Goal: Information Seeking & Learning: Find specific fact

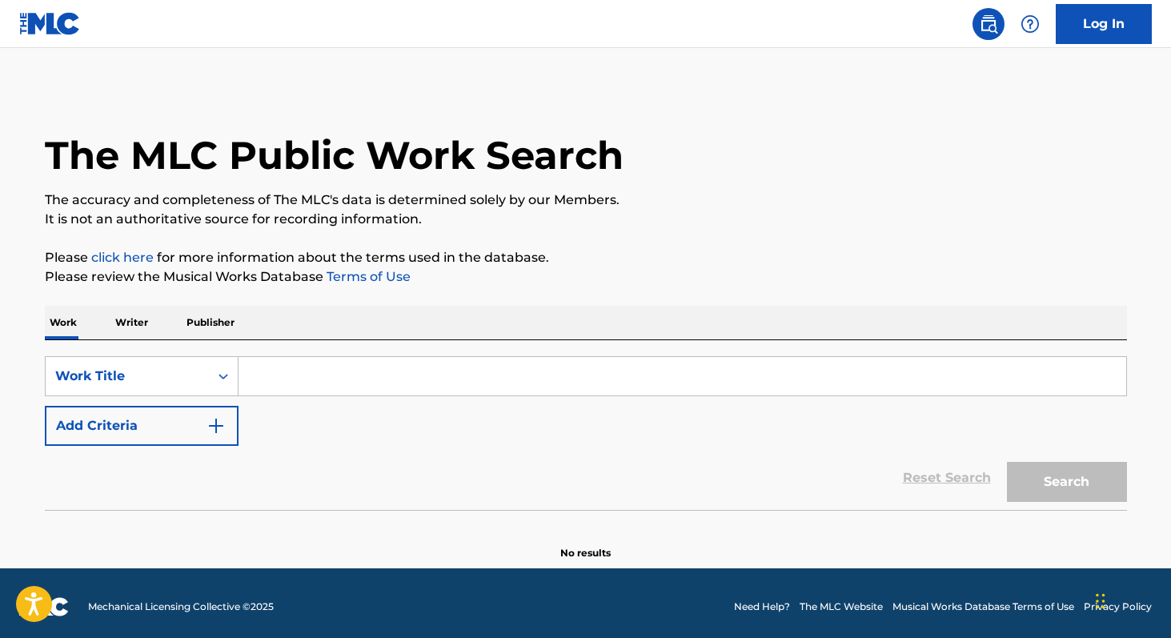
click at [143, 321] on p "Writer" at bounding box center [131, 323] width 42 height 34
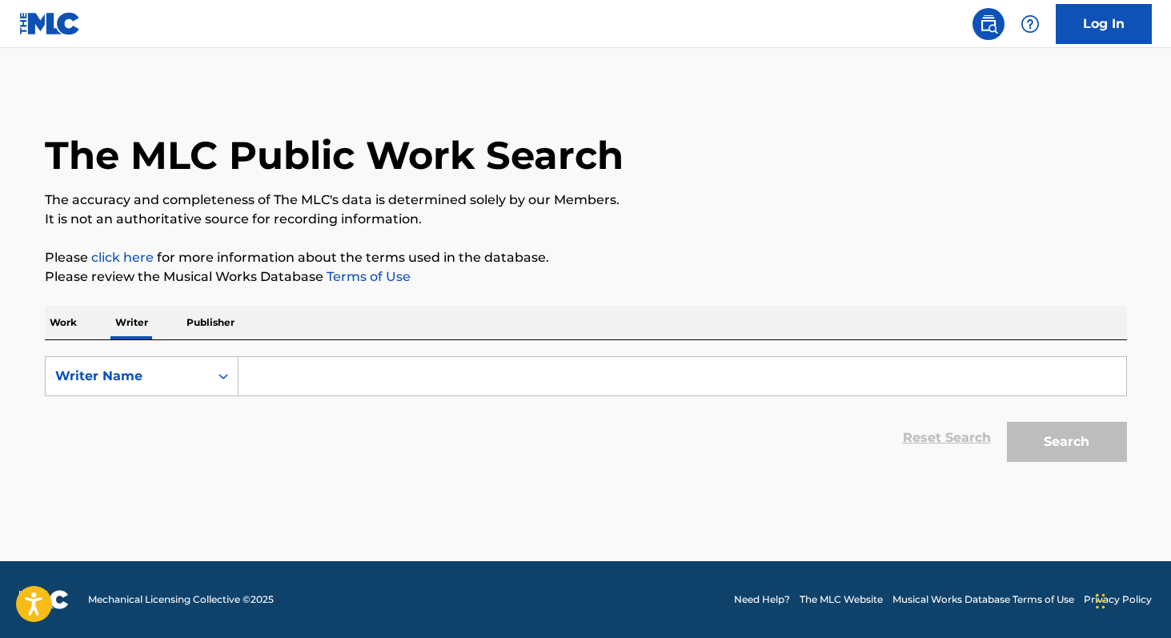
click at [292, 383] on input "Search Form" at bounding box center [683, 376] width 888 height 38
paste input "[PERSON_NAME]"
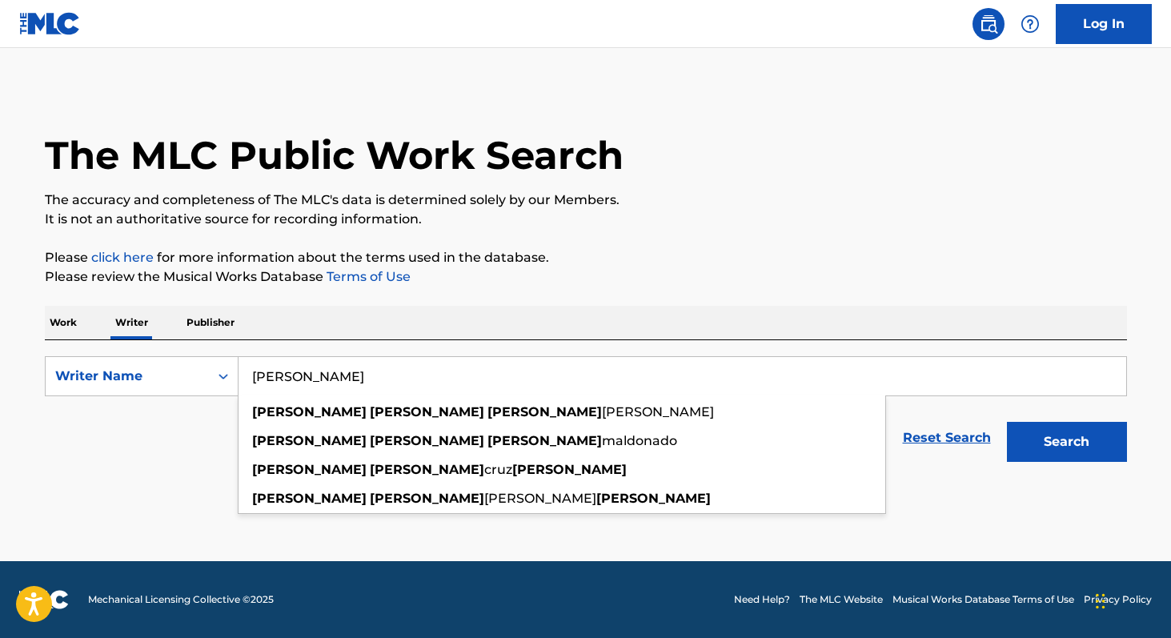
type input "[PERSON_NAME]"
click at [57, 321] on p "Work" at bounding box center [63, 323] width 37 height 34
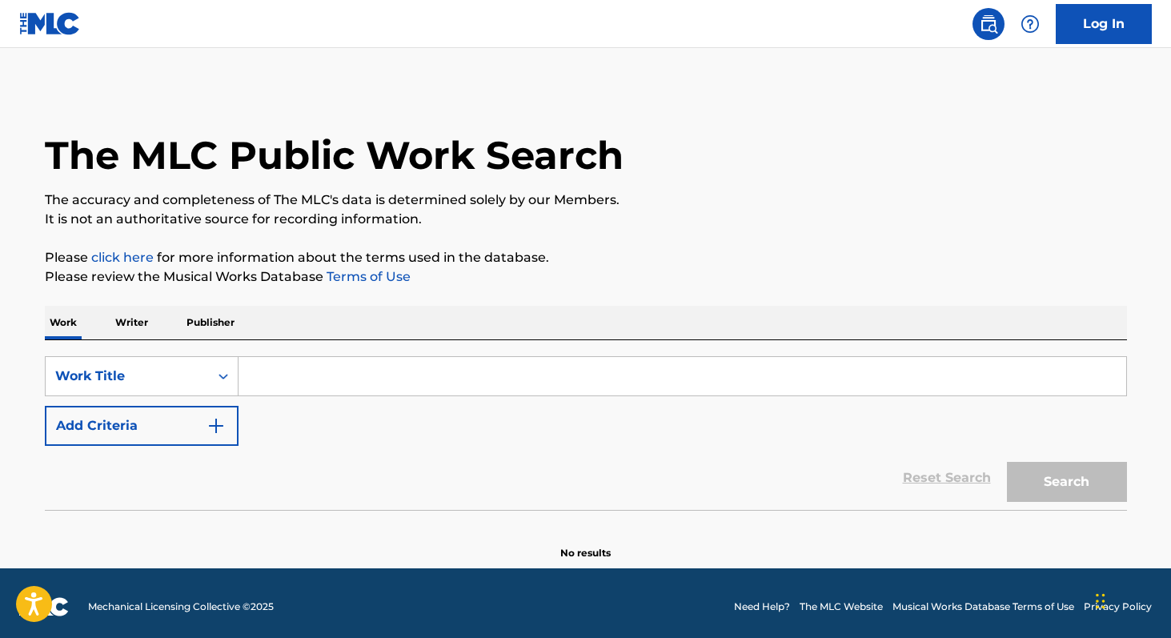
click at [306, 391] on input "Search Form" at bounding box center [683, 376] width 888 height 38
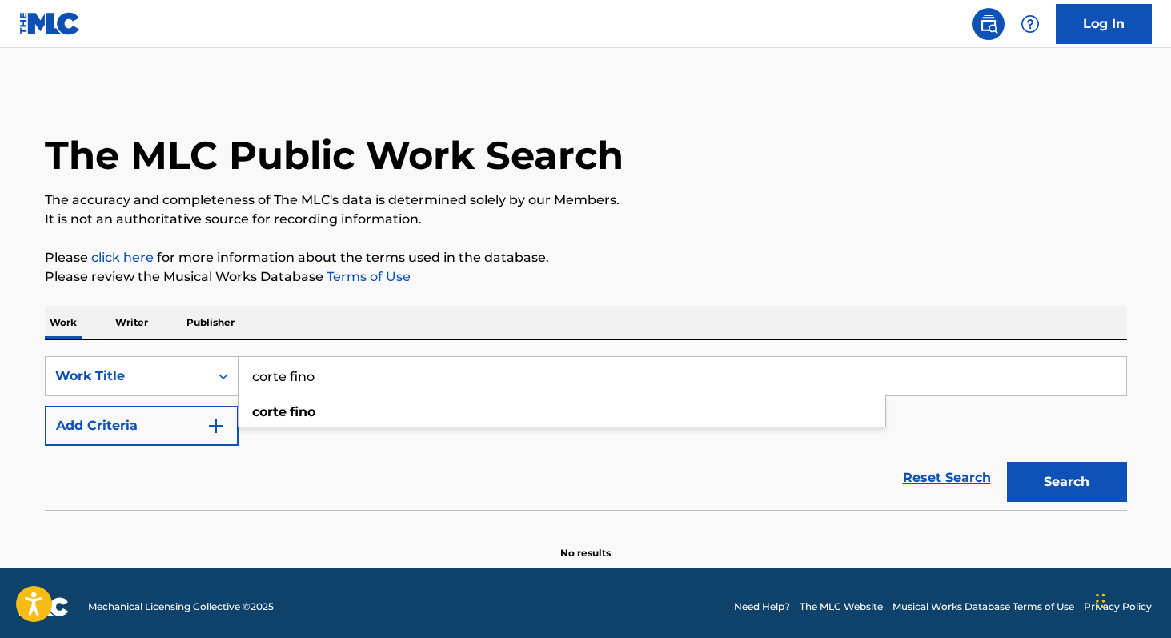
type input "corte fino"
click at [143, 418] on button "Add Criteria" at bounding box center [142, 426] width 194 height 40
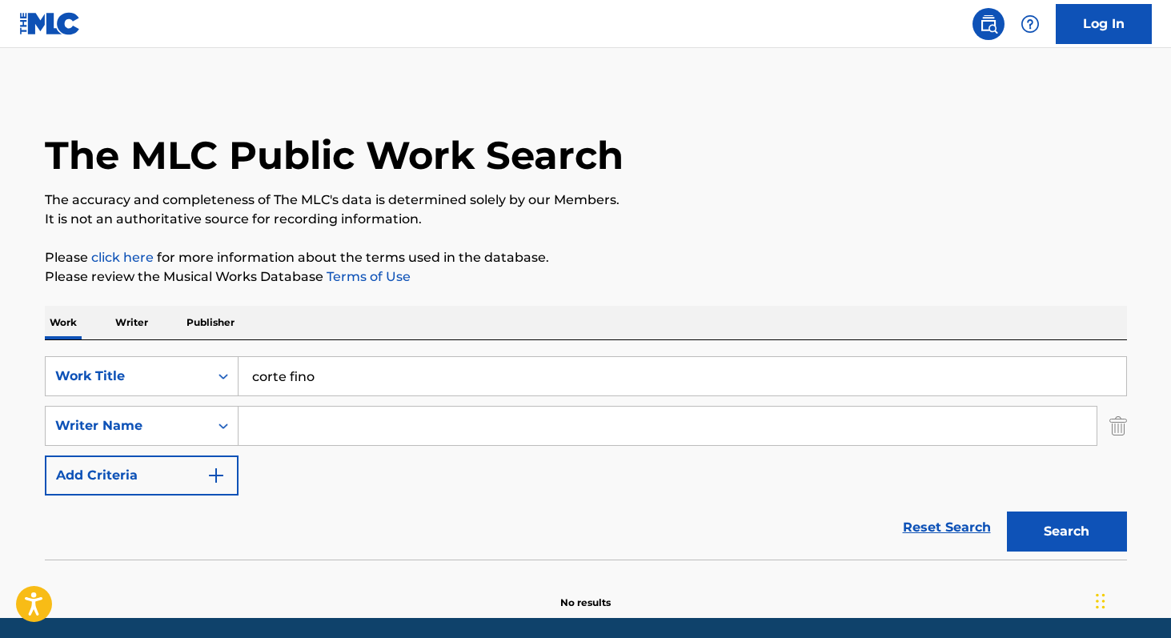
click at [307, 439] on input "Search Form" at bounding box center [668, 426] width 858 height 38
paste input "[PERSON_NAME]"
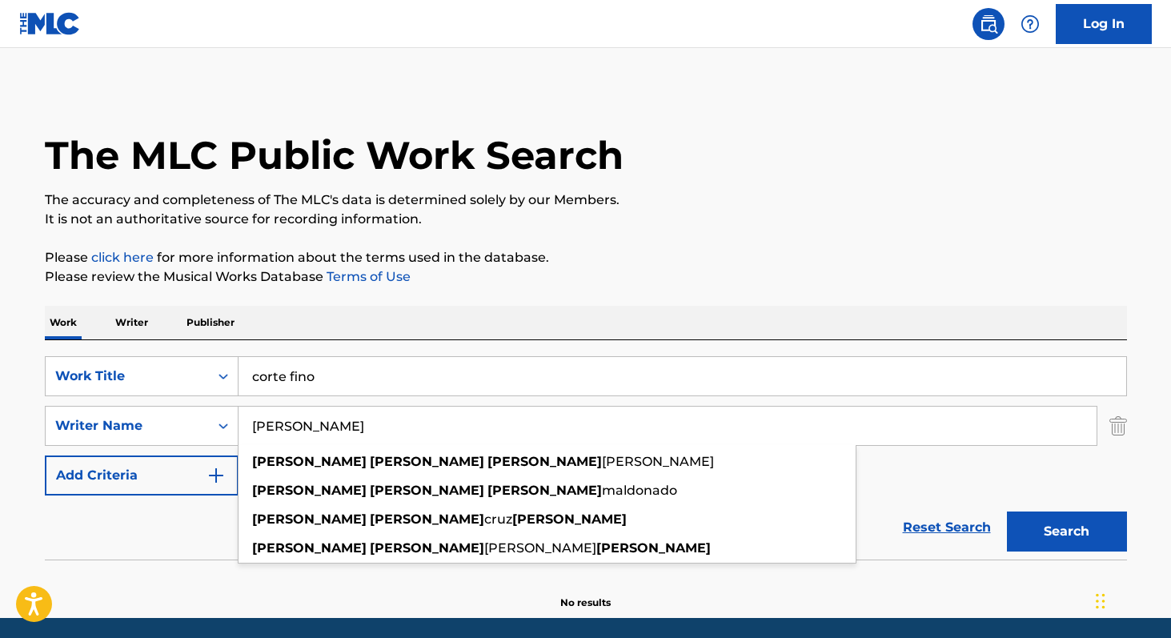
type input "[PERSON_NAME]"
click at [1045, 524] on button "Search" at bounding box center [1067, 531] width 120 height 40
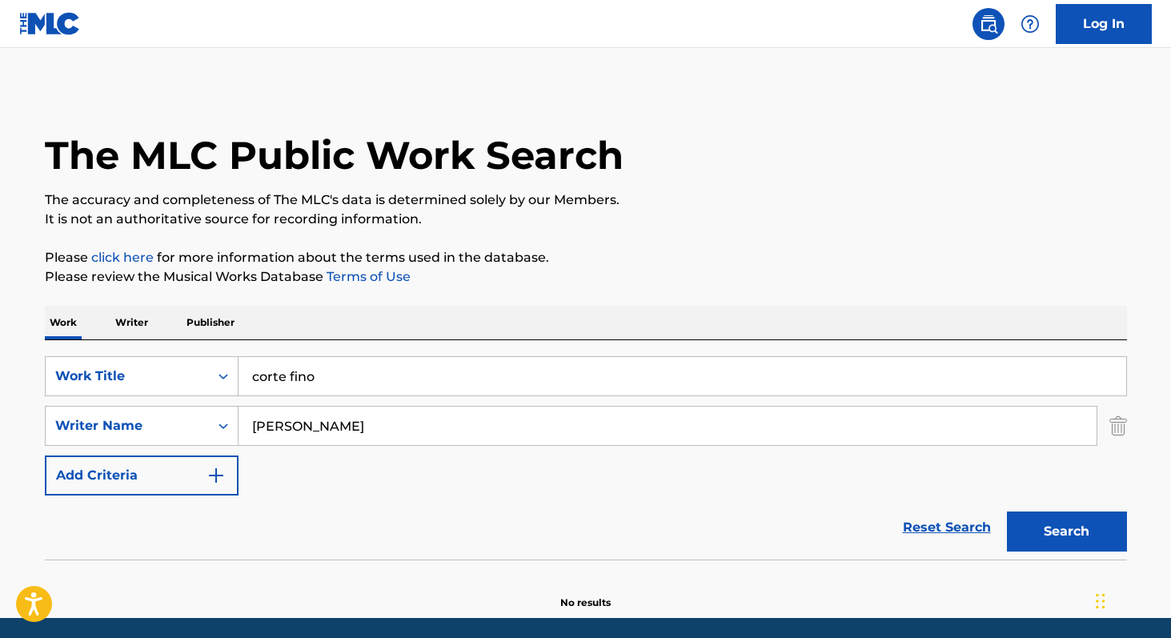
click at [116, 328] on p "Writer" at bounding box center [131, 323] width 42 height 34
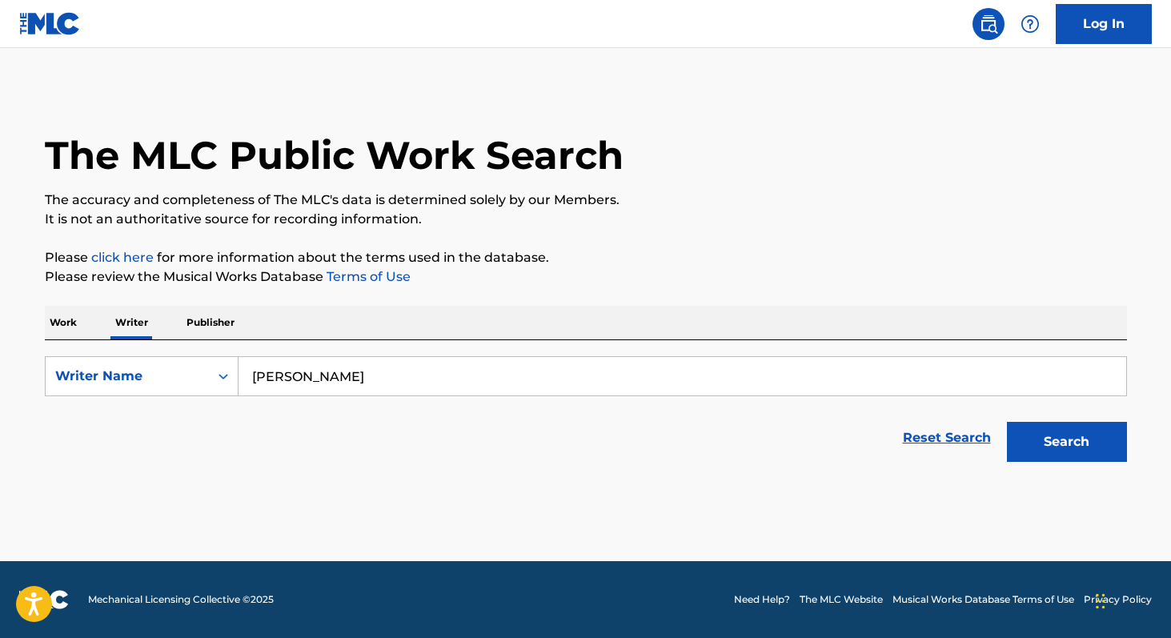
click at [1029, 457] on button "Search" at bounding box center [1067, 442] width 120 height 40
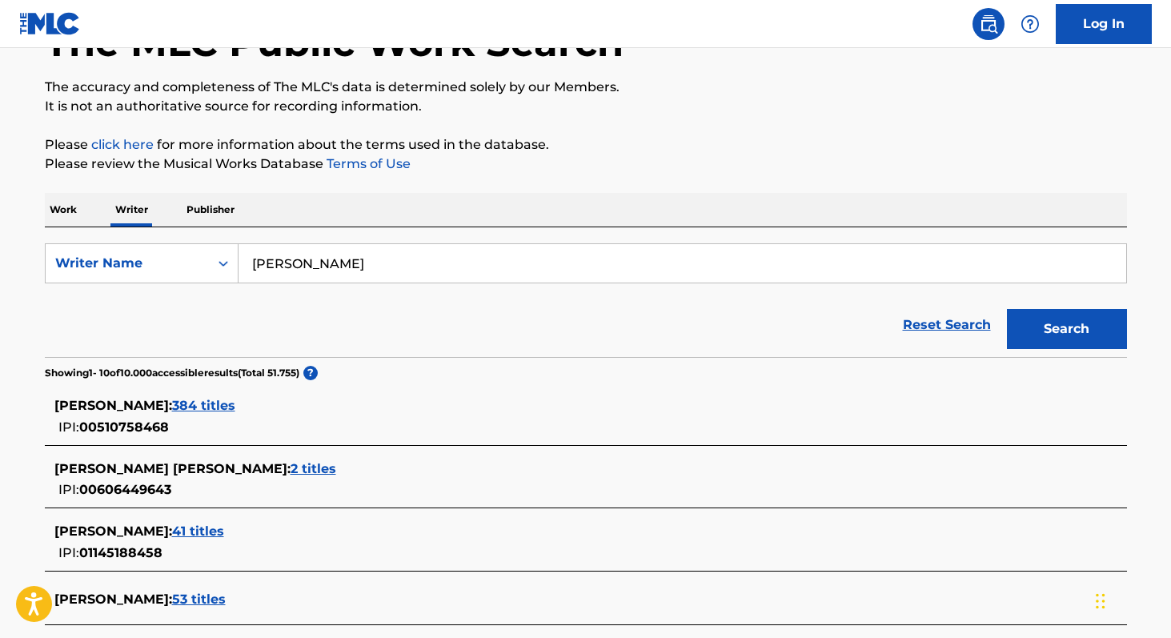
scroll to position [134, 0]
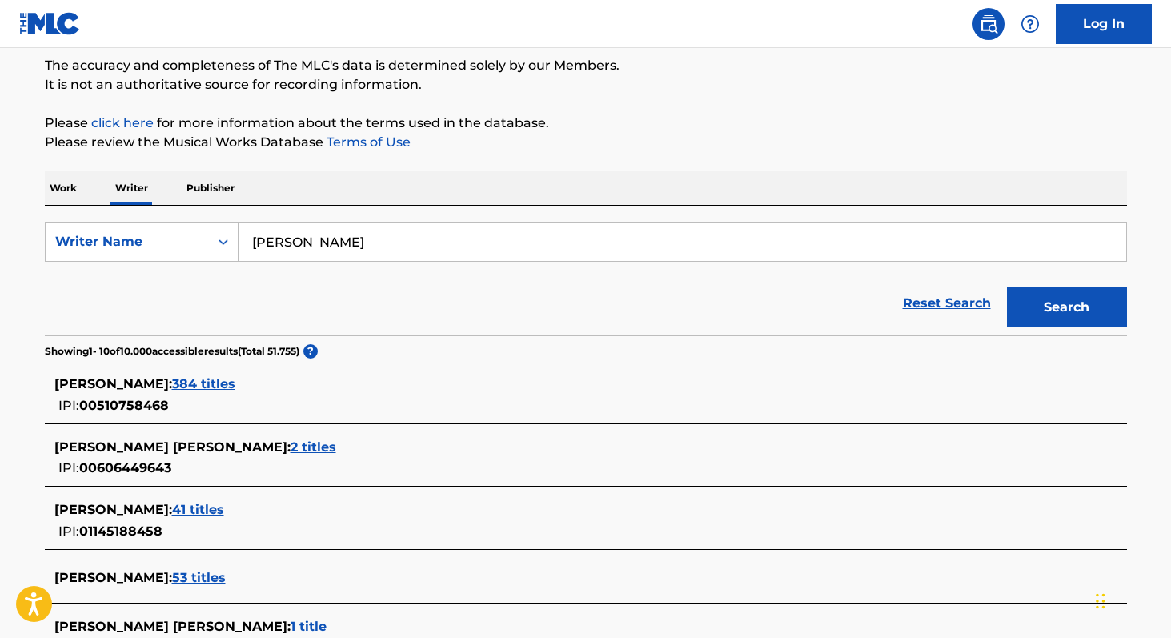
click at [190, 391] on span "384 titles" at bounding box center [203, 383] width 63 height 15
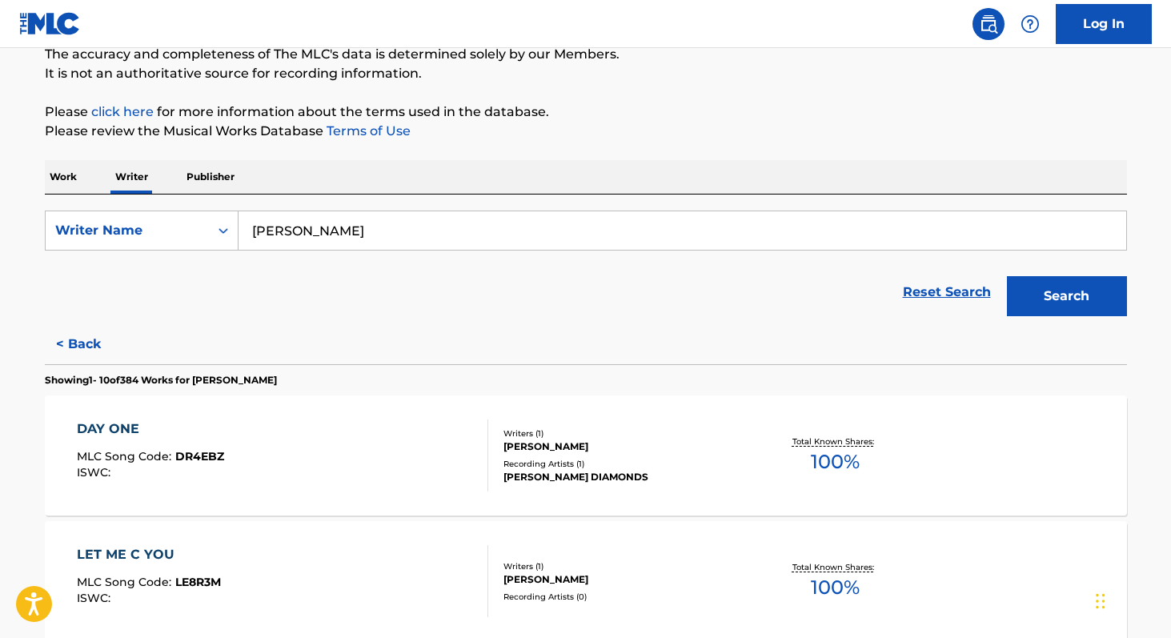
scroll to position [70, 0]
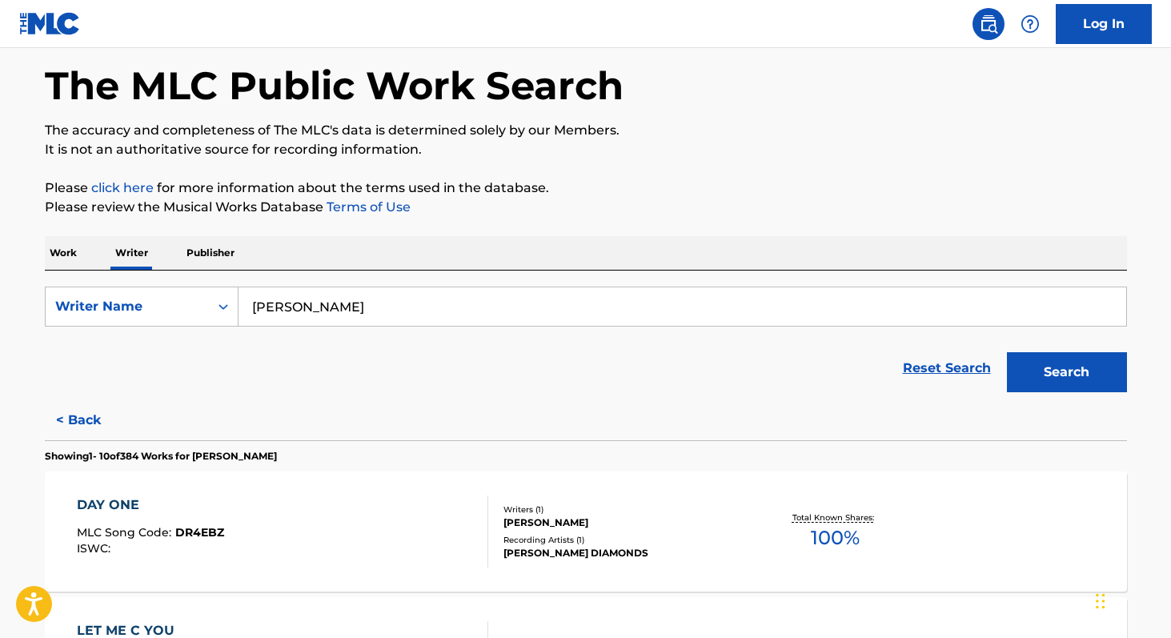
click at [73, 424] on button "< Back" at bounding box center [93, 420] width 96 height 40
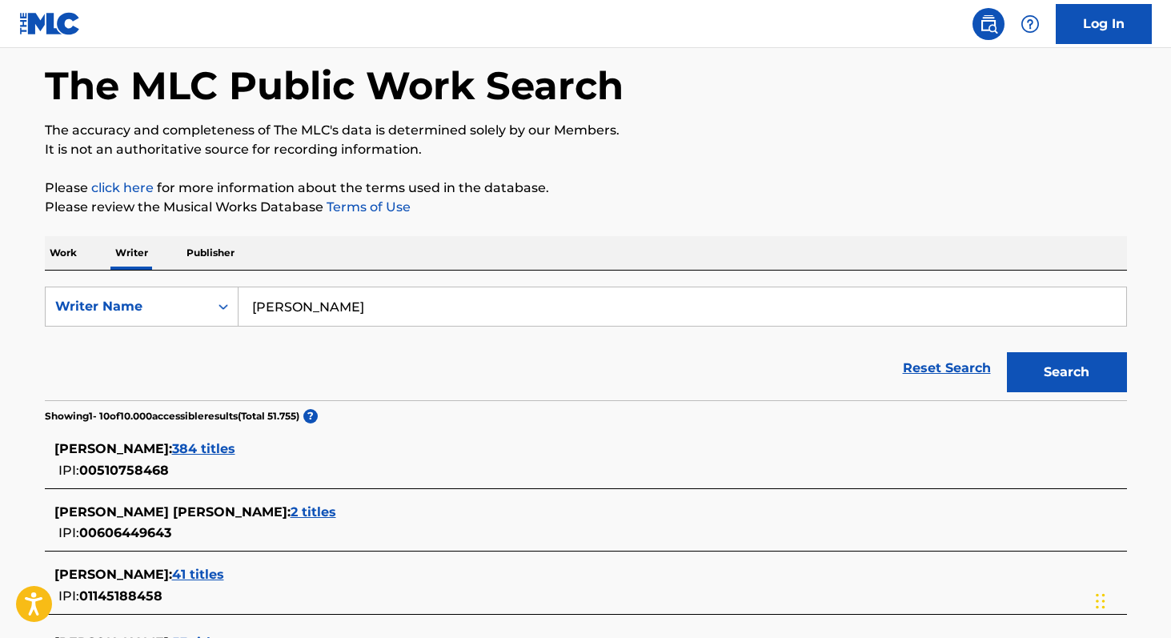
click at [306, 513] on span "2 titles" at bounding box center [314, 511] width 46 height 15
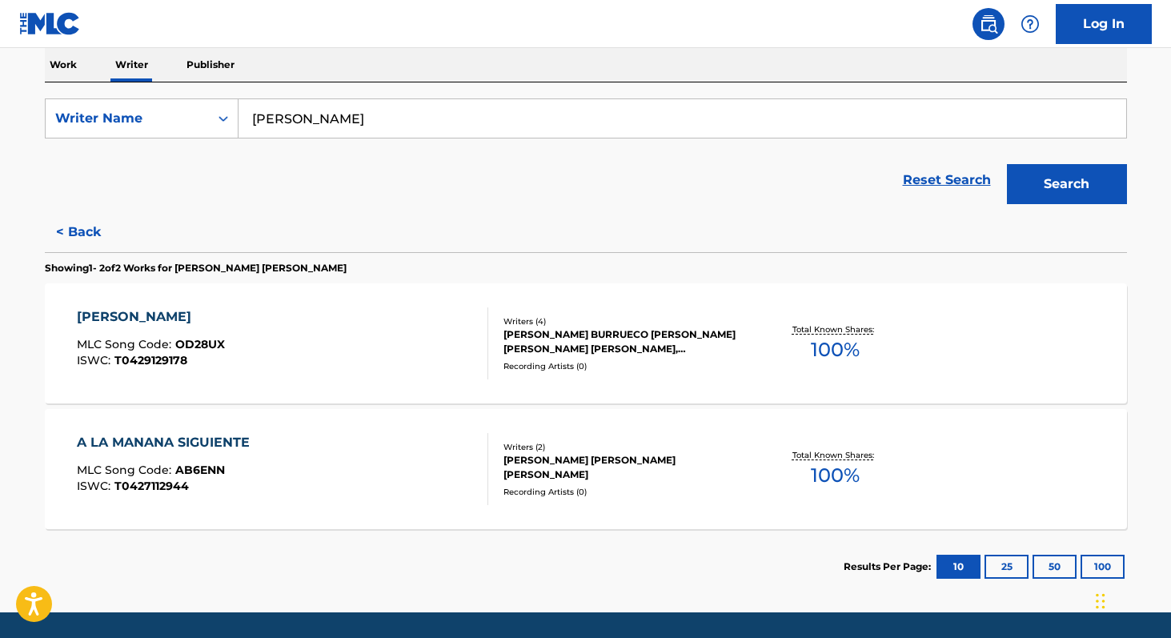
scroll to position [0, 0]
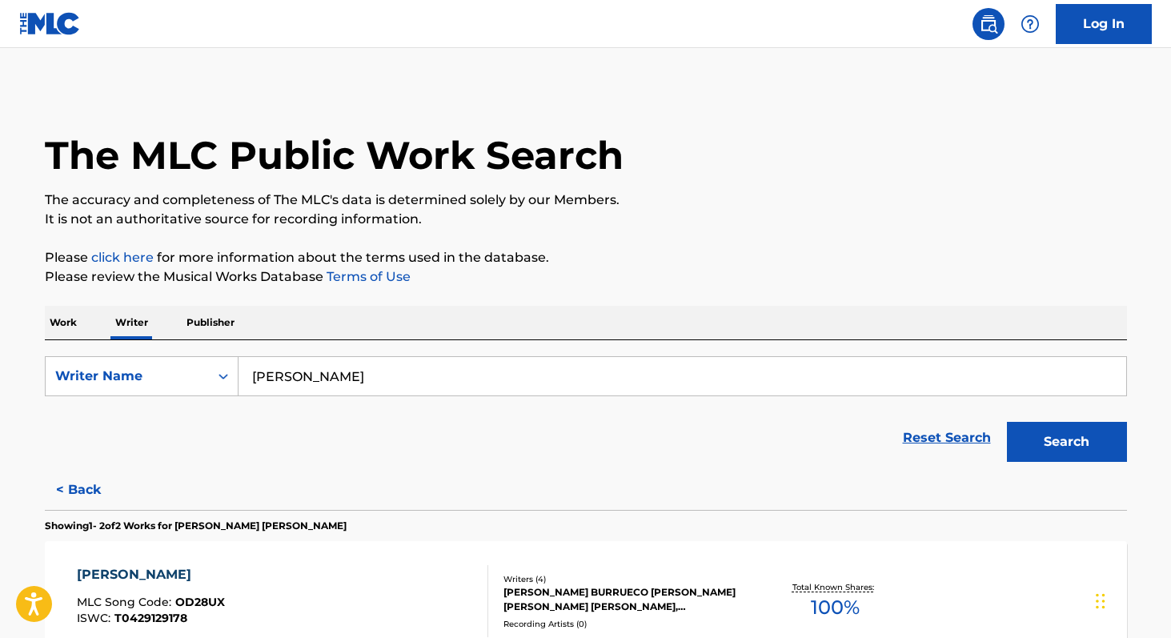
click at [1049, 446] on button "Search" at bounding box center [1067, 442] width 120 height 40
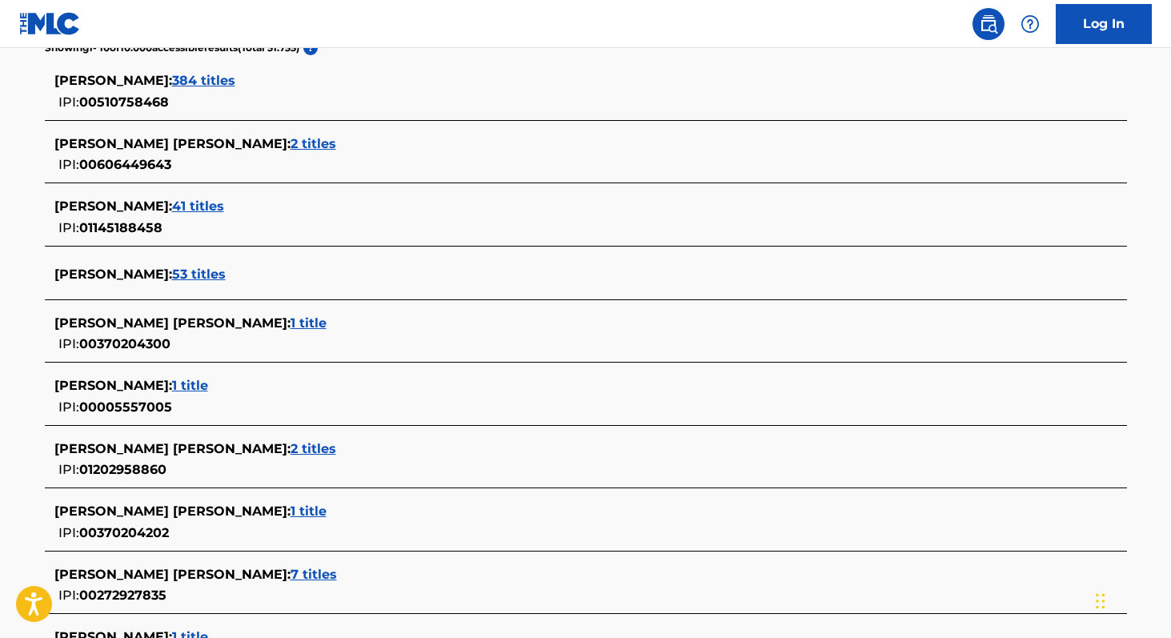
scroll to position [442, 0]
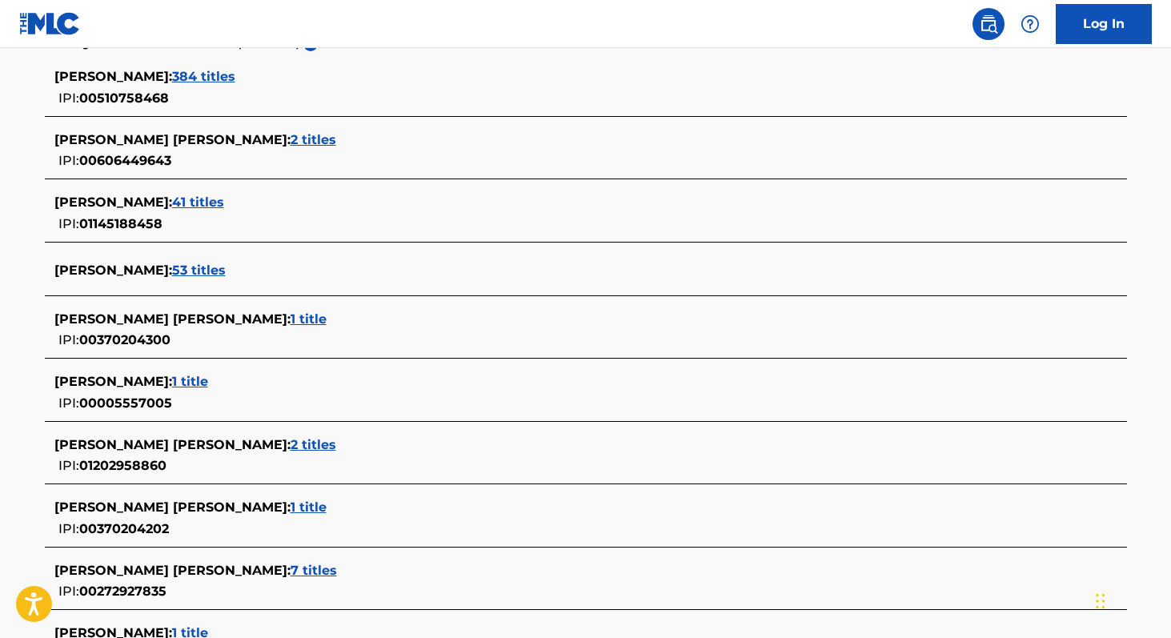
click at [291, 576] on span "7 titles" at bounding box center [314, 570] width 46 height 15
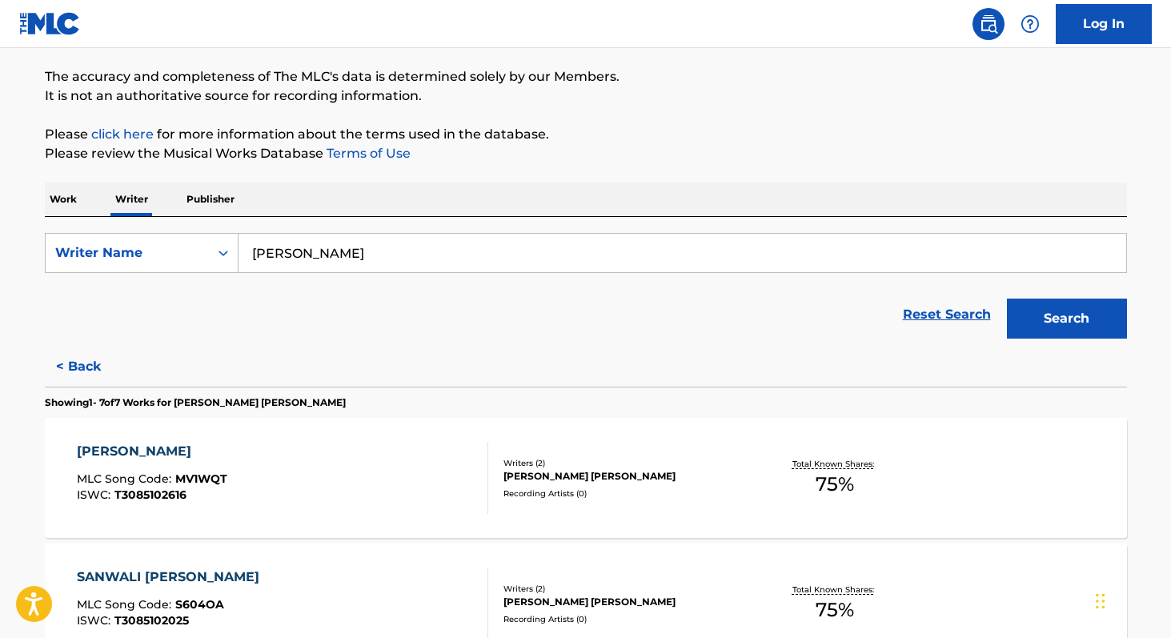
scroll to position [0, 0]
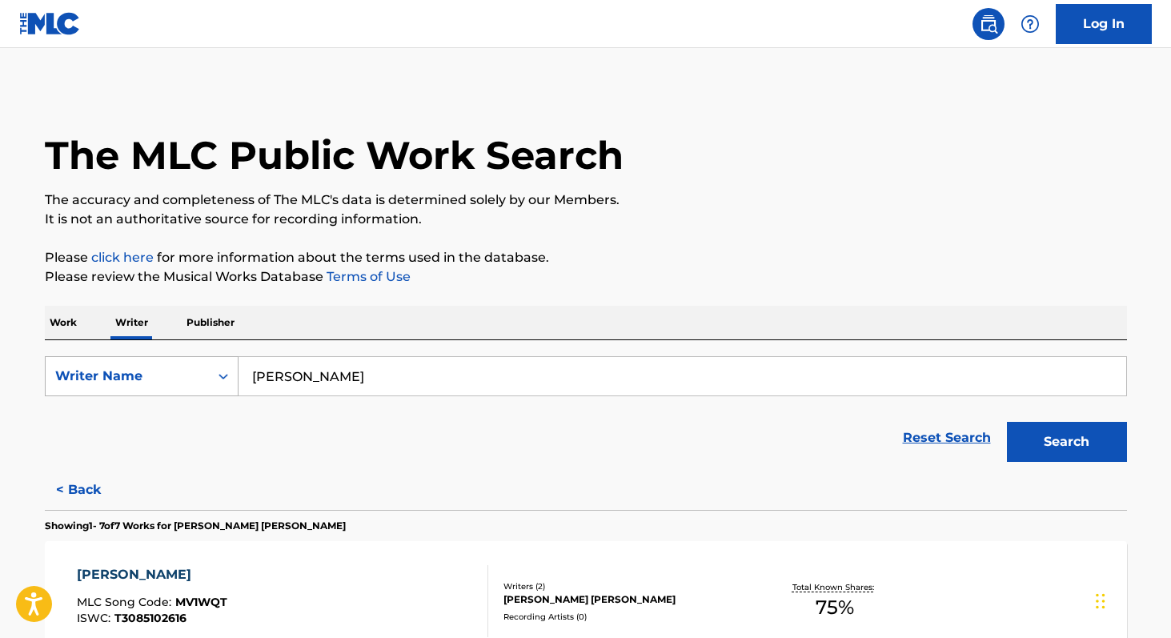
click at [156, 369] on div "Writer Name" at bounding box center [127, 376] width 144 height 19
click at [129, 413] on div "Writer IPI" at bounding box center [142, 416] width 192 height 40
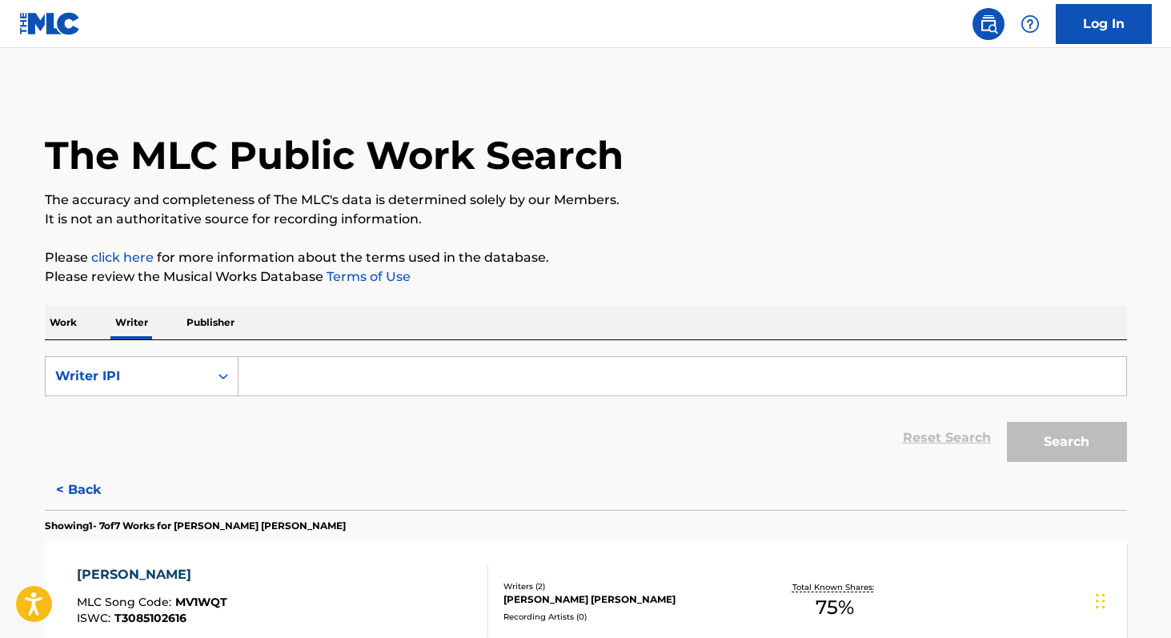
click at [271, 384] on input "Search Form" at bounding box center [683, 376] width 888 height 38
paste input "00370204300"
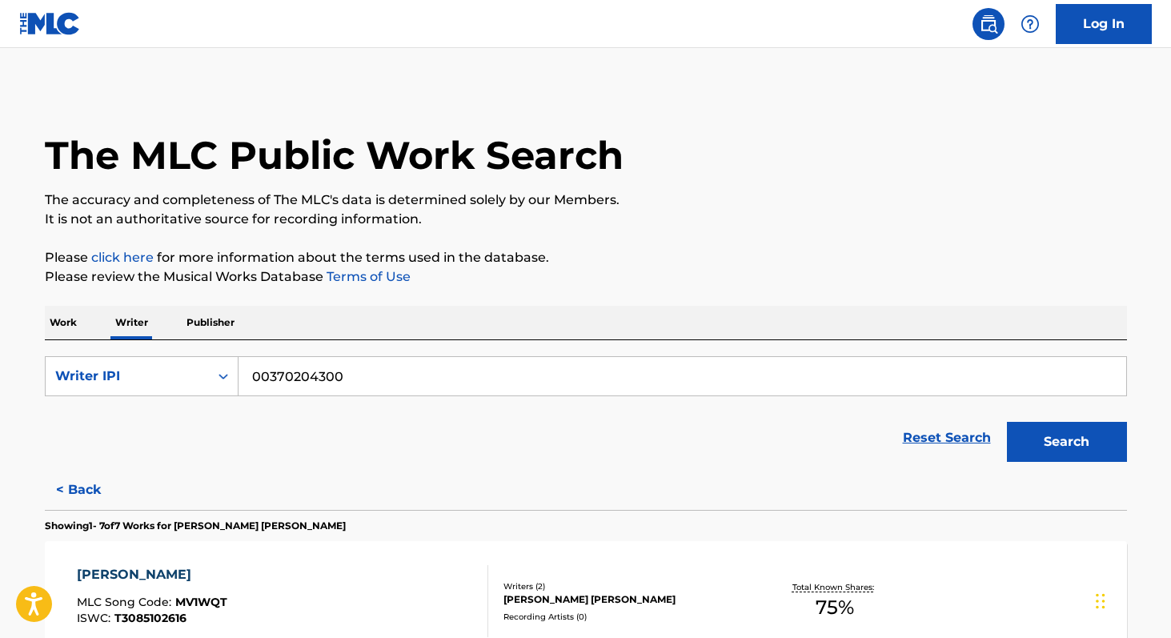
type input "00370204300"
click at [1085, 427] on button "Search" at bounding box center [1067, 442] width 120 height 40
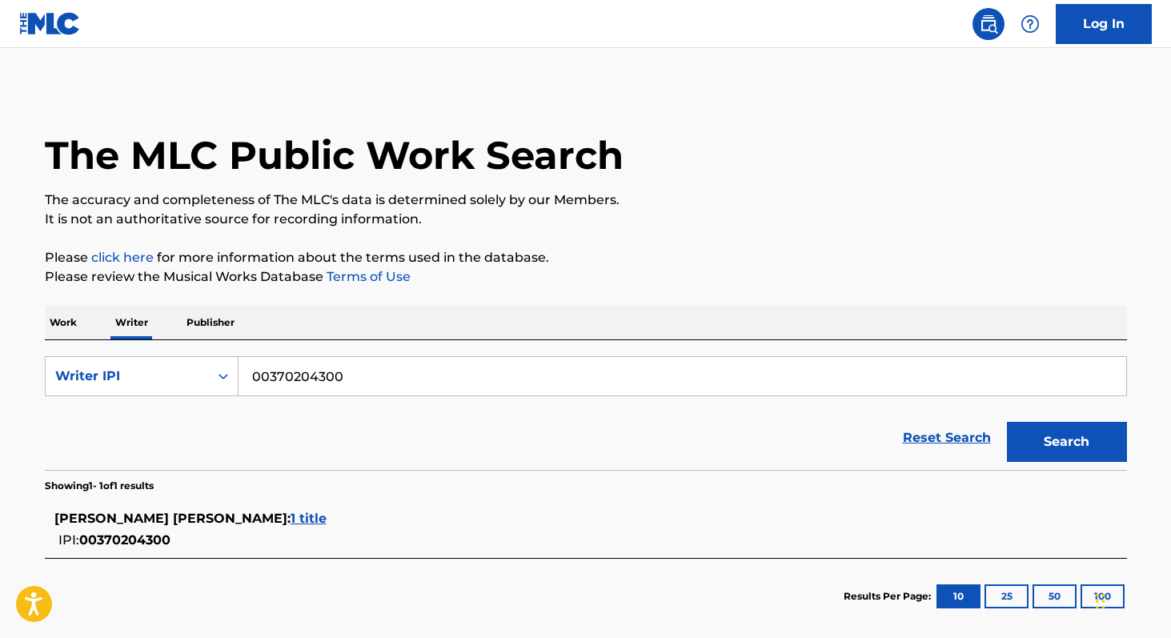
click at [291, 519] on span "1 title" at bounding box center [309, 518] width 36 height 15
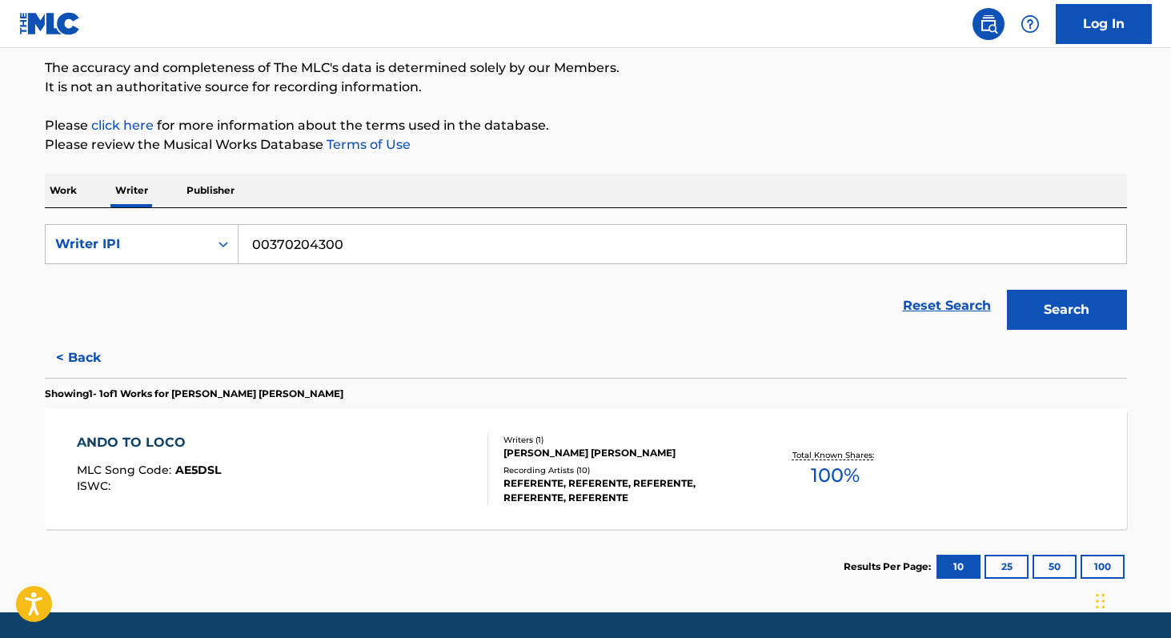
scroll to position [151, 0]
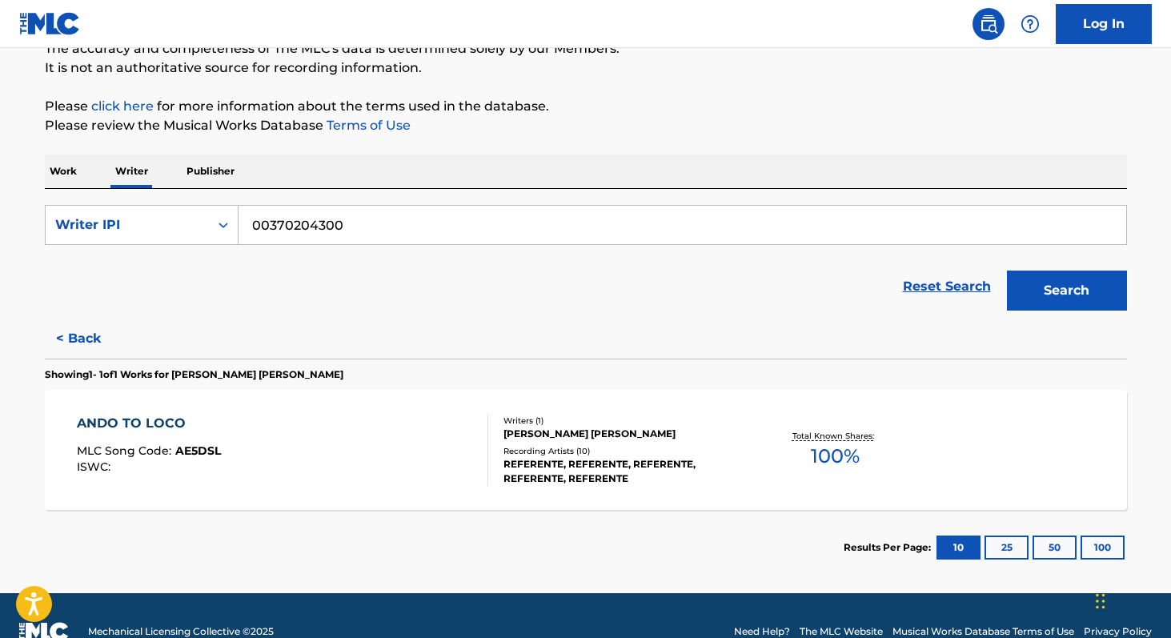
click at [830, 462] on span "100 %" at bounding box center [835, 456] width 49 height 29
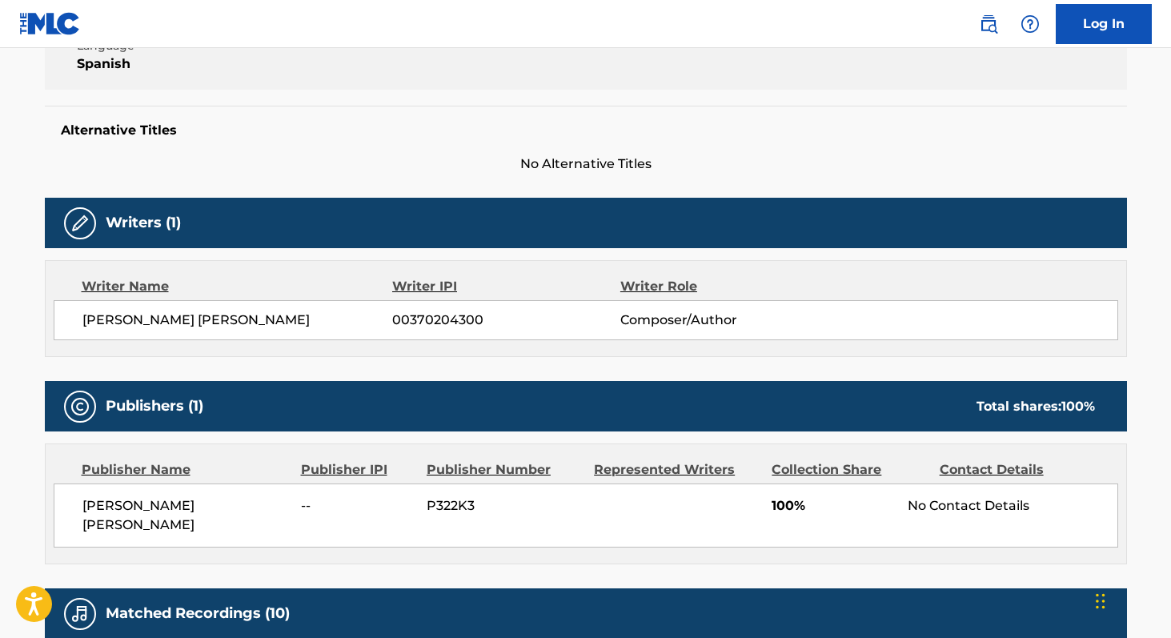
scroll to position [367, 0]
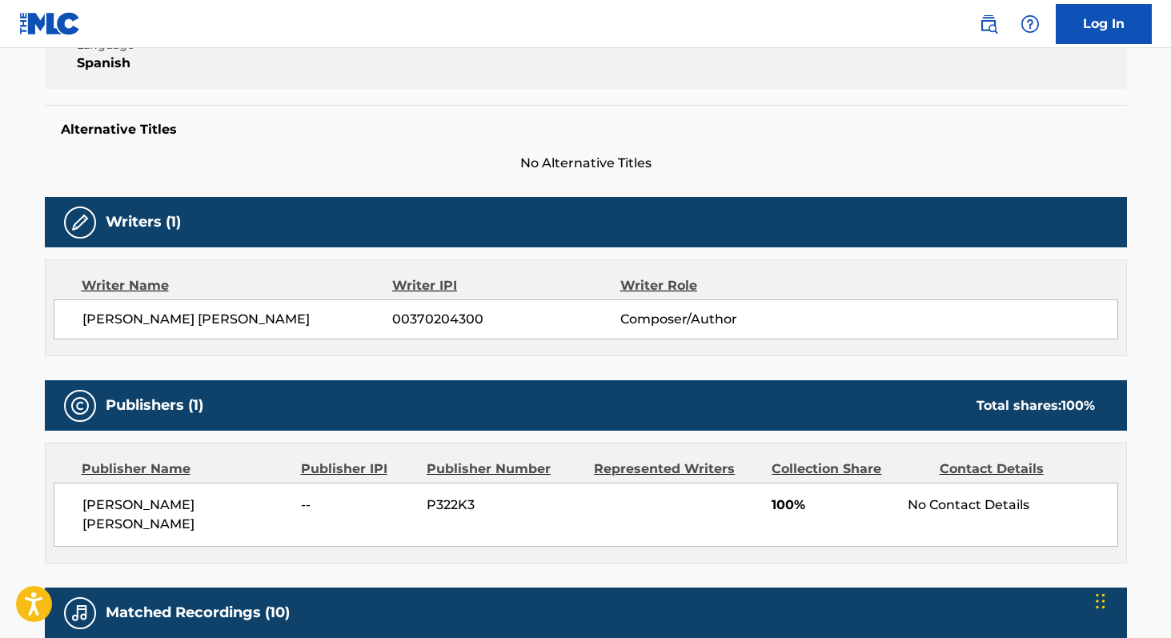
click at [427, 321] on span "00370204300" at bounding box center [505, 319] width 227 height 19
copy span "00370204300"
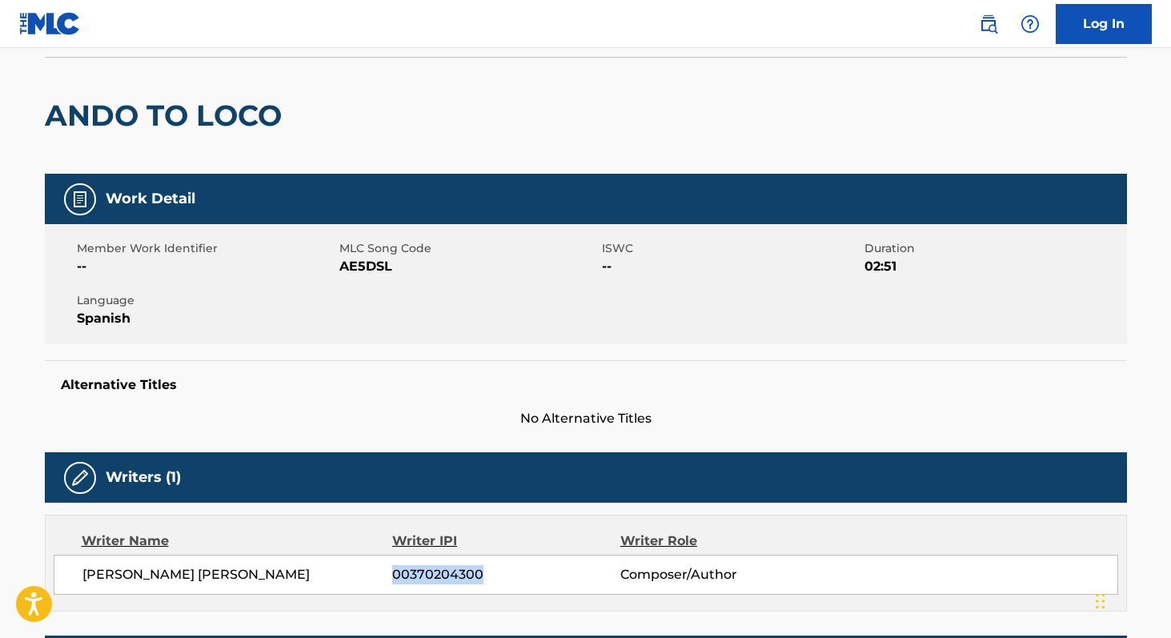
scroll to position [94, 0]
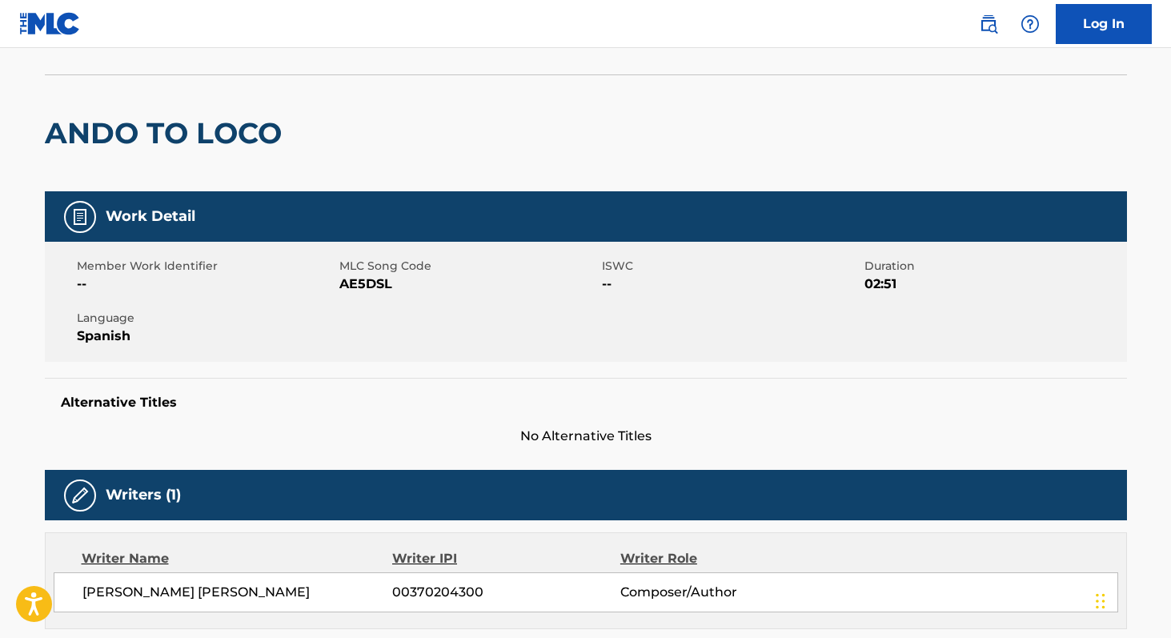
click at [344, 287] on span "AE5DSL" at bounding box center [468, 284] width 259 height 19
copy span "AE5DSL"
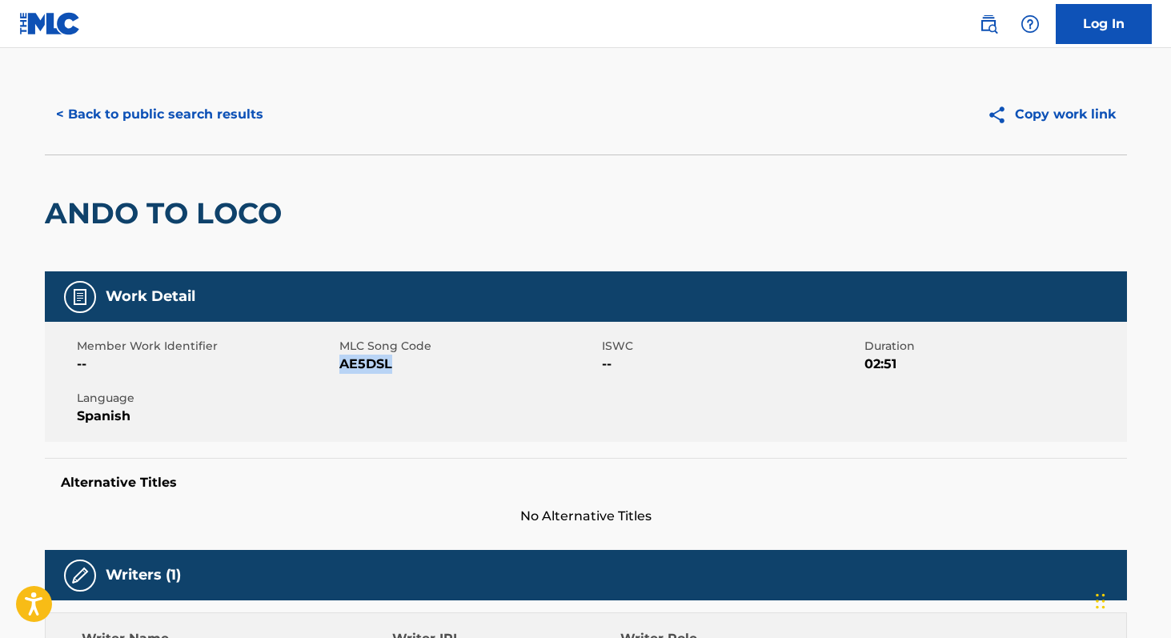
scroll to position [0, 0]
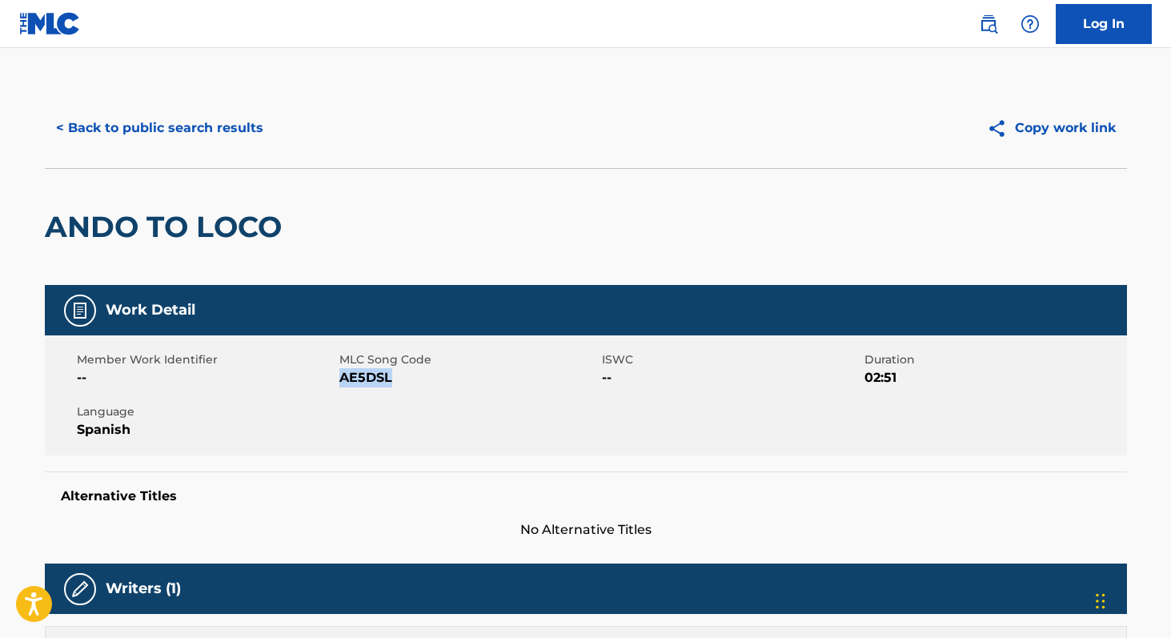
click at [138, 134] on button "< Back to public search results" at bounding box center [160, 128] width 230 height 40
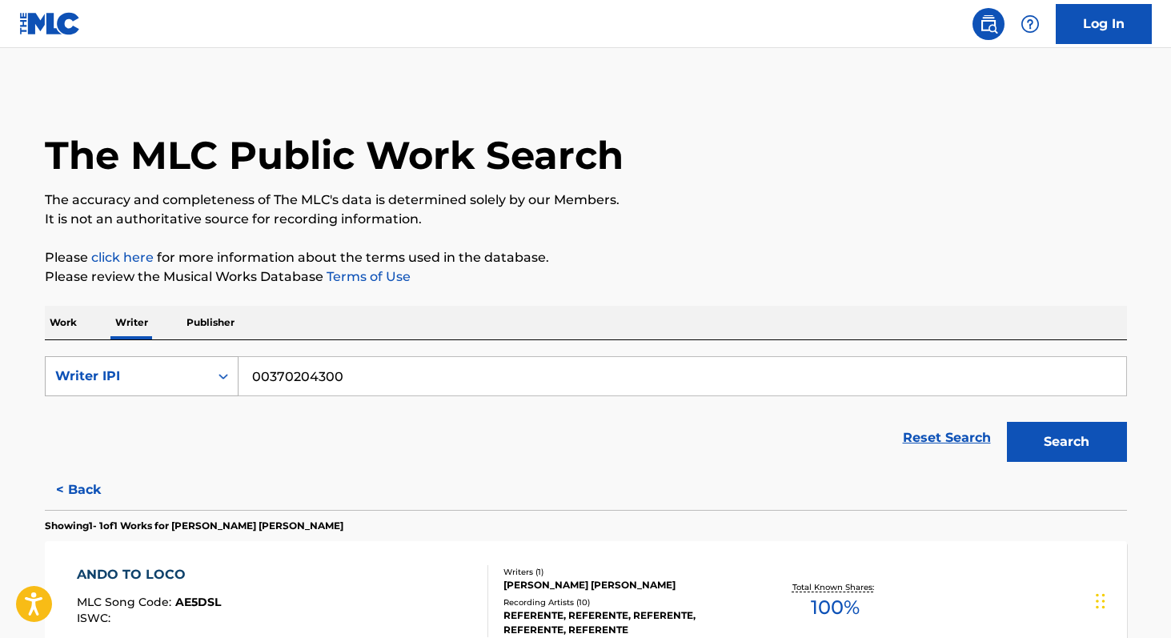
click at [191, 385] on div "Writer IPI" at bounding box center [127, 376] width 144 height 19
click at [184, 400] on div "Writer Name" at bounding box center [142, 416] width 192 height 40
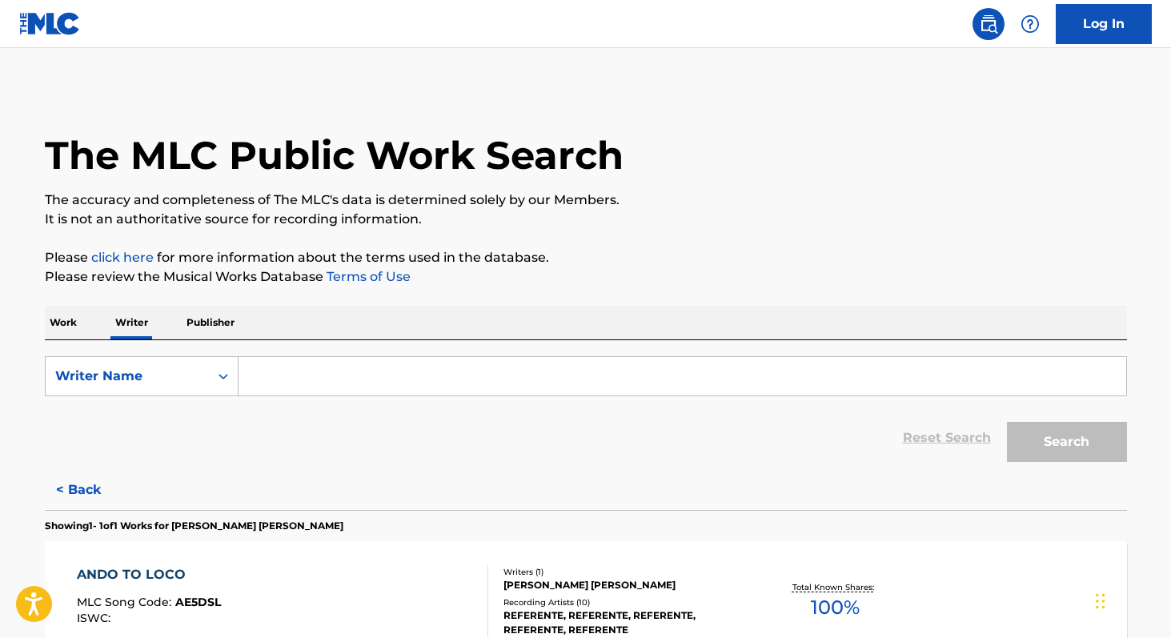
click at [305, 371] on input "Search Form" at bounding box center [683, 376] width 888 height 38
paste input "[PERSON_NAME] [PERSON_NAME] [PERSON_NAME]"
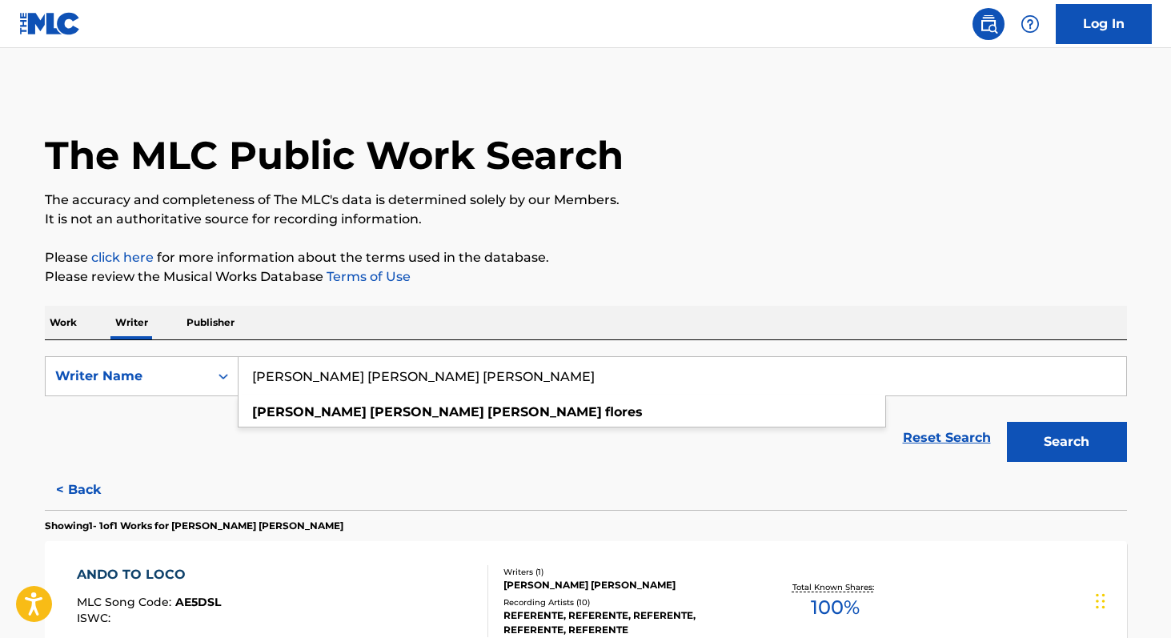
type input "[PERSON_NAME] [PERSON_NAME] [PERSON_NAME]"
click at [70, 319] on p "Work" at bounding box center [63, 323] width 37 height 34
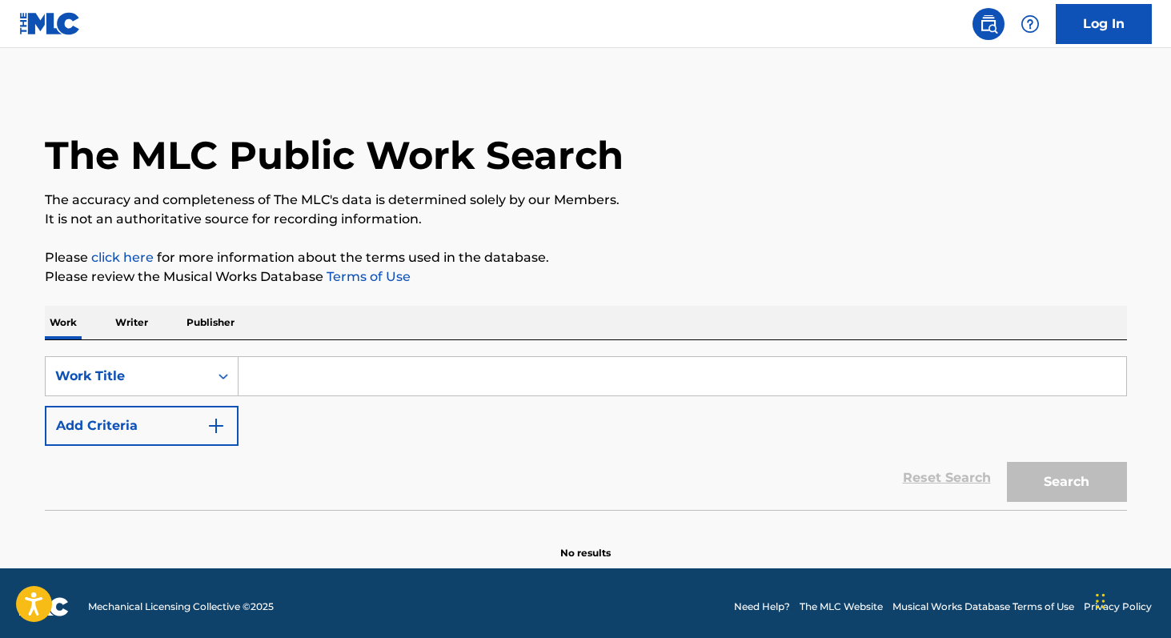
click at [299, 362] on input "Search Form" at bounding box center [683, 376] width 888 height 38
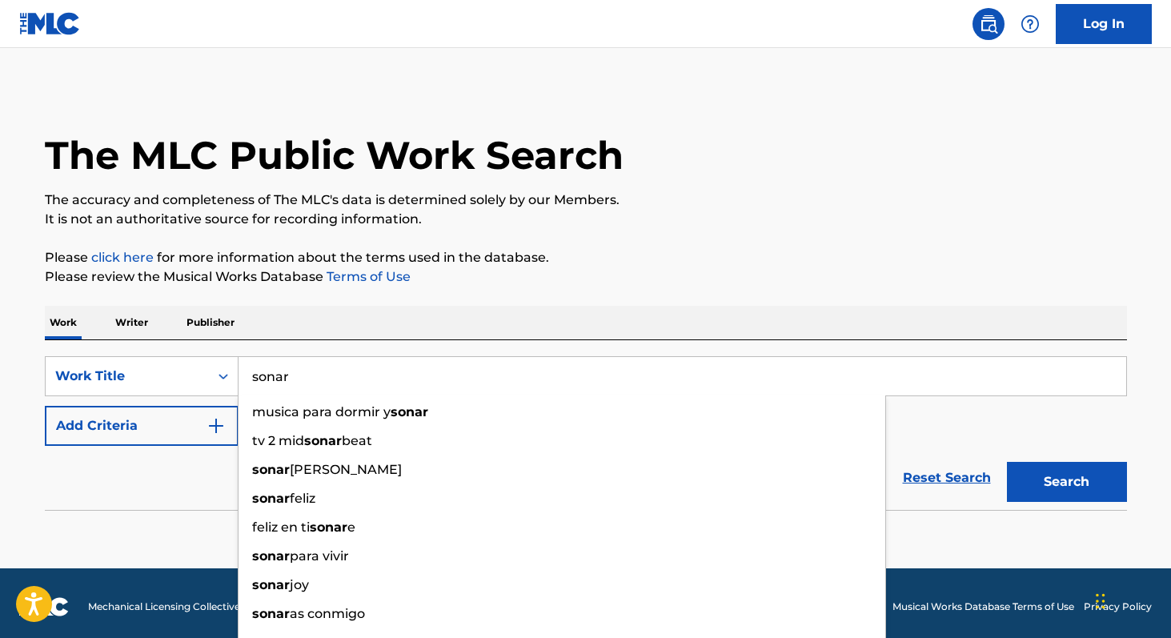
type input "sonar"
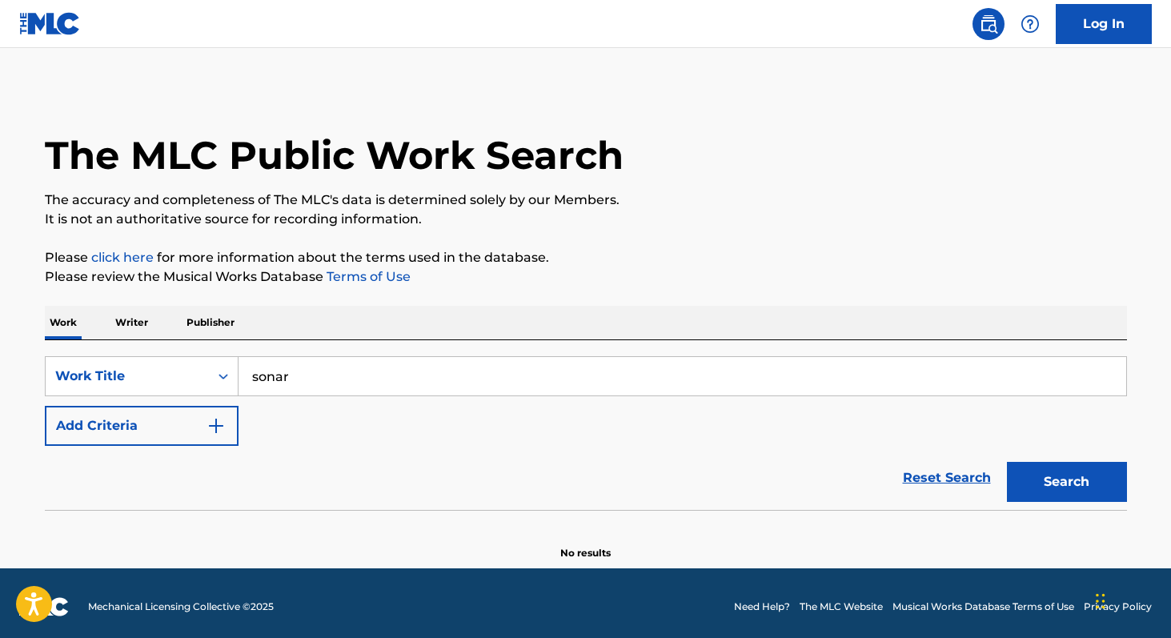
click at [180, 424] on button "Add Criteria" at bounding box center [142, 426] width 194 height 40
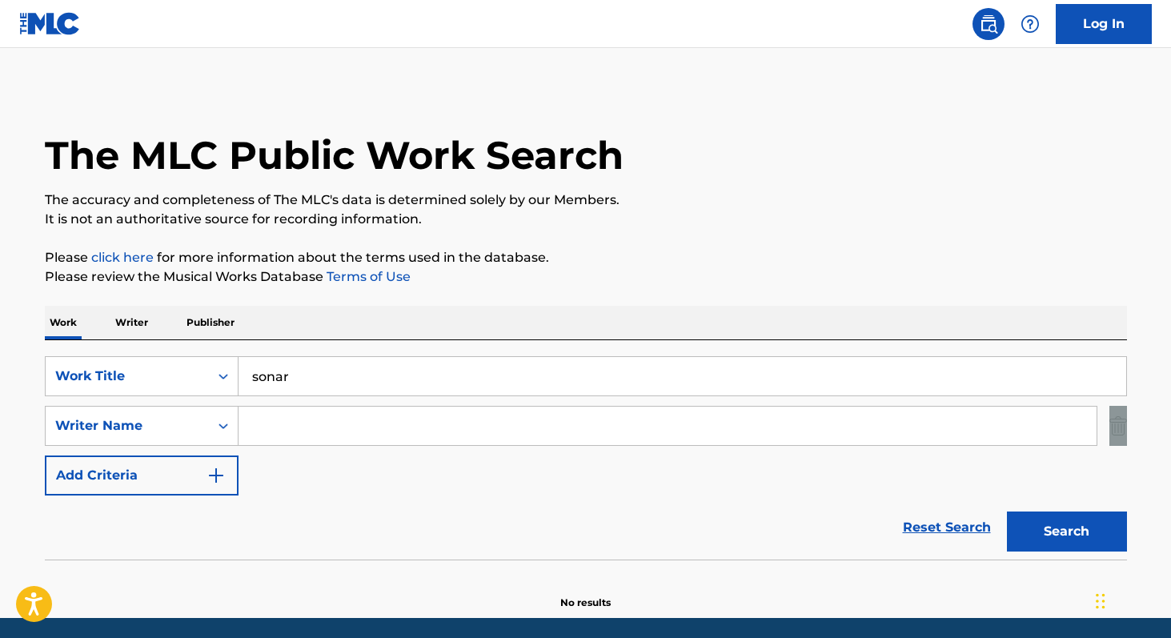
click at [327, 446] on div "SearchWithCriteria3adcc823-2c57-44f5-813e-241caa9e2d1c Work Title sonar SearchW…" at bounding box center [586, 425] width 1082 height 139
click at [313, 434] on input "Search Form" at bounding box center [668, 426] width 858 height 38
paste input "[PERSON_NAME] [PERSON_NAME] [PERSON_NAME]"
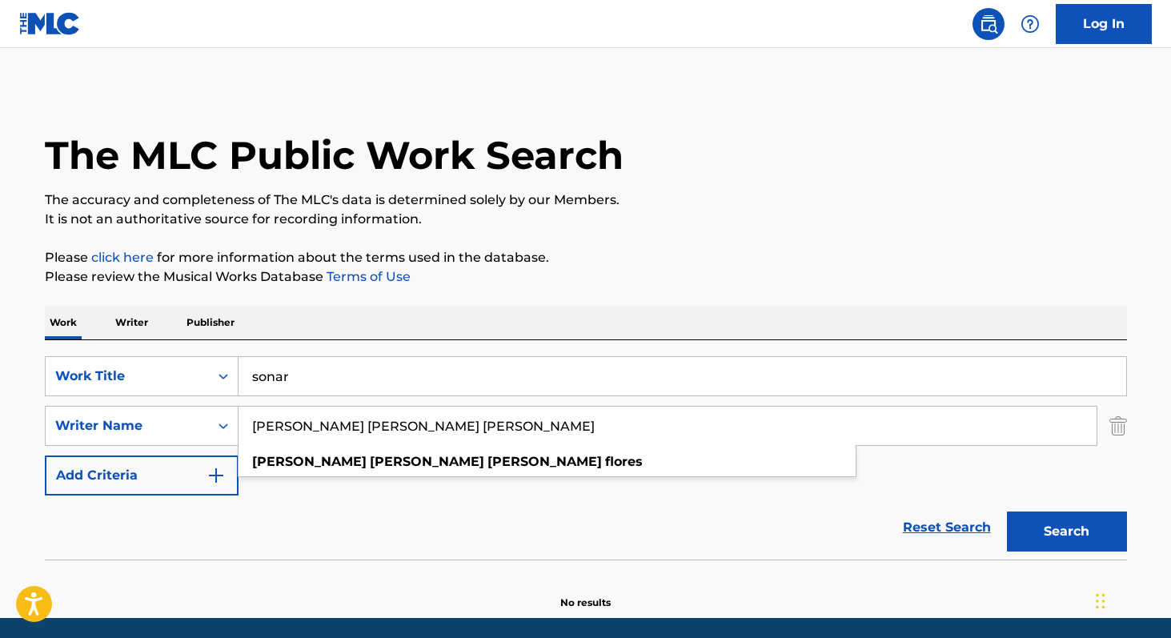
type input "[PERSON_NAME] [PERSON_NAME] [PERSON_NAME]"
click at [1023, 527] on button "Search" at bounding box center [1067, 531] width 120 height 40
click at [144, 329] on p "Writer" at bounding box center [131, 323] width 42 height 34
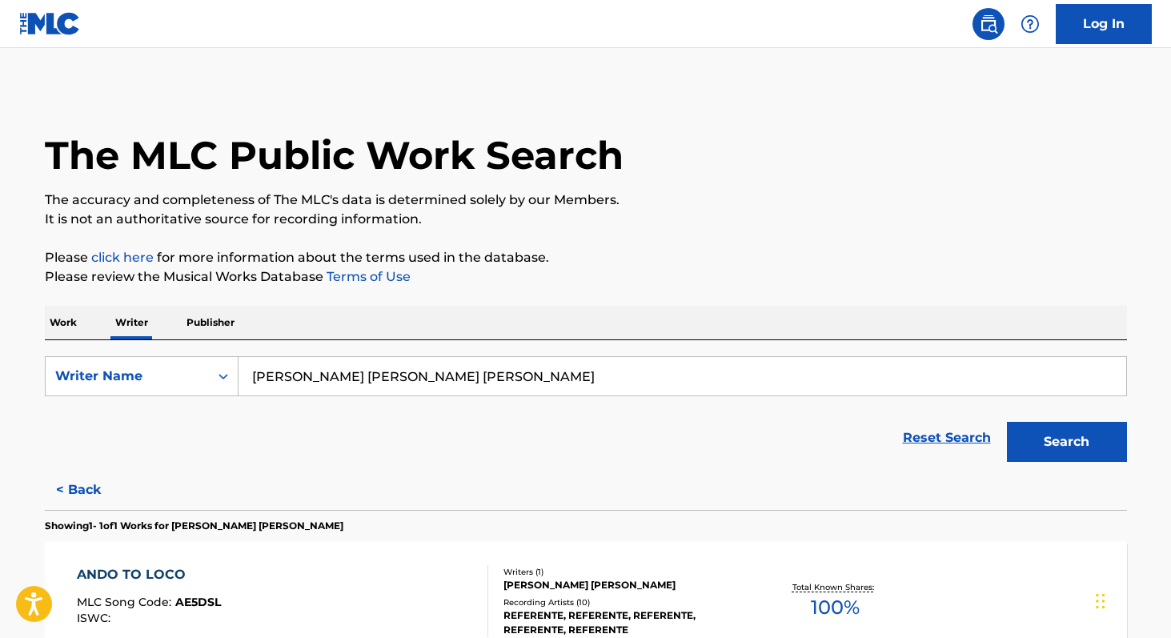
click at [1105, 435] on button "Search" at bounding box center [1067, 442] width 120 height 40
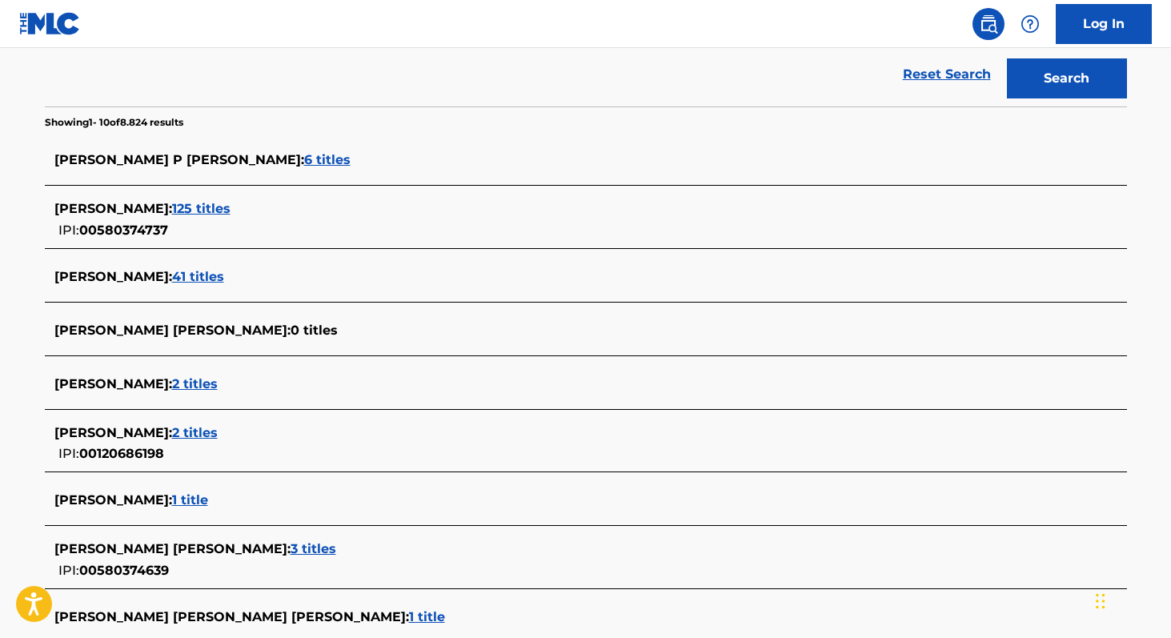
scroll to position [363, 0]
click at [205, 211] on span "125 titles" at bounding box center [201, 209] width 58 height 15
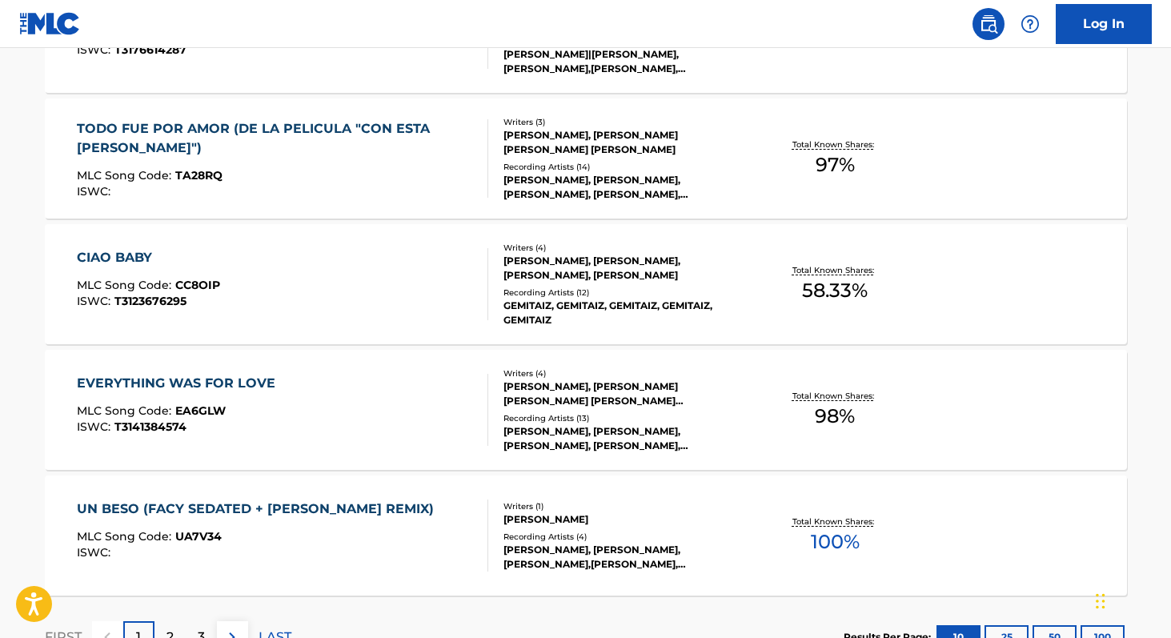
scroll to position [1321, 0]
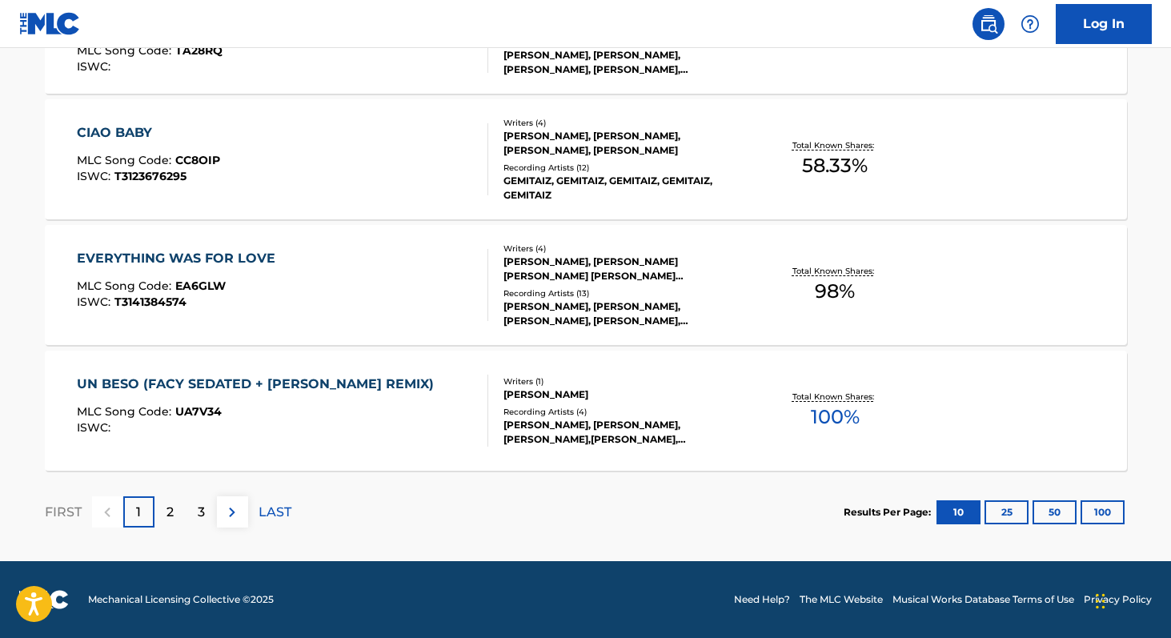
click at [1112, 515] on button "100" at bounding box center [1103, 512] width 44 height 24
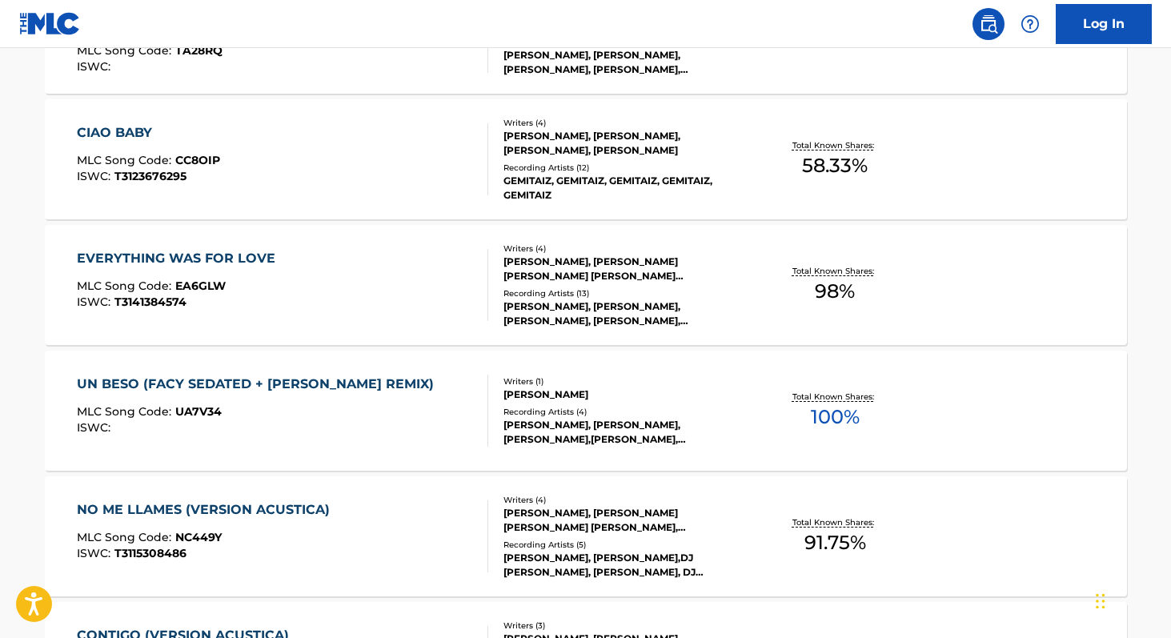
scroll to position [407, 0]
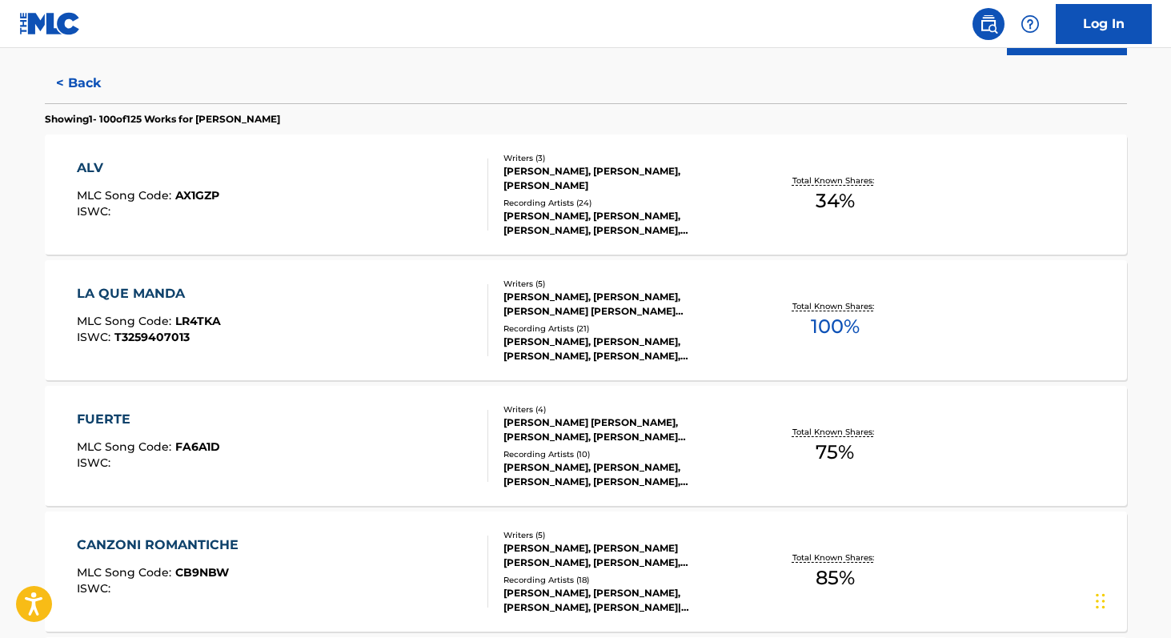
click at [845, 331] on span "100 %" at bounding box center [835, 326] width 49 height 29
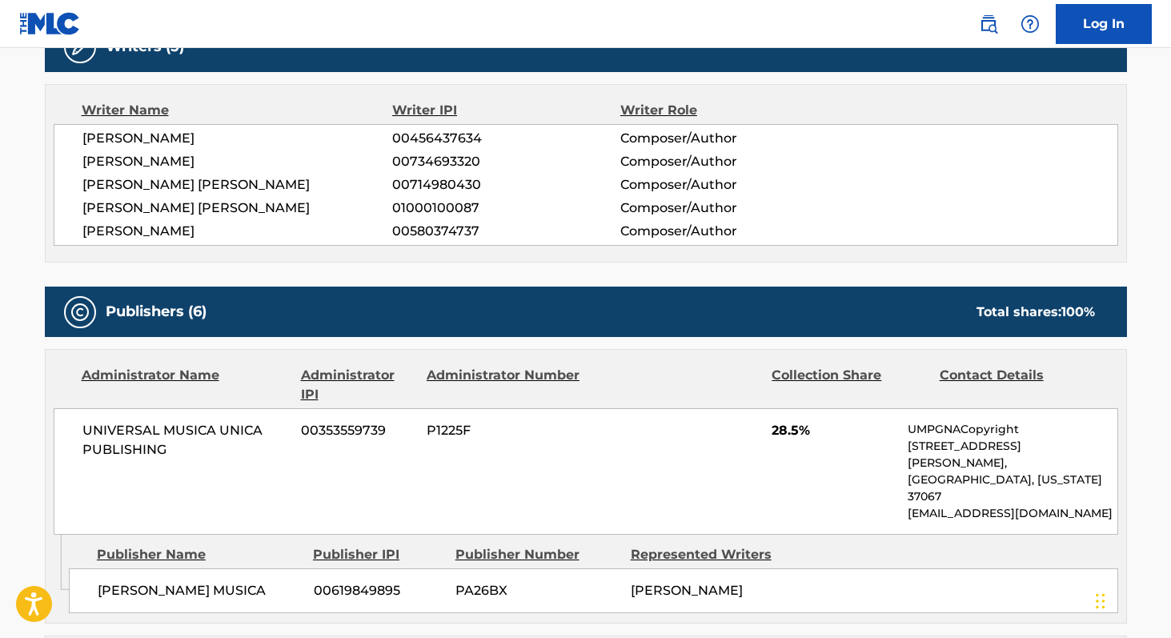
scroll to position [541, 0]
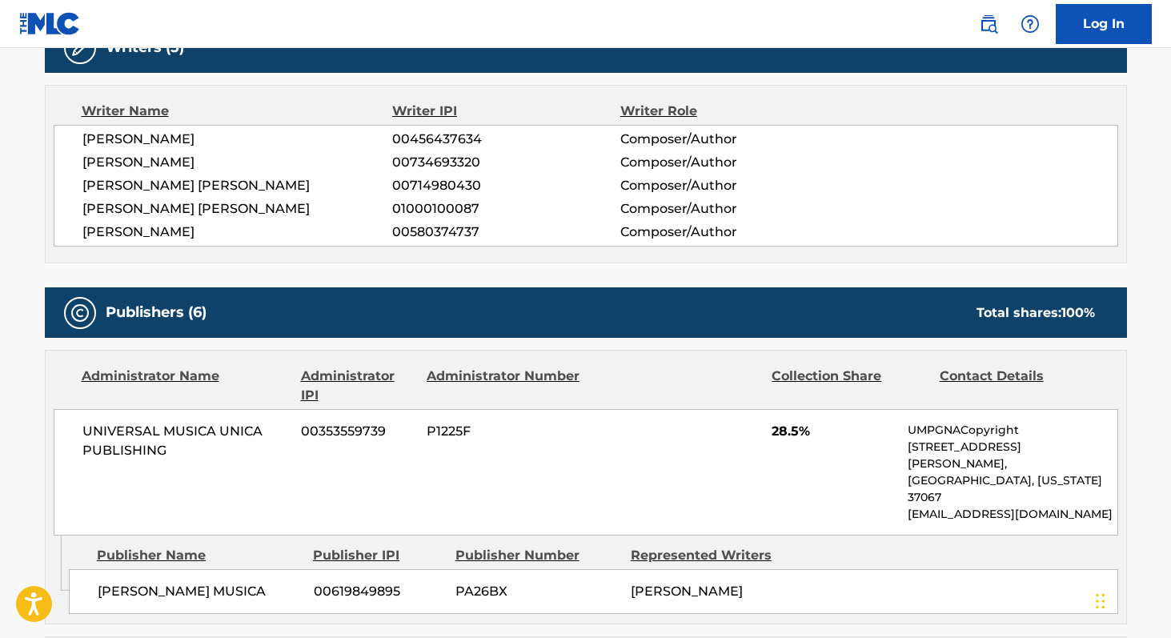
click at [423, 235] on span "00580374737" at bounding box center [505, 232] width 227 height 19
copy span "00580374737"
click at [431, 207] on span "01000100087" at bounding box center [505, 208] width 227 height 19
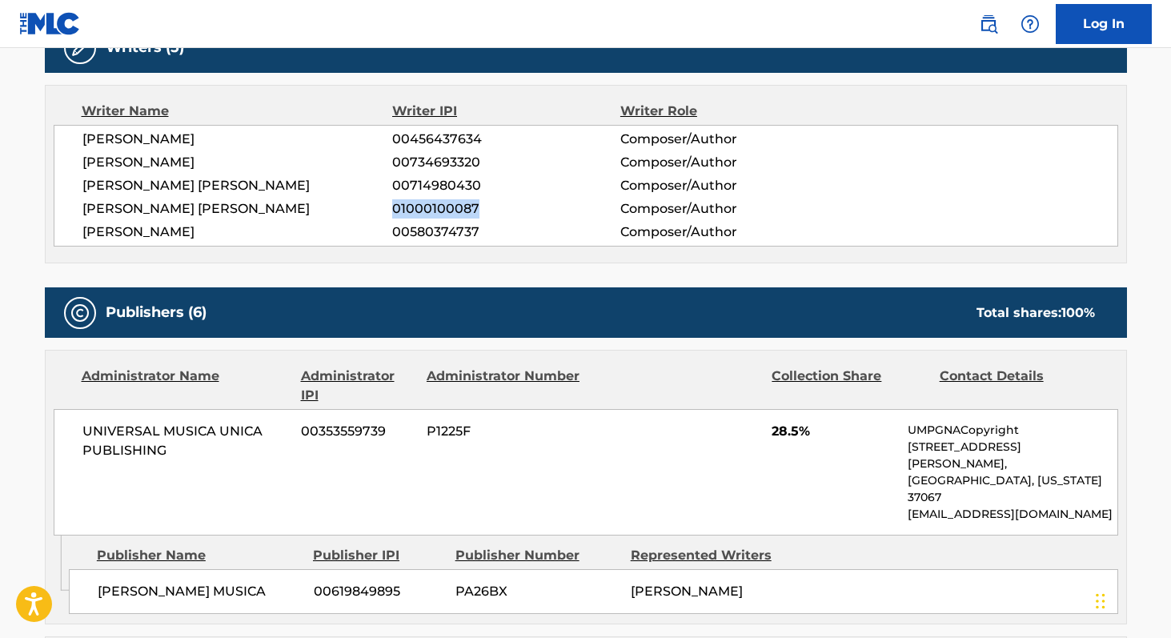
copy span "01000100087"
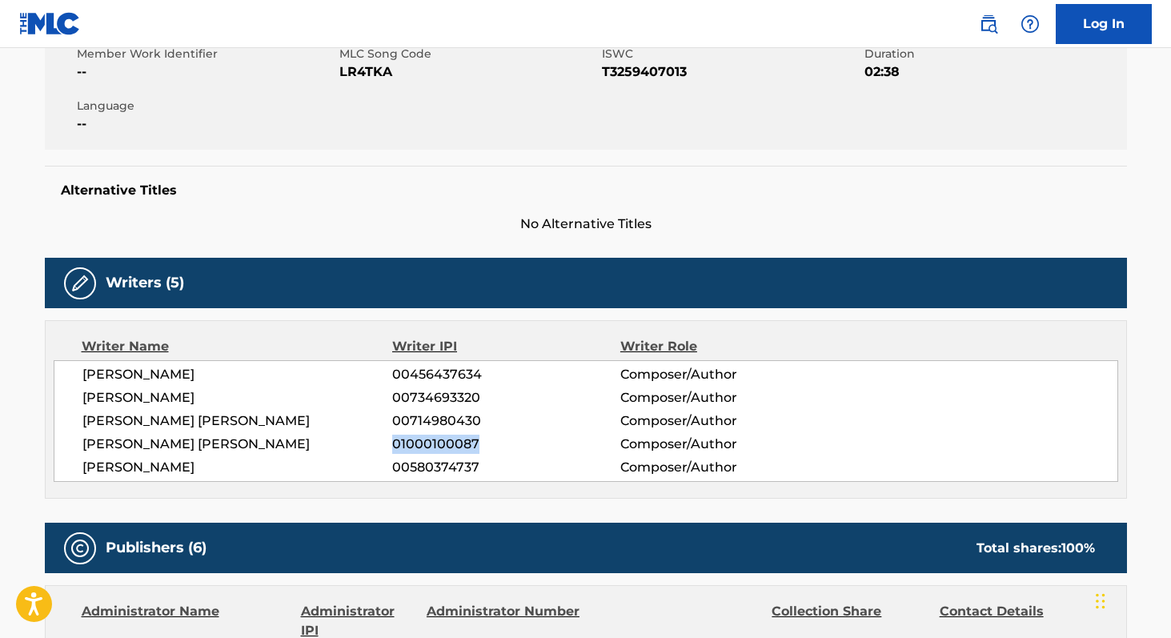
scroll to position [246, 0]
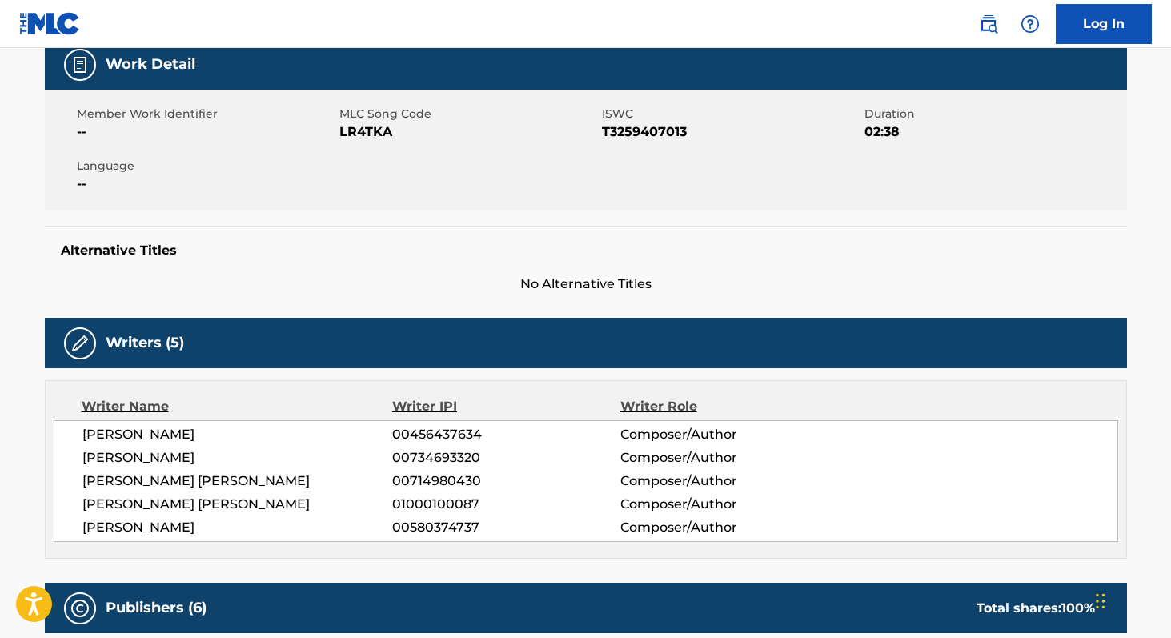
click at [379, 127] on span "LR4TKA" at bounding box center [468, 131] width 259 height 19
copy span "LR4TKA"
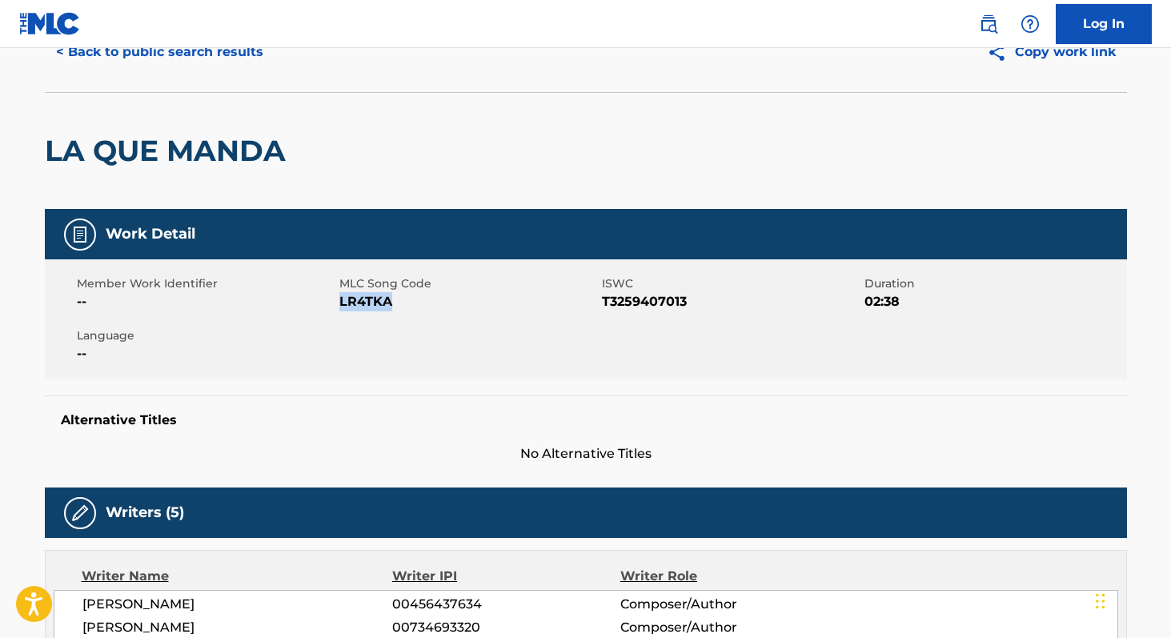
scroll to position [0, 0]
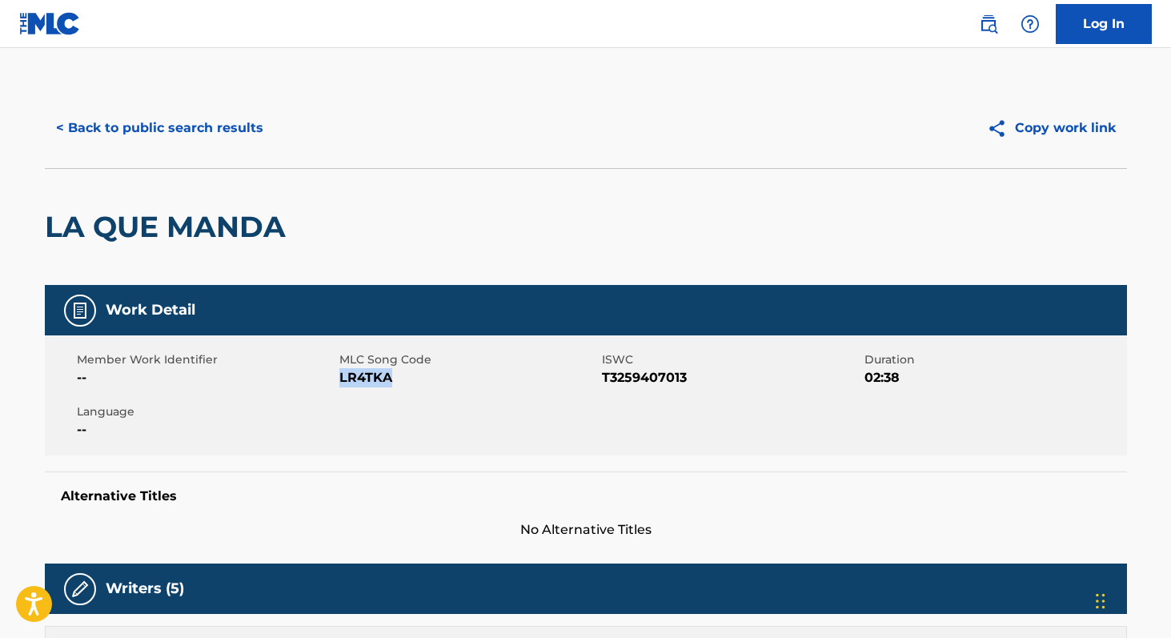
click at [236, 142] on button "< Back to public search results" at bounding box center [160, 128] width 230 height 40
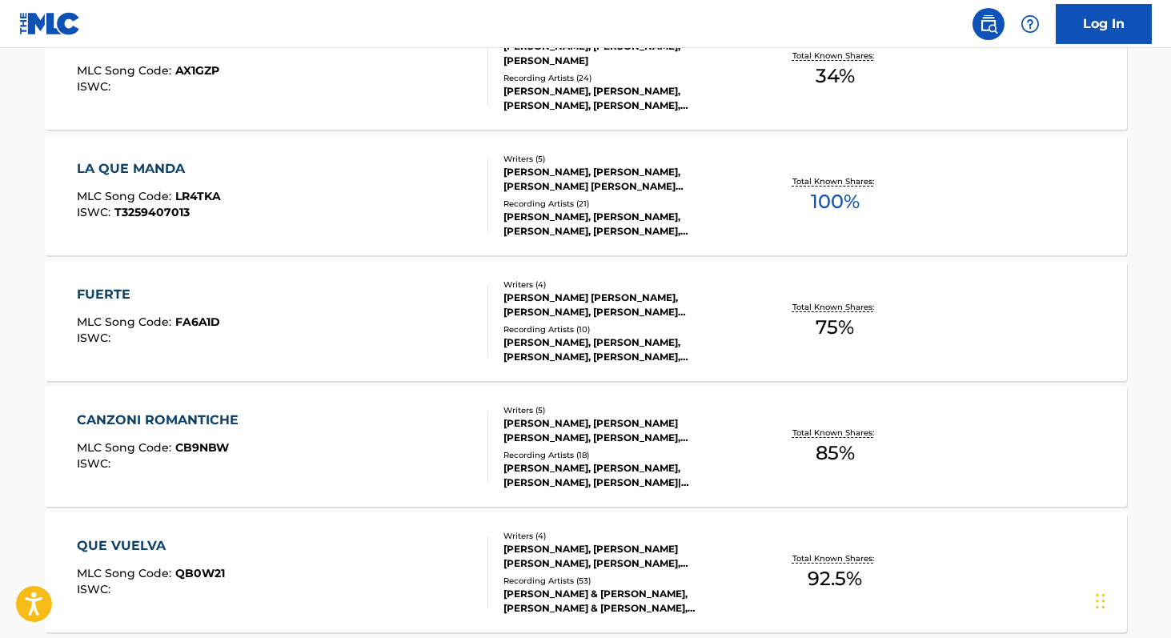
scroll to position [902, 0]
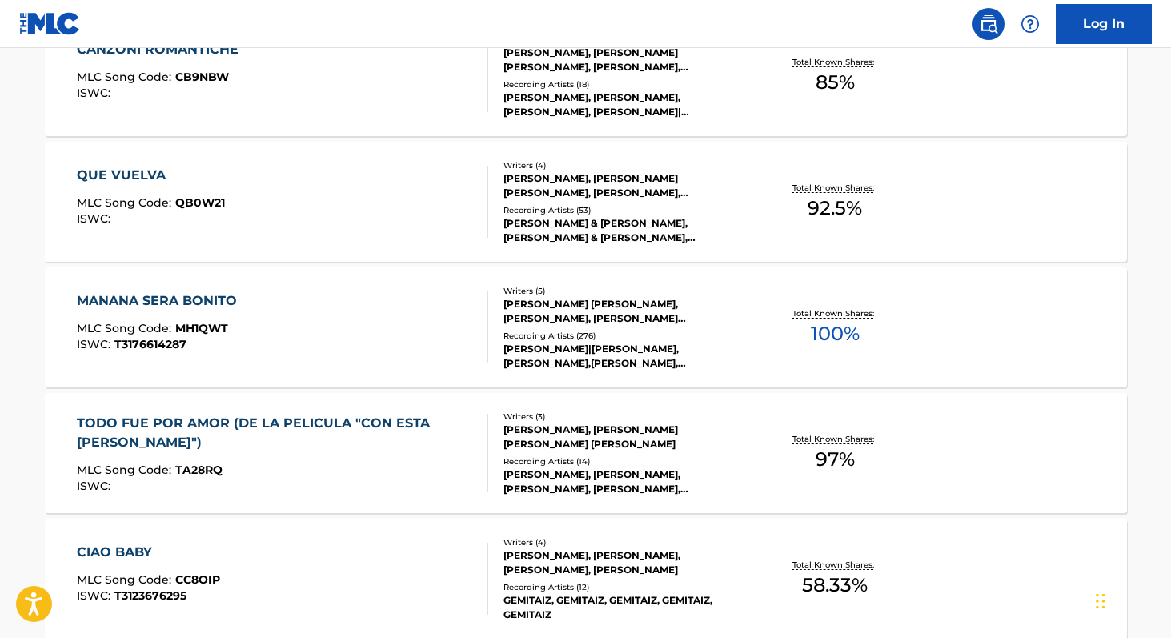
click at [823, 330] on span "100 %" at bounding box center [835, 333] width 49 height 29
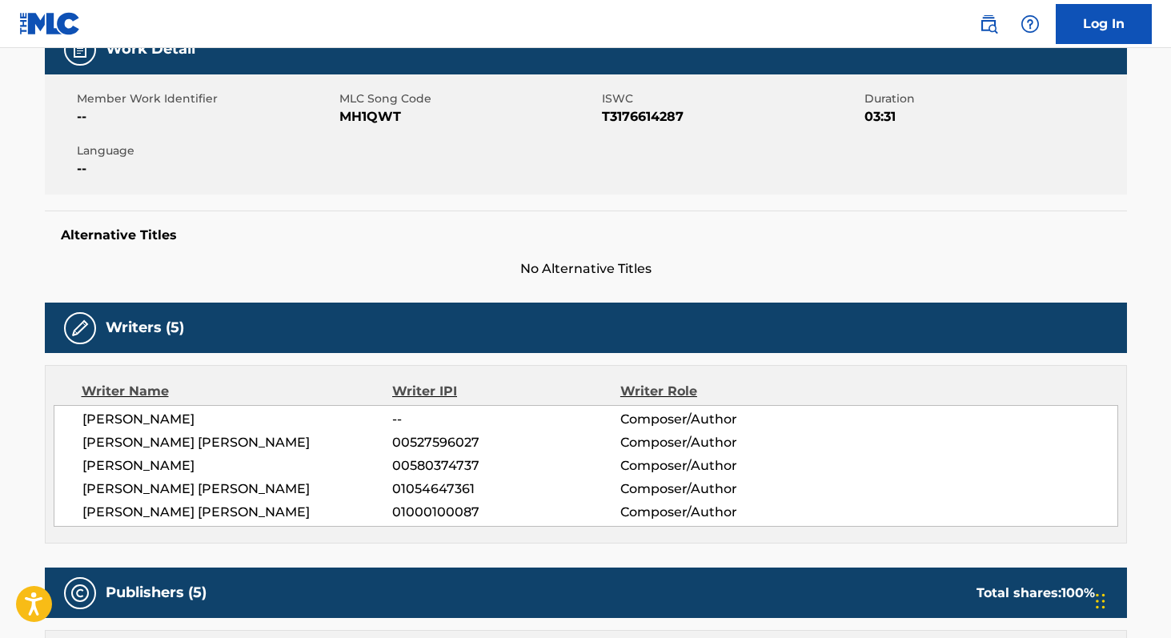
scroll to position [274, 0]
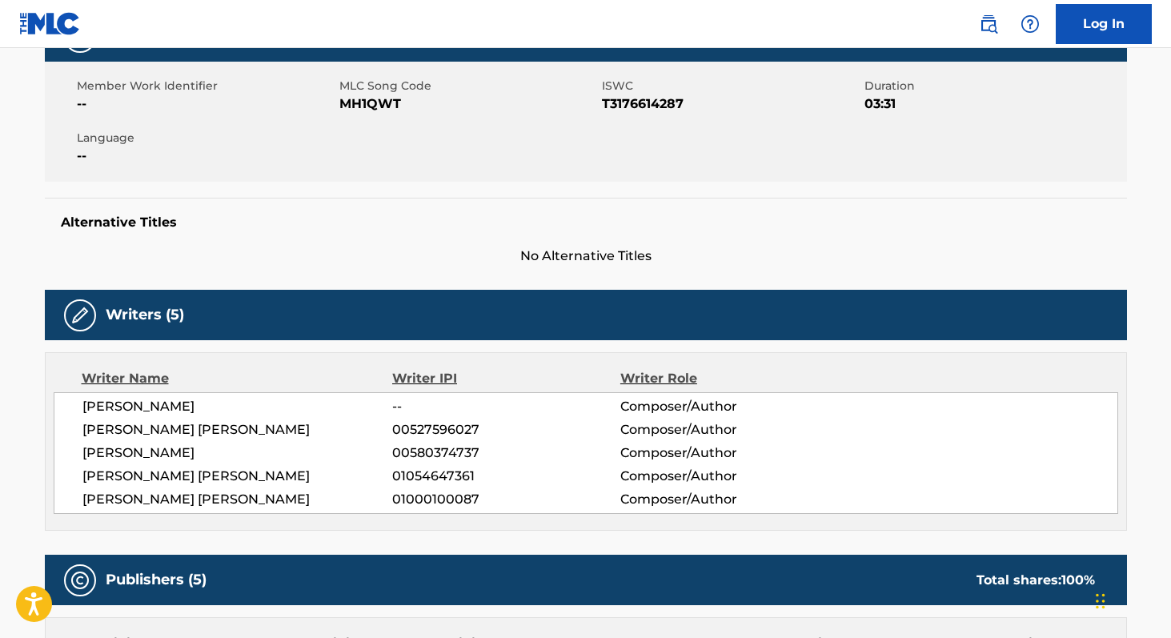
click at [412, 478] on span "01054647361" at bounding box center [505, 476] width 227 height 19
copy span "01054647361"
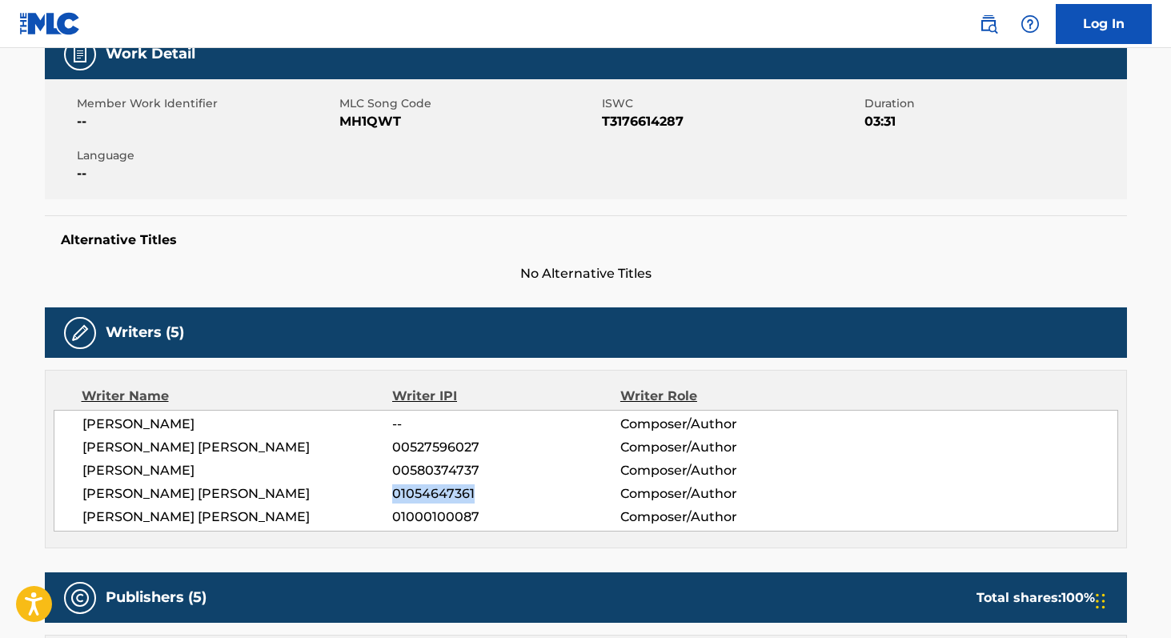
scroll to position [255, 0]
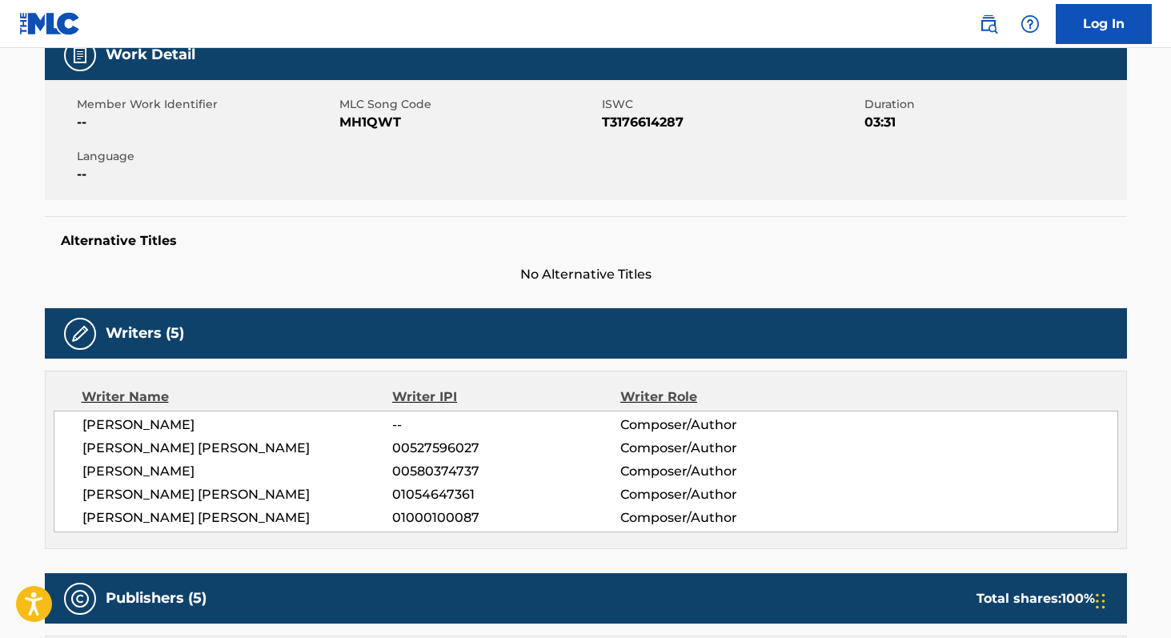
click at [351, 119] on span "MH1QWT" at bounding box center [468, 122] width 259 height 19
copy span "MH1QWT"
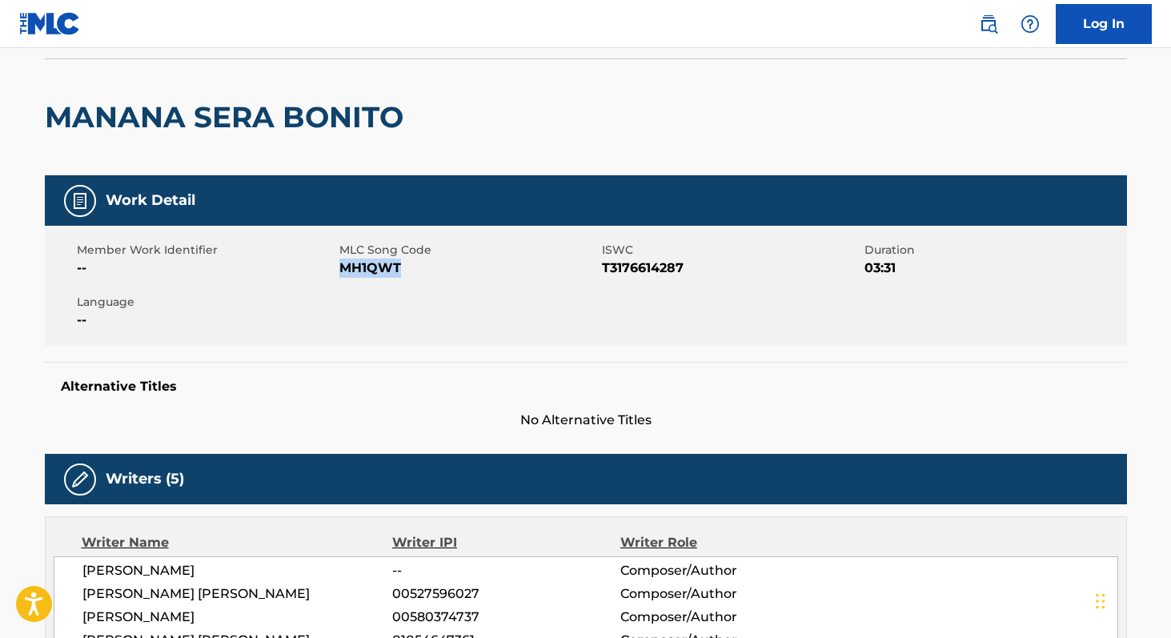
scroll to position [0, 0]
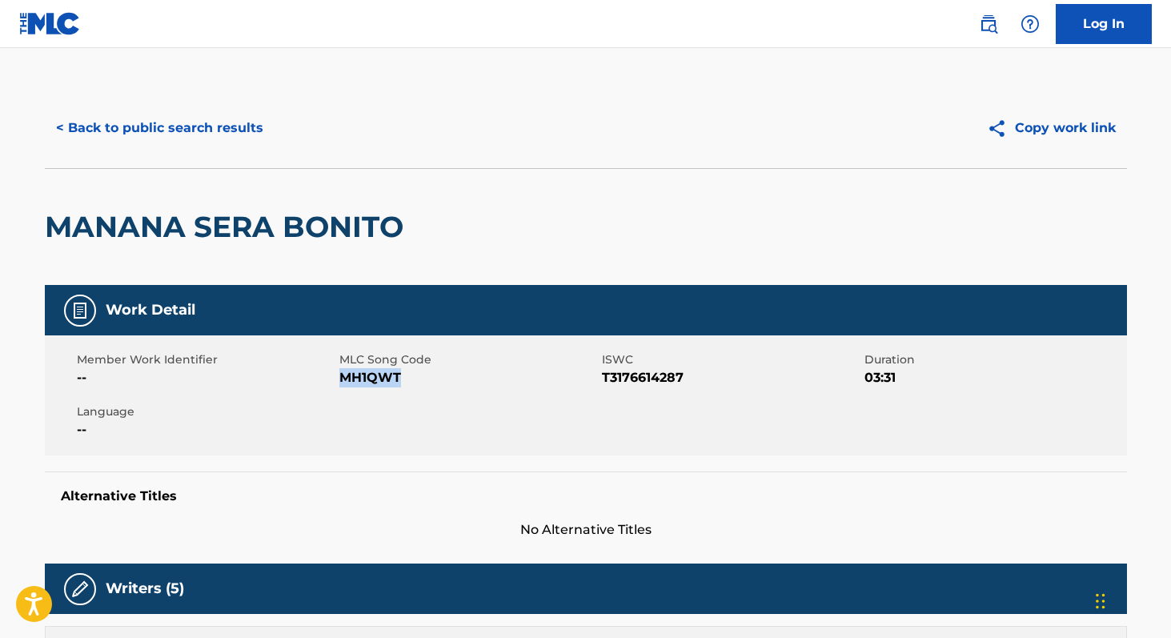
click at [157, 134] on button "< Back to public search results" at bounding box center [160, 128] width 230 height 40
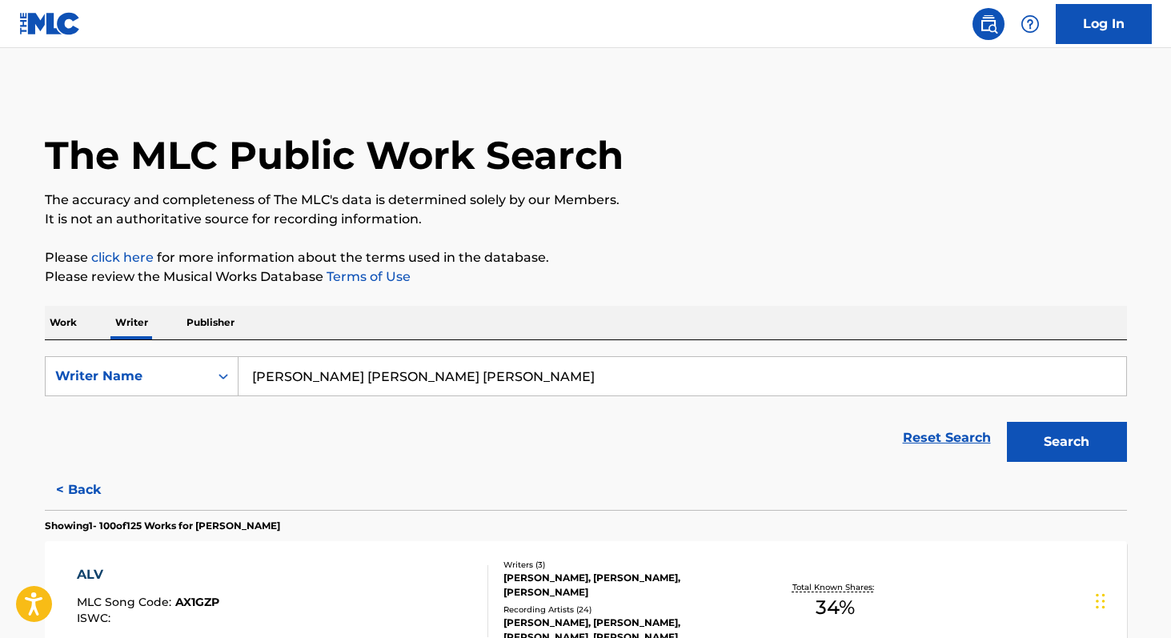
click at [303, 371] on input "[PERSON_NAME] [PERSON_NAME] [PERSON_NAME]" at bounding box center [683, 376] width 888 height 38
paste input "[PERSON_NAME]"
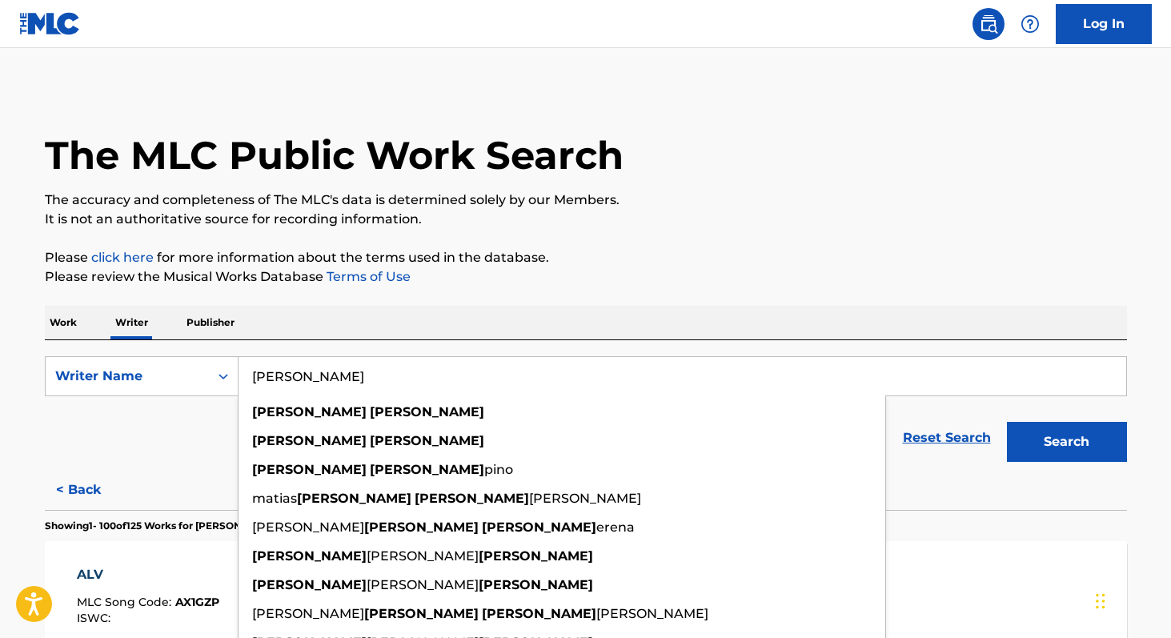
type input "[PERSON_NAME]"
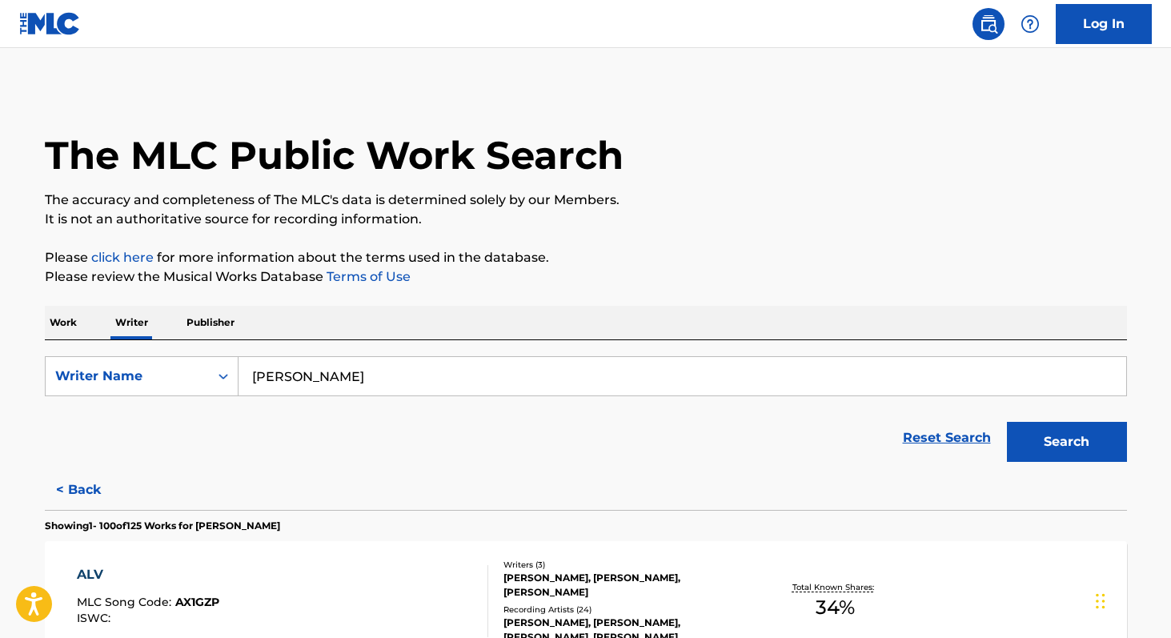
click at [50, 321] on p "Work" at bounding box center [63, 323] width 37 height 34
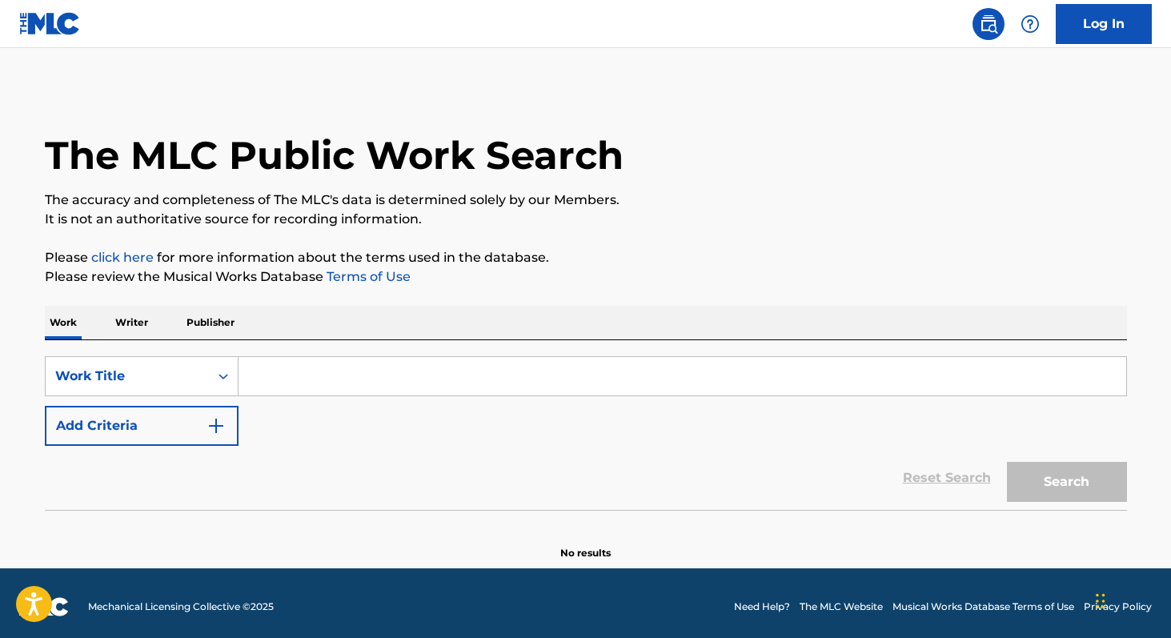
click at [279, 390] on input "Search Form" at bounding box center [683, 376] width 888 height 38
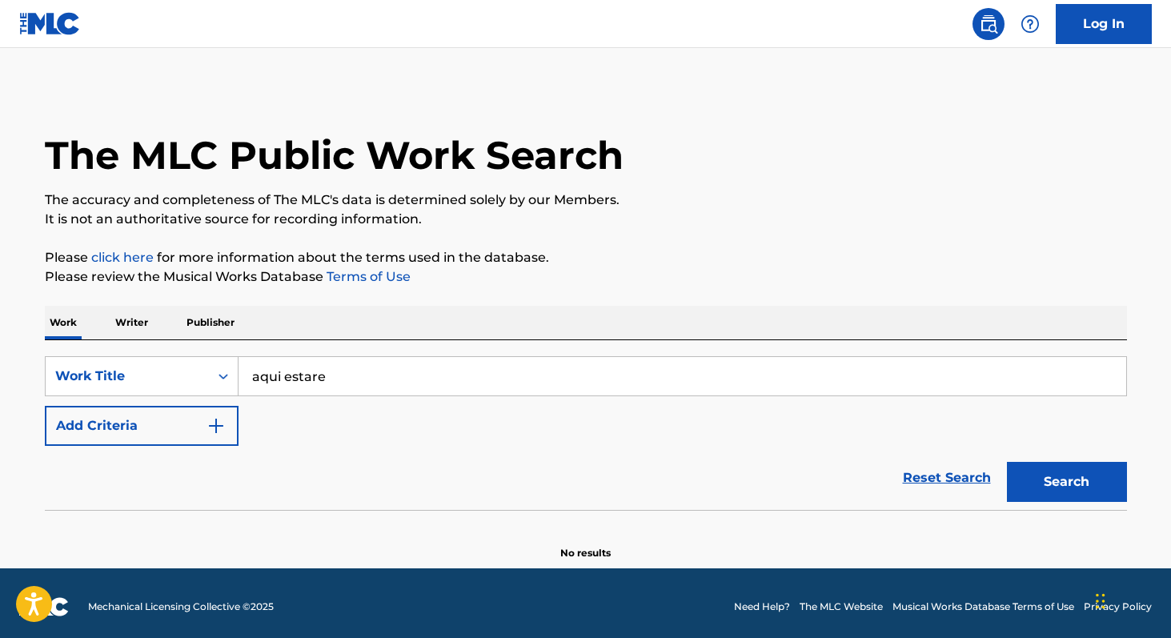
type input "aqui estare"
click at [343, 302] on div "The MLC Public Work Search The accuracy and completeness of The MLC's data is d…" at bounding box center [586, 324] width 1121 height 472
click at [153, 416] on button "Add Criteria" at bounding box center [142, 426] width 194 height 40
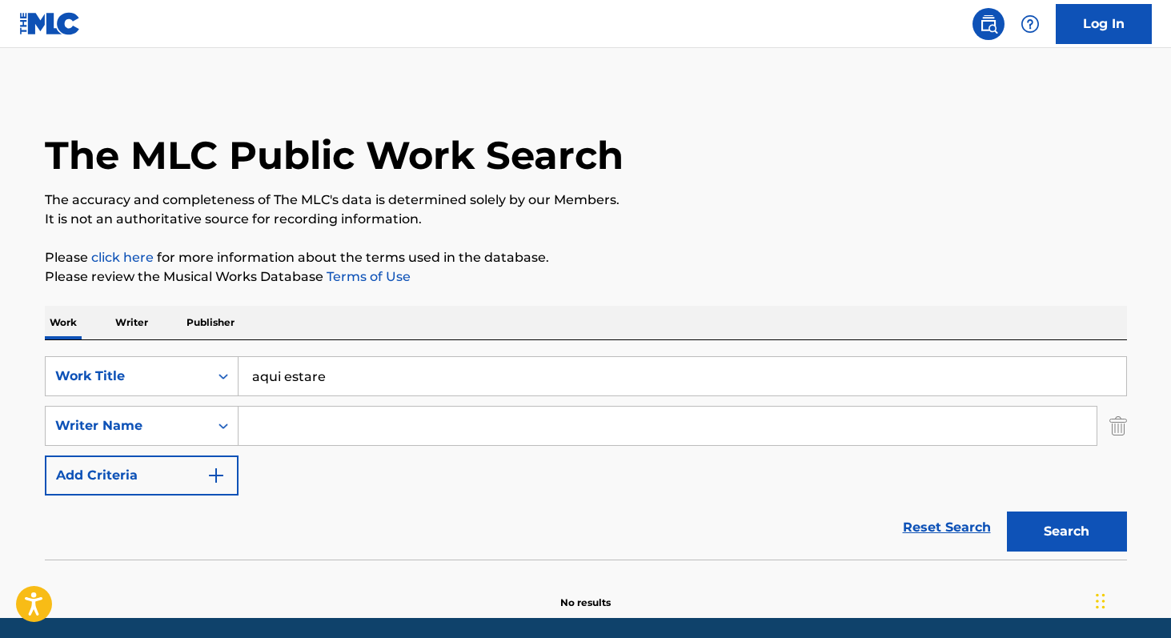
click at [294, 416] on input "Search Form" at bounding box center [668, 426] width 858 height 38
paste input "[PERSON_NAME]"
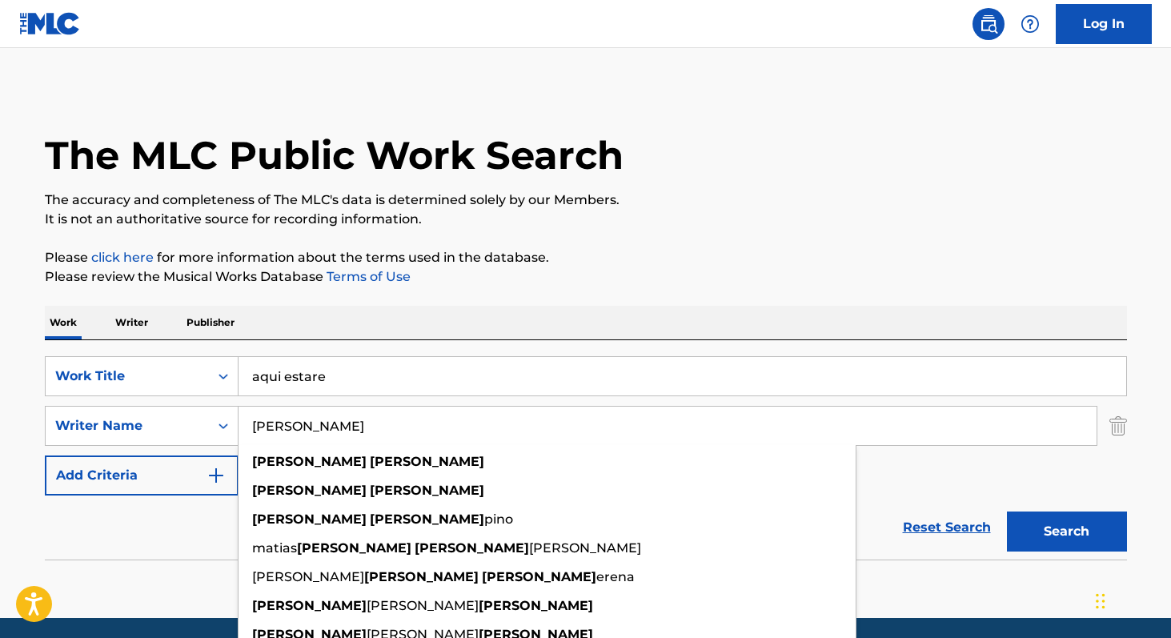
type input "[PERSON_NAME]"
click at [1007, 511] on button "Search" at bounding box center [1067, 531] width 120 height 40
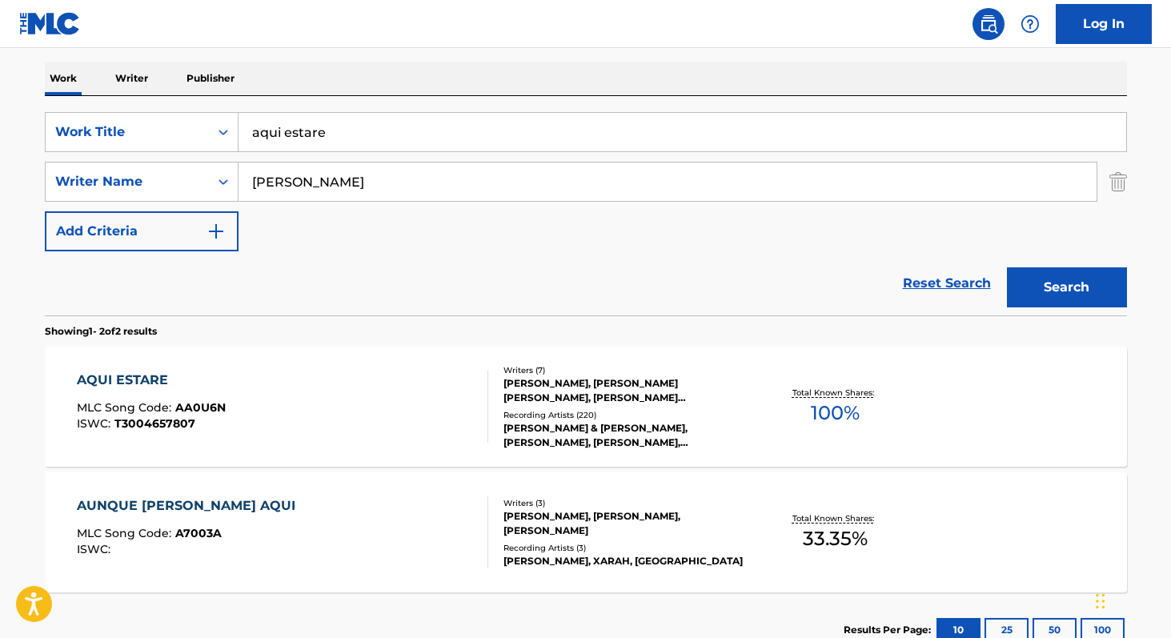
scroll to position [249, 0]
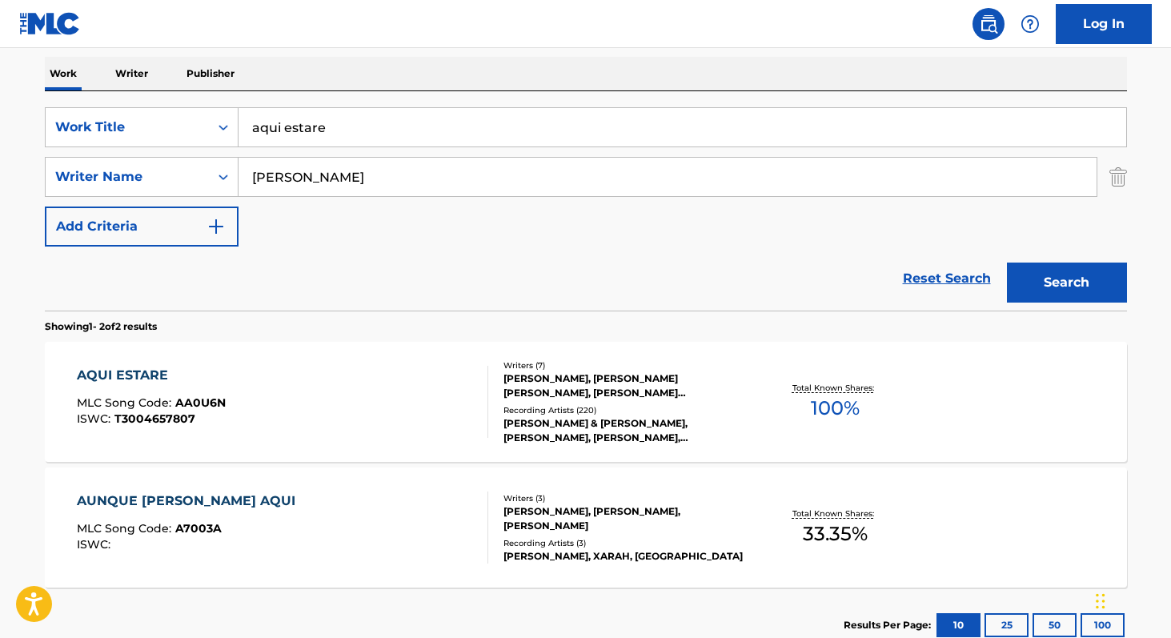
click at [822, 416] on span "100 %" at bounding box center [835, 408] width 49 height 29
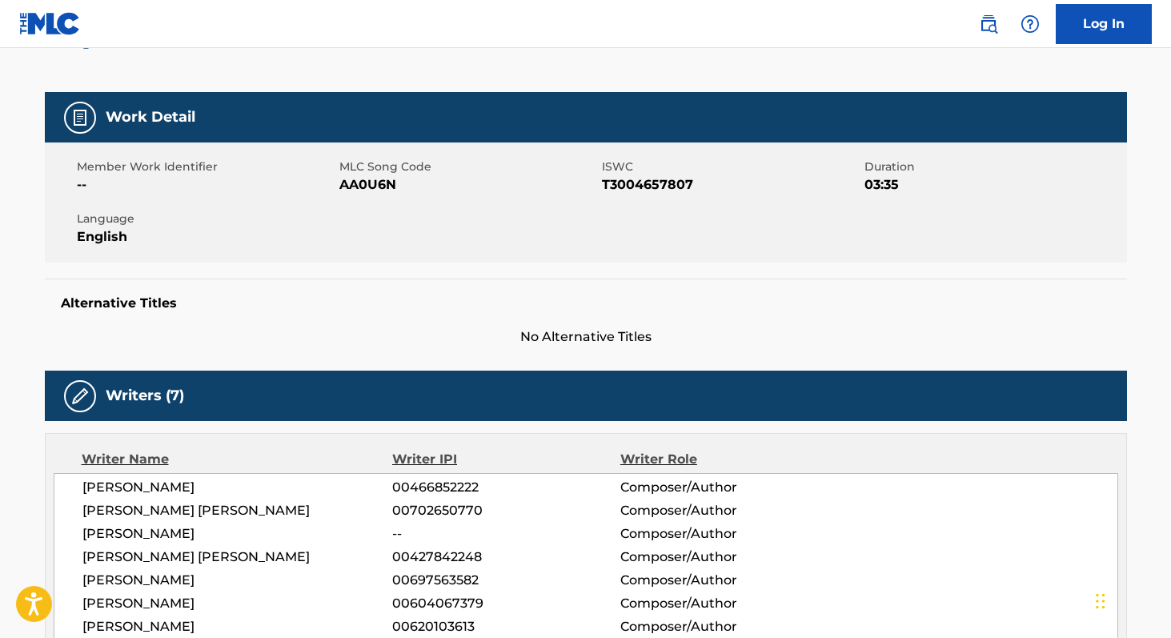
scroll to position [190, 0]
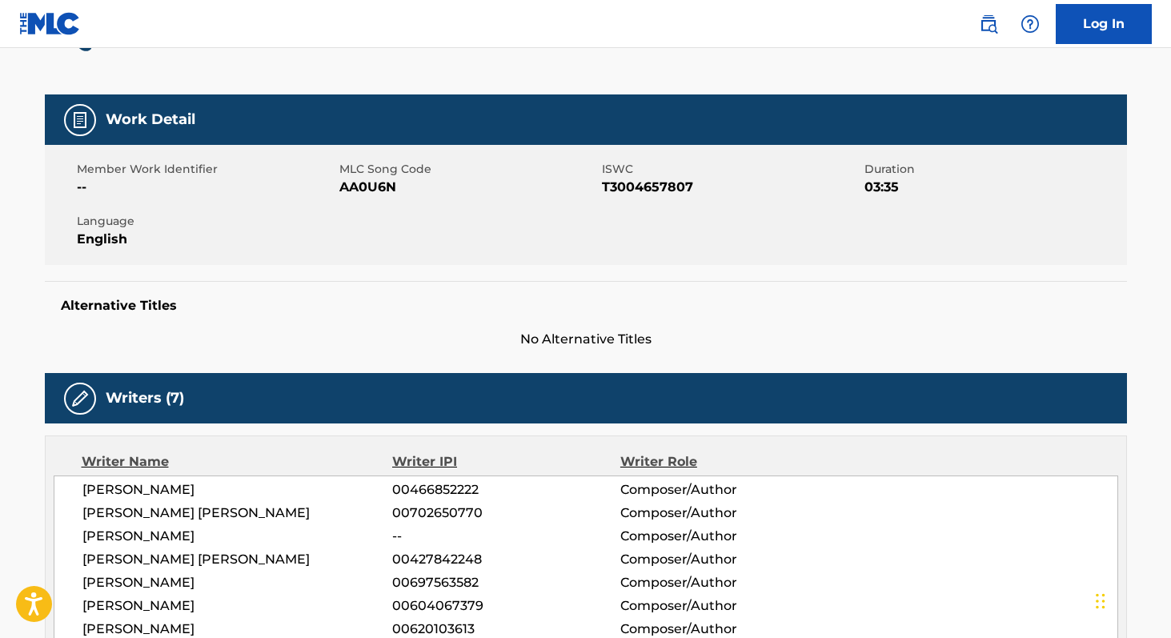
click at [640, 191] on span "T3004657807" at bounding box center [731, 187] width 259 height 19
copy span "T3004657807"
click at [362, 187] on span "AA0U6N" at bounding box center [468, 187] width 259 height 19
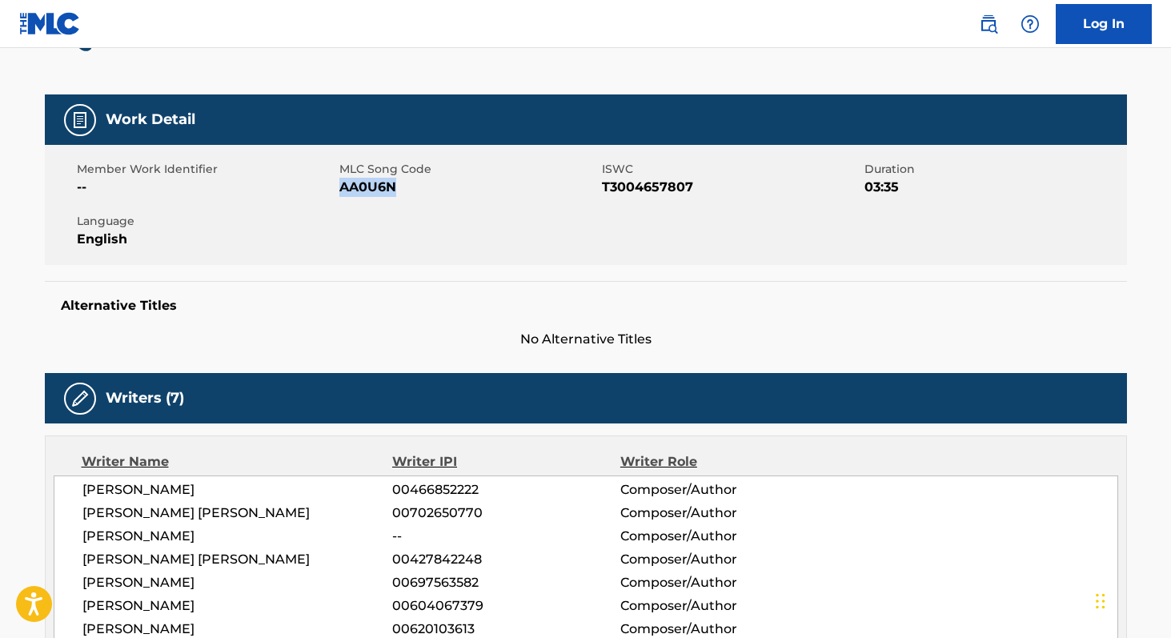
copy span "AA0U6N"
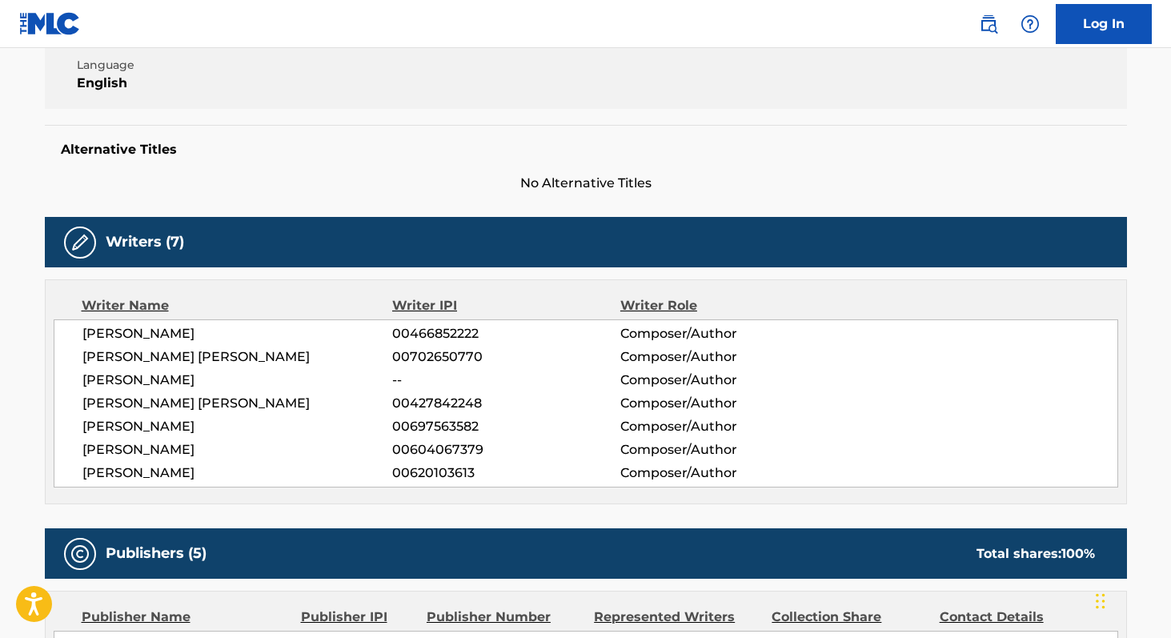
scroll to position [351, 0]
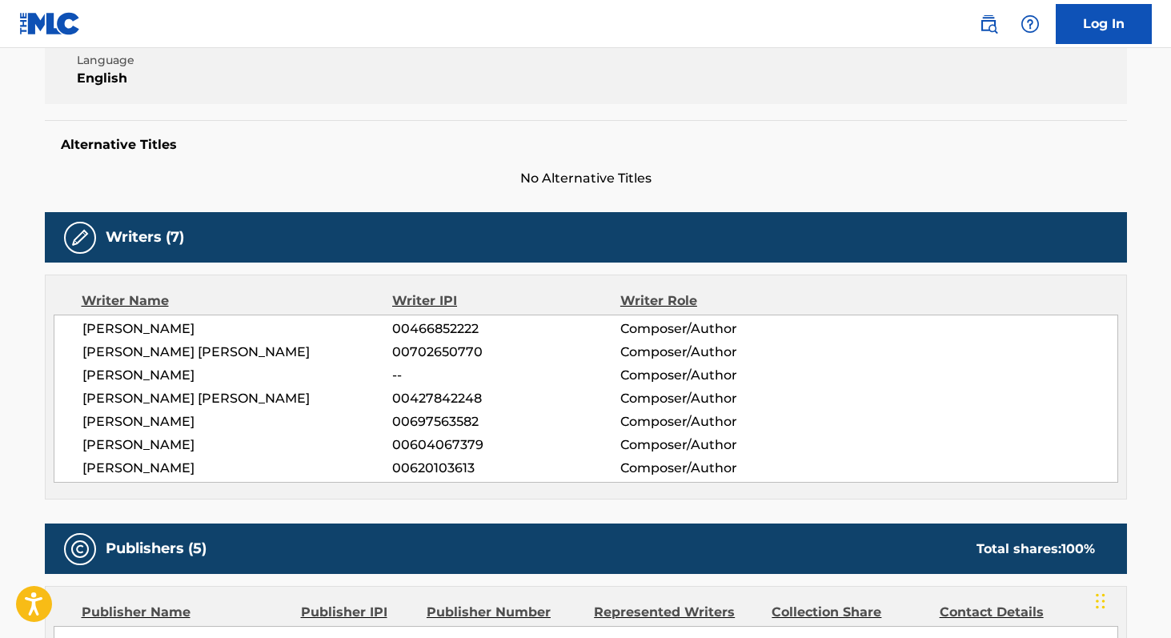
click at [98, 325] on span "[PERSON_NAME]" at bounding box center [237, 328] width 311 height 19
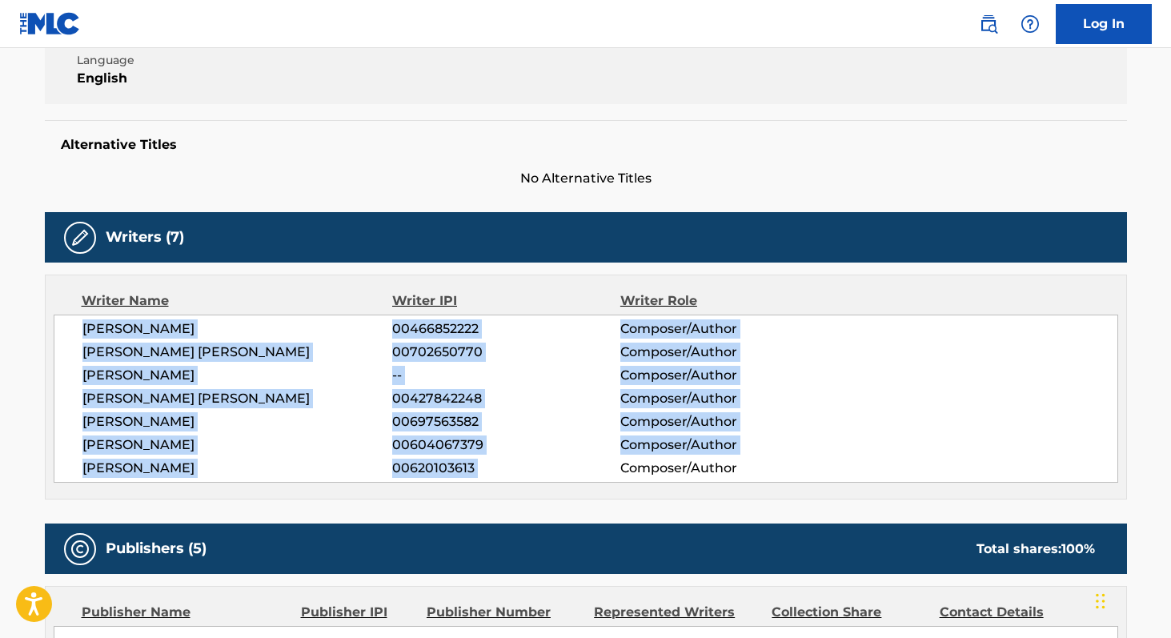
copy div "[PERSON_NAME] 00466852222 Composer/Author [PERSON_NAME] [PERSON_NAME] 007026507…"
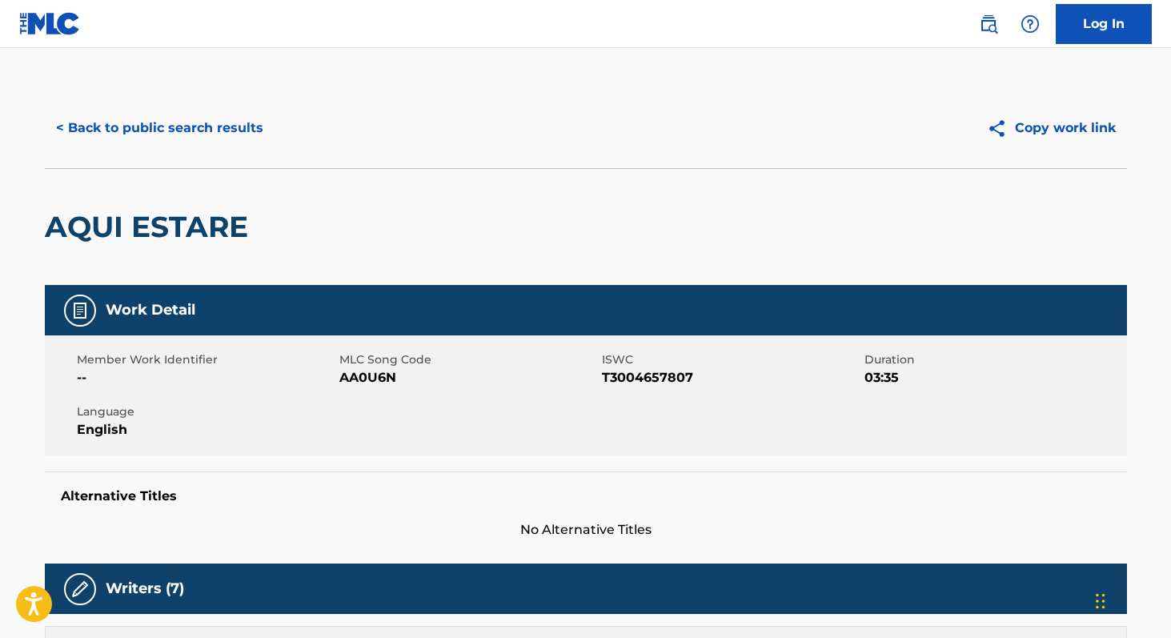
click at [73, 120] on button "< Back to public search results" at bounding box center [160, 128] width 230 height 40
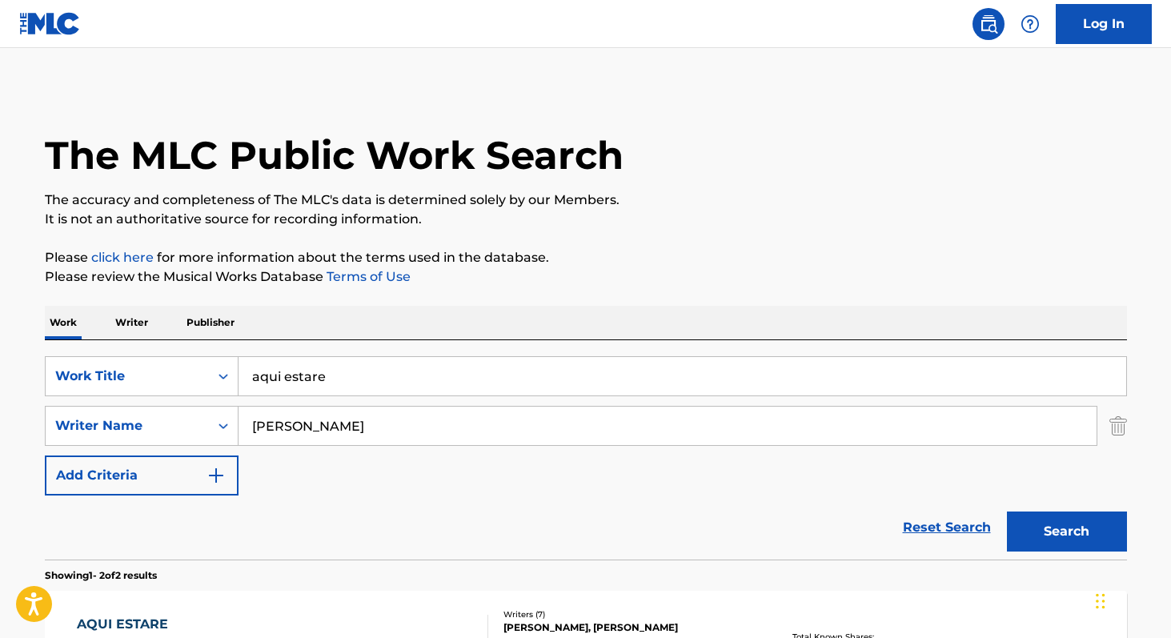
scroll to position [249, 0]
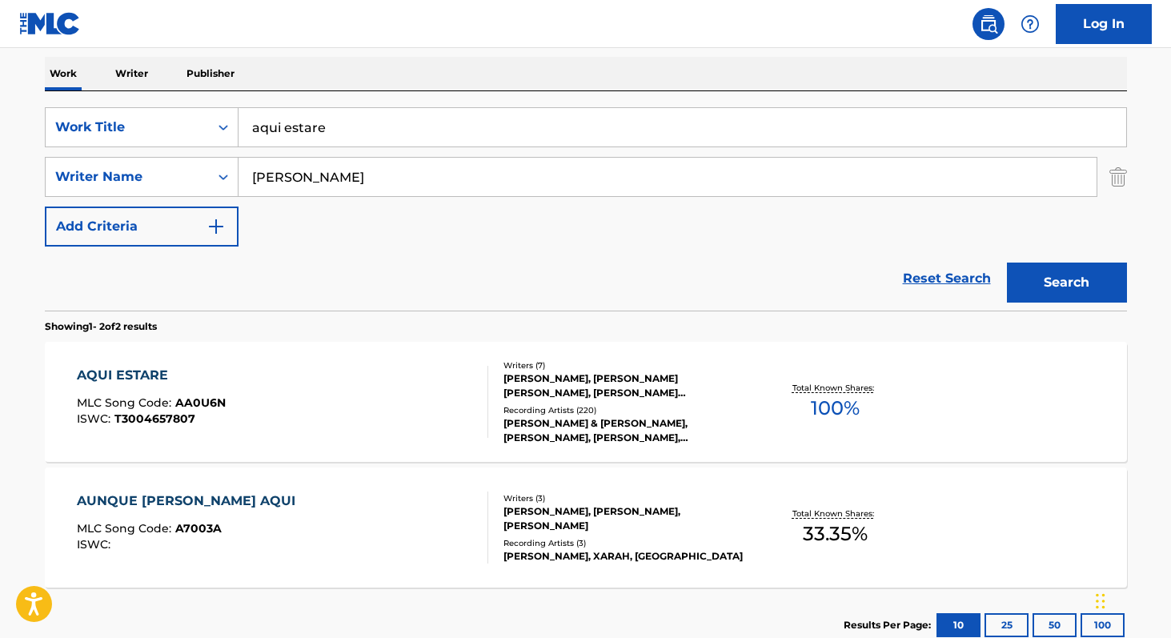
click at [1121, 182] on img "Search Form" at bounding box center [1118, 177] width 18 height 40
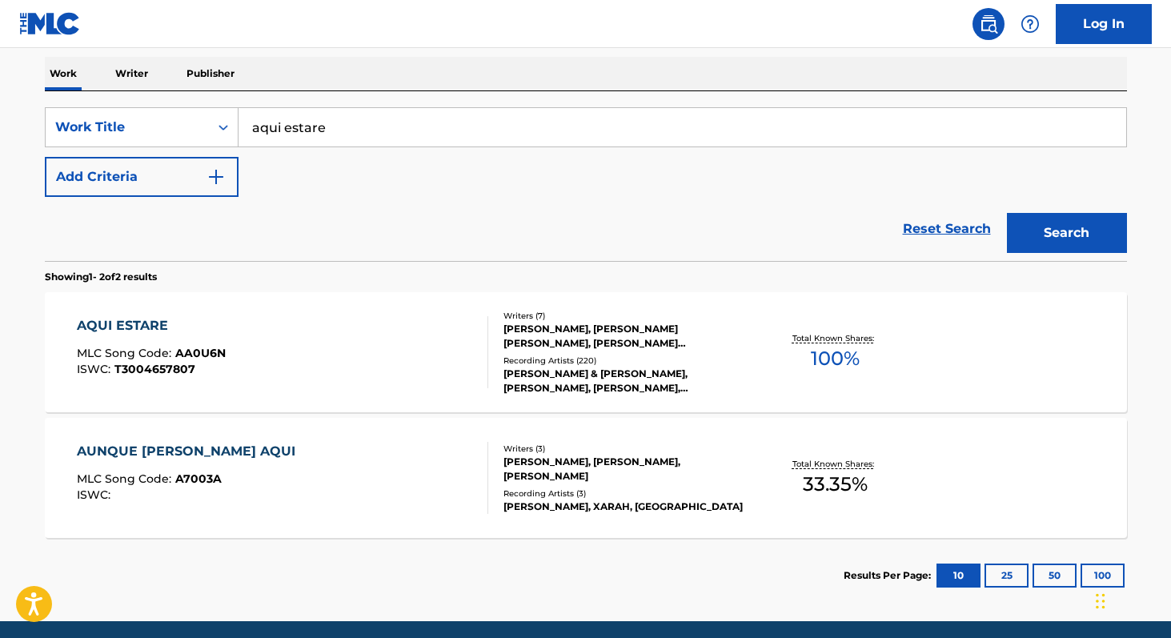
click at [404, 130] on input "aqui estare" at bounding box center [683, 127] width 888 height 38
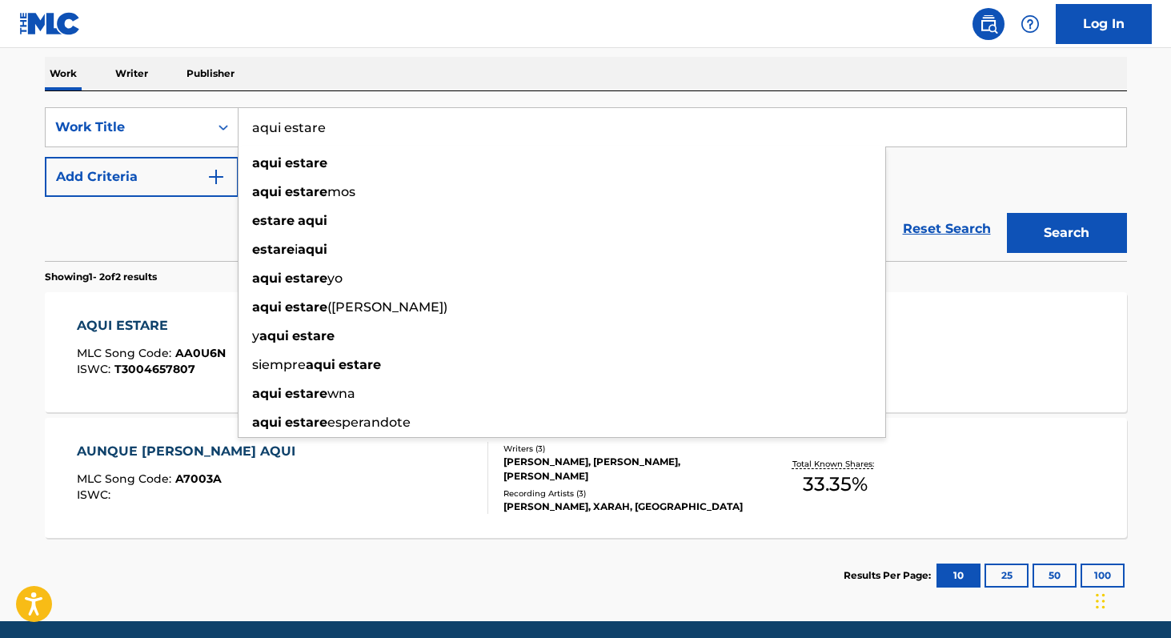
paste input "Lo Que Aprendi De Las [PERSON_NAME]"
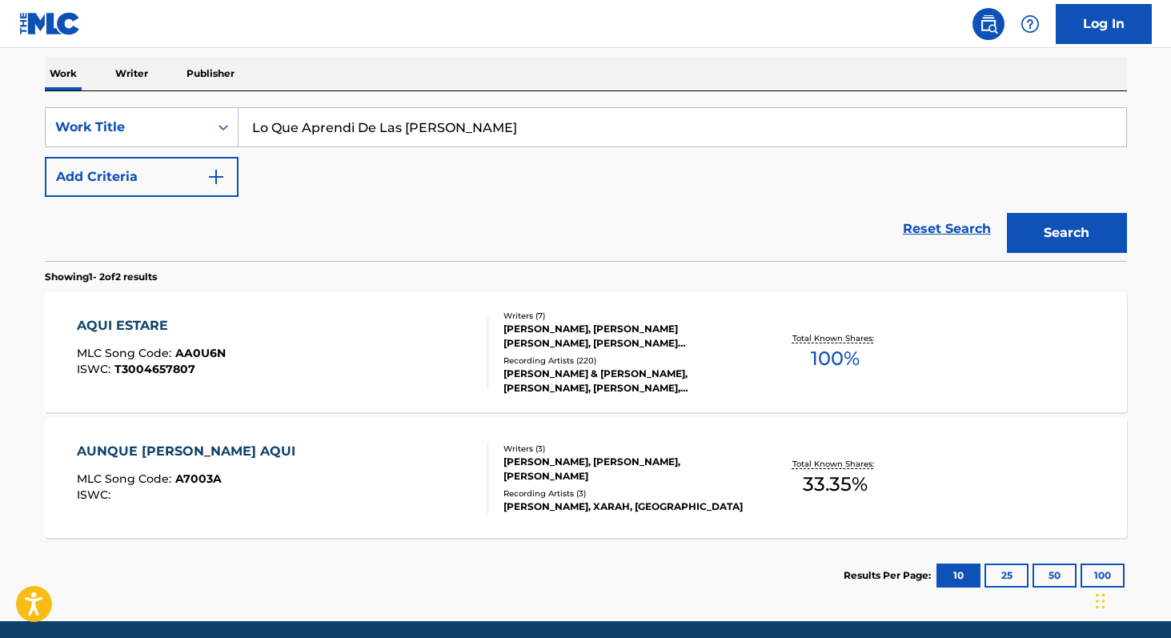
click at [1055, 243] on button "Search" at bounding box center [1067, 233] width 120 height 40
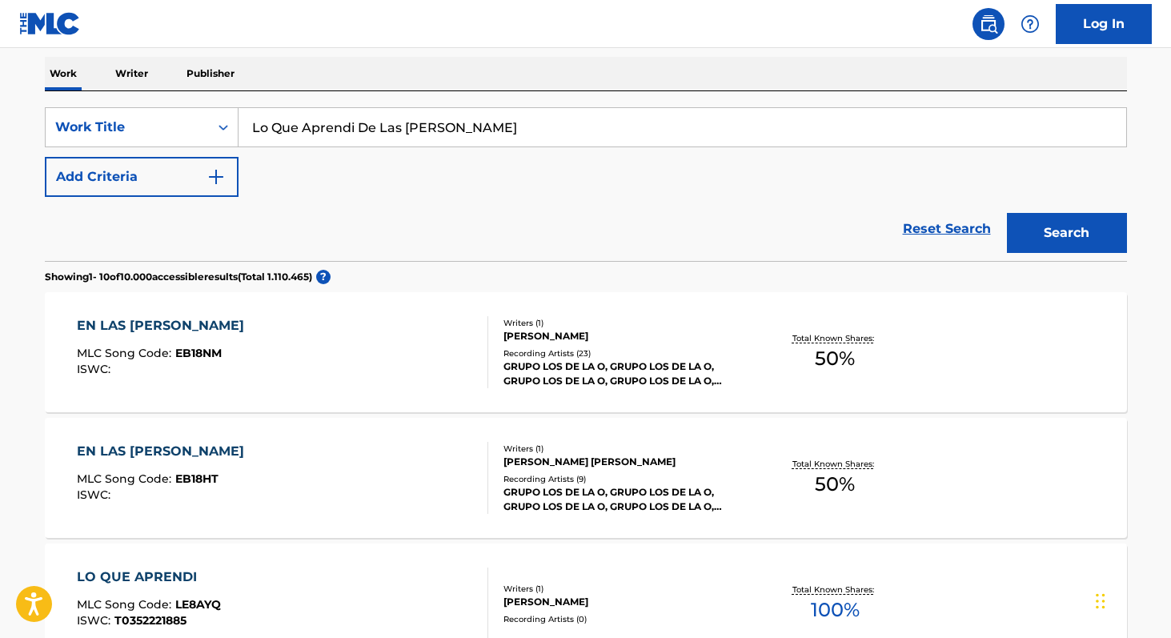
click at [447, 122] on input "Lo Que Aprendi De Las [PERSON_NAME]" at bounding box center [683, 127] width 888 height 38
paste input "en un sueño"
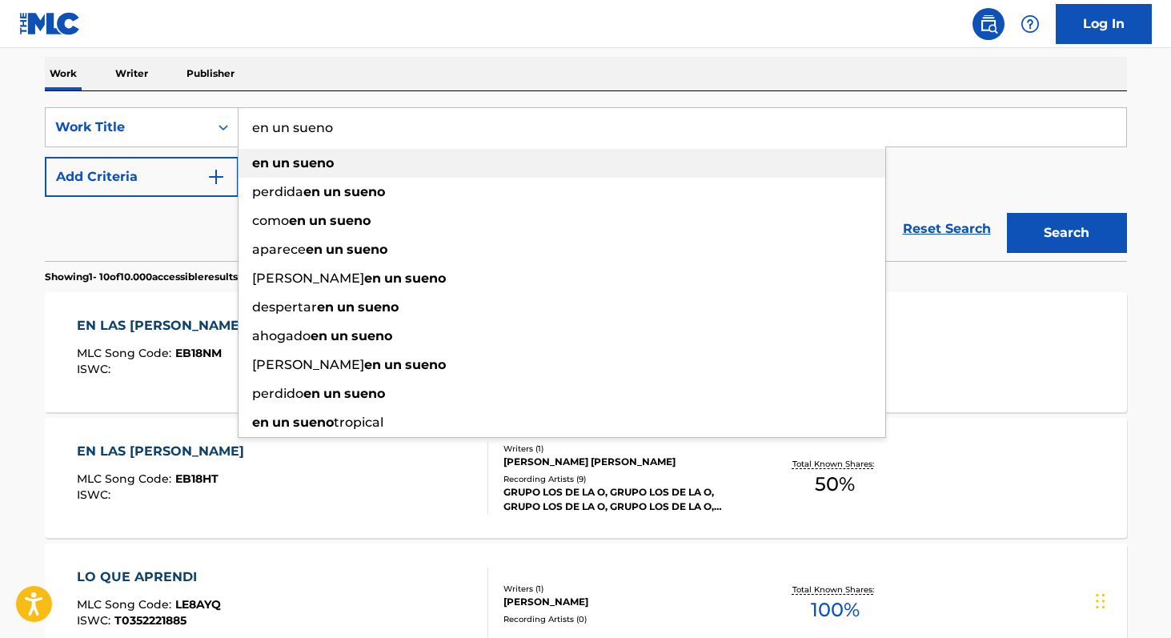
type input "en un sueno"
click at [323, 156] on strong "sueno" at bounding box center [313, 162] width 41 height 15
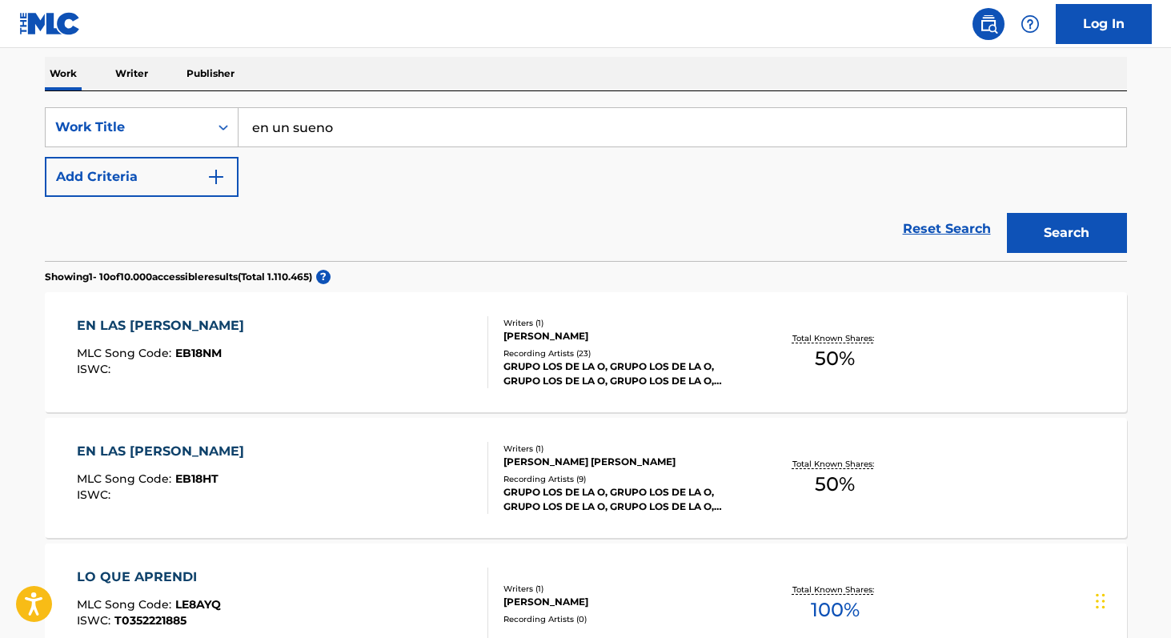
click at [160, 188] on button "Add Criteria" at bounding box center [142, 177] width 194 height 40
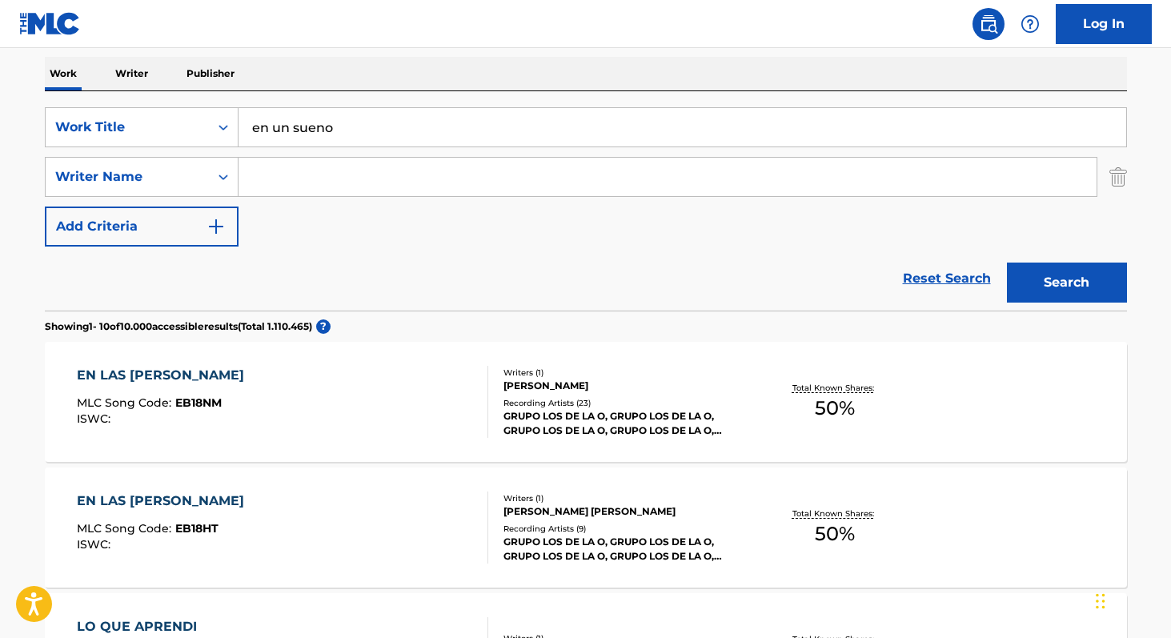
click at [253, 182] on input "Search Form" at bounding box center [668, 177] width 858 height 38
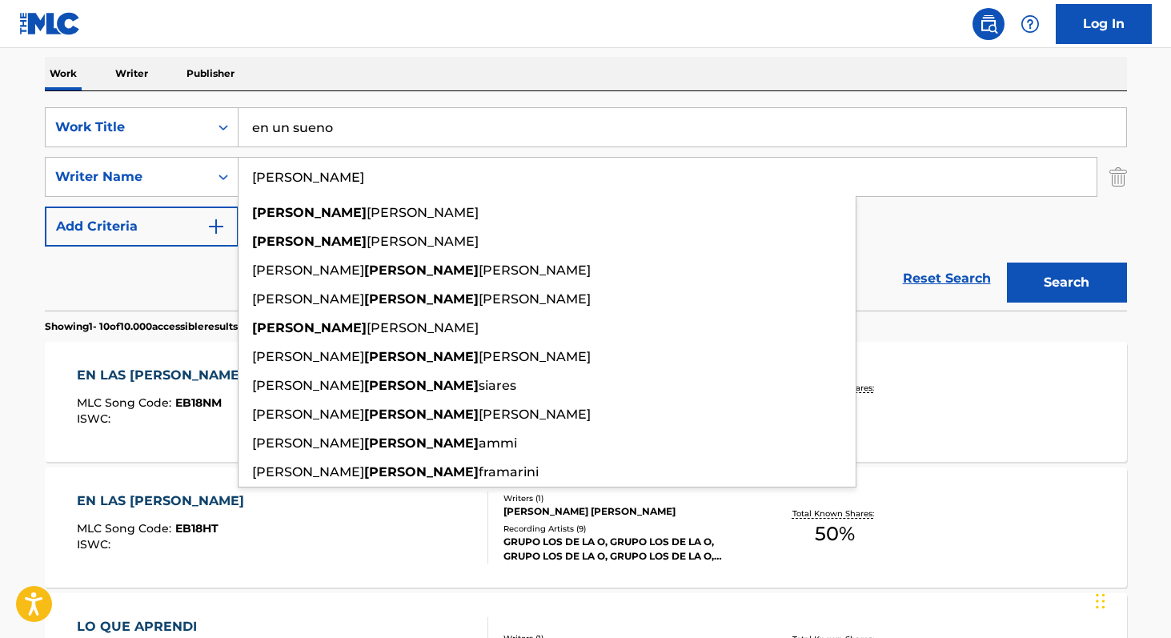
type input "[PERSON_NAME]"
click at [1007, 263] on button "Search" at bounding box center [1067, 283] width 120 height 40
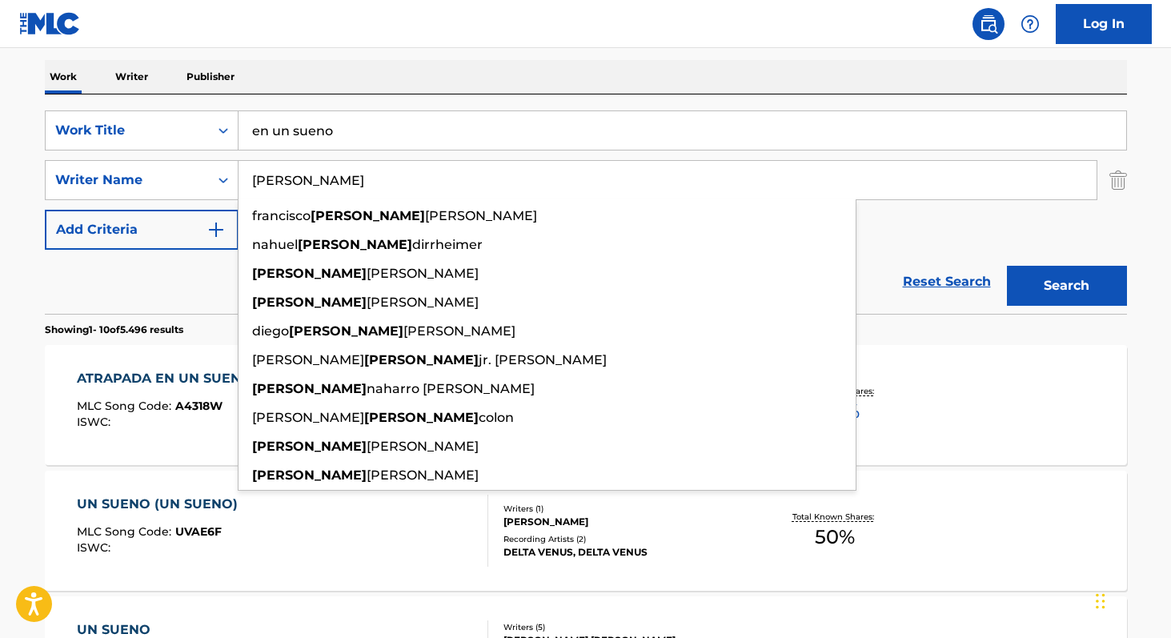
scroll to position [244, 0]
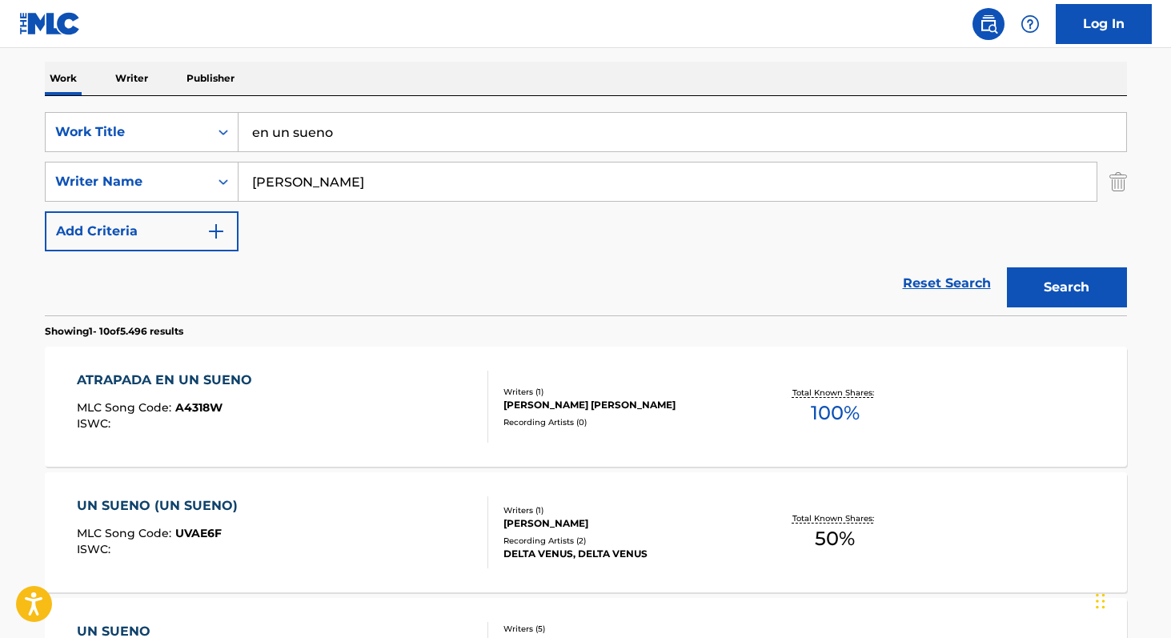
click at [129, 76] on p "Writer" at bounding box center [131, 79] width 42 height 34
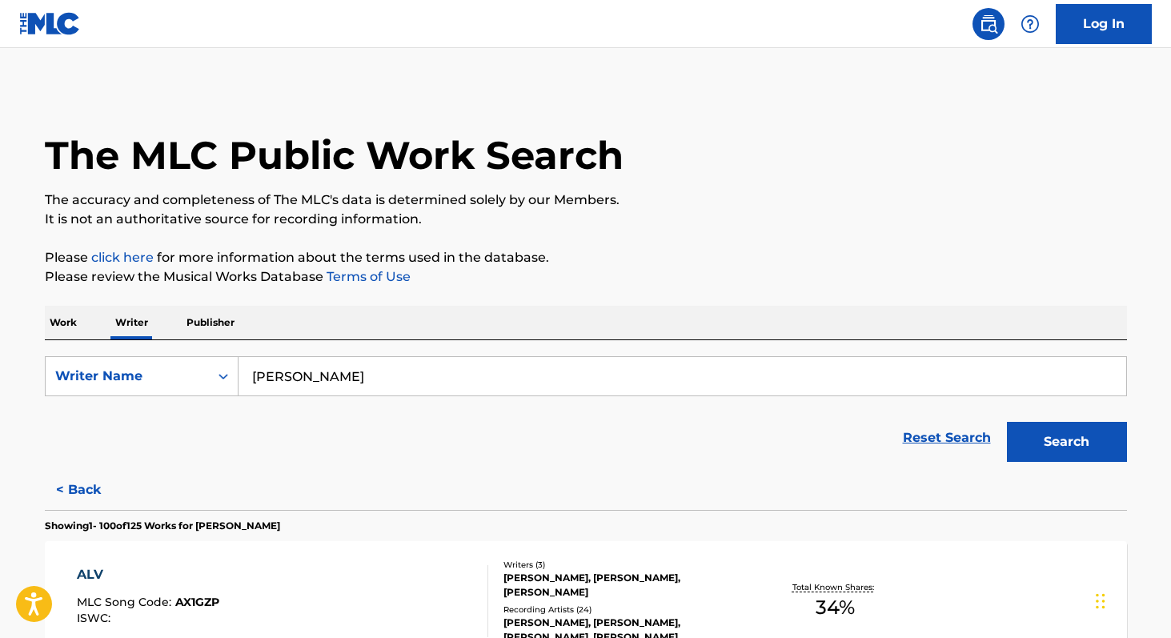
click at [459, 382] on input "[PERSON_NAME]" at bounding box center [683, 376] width 888 height 38
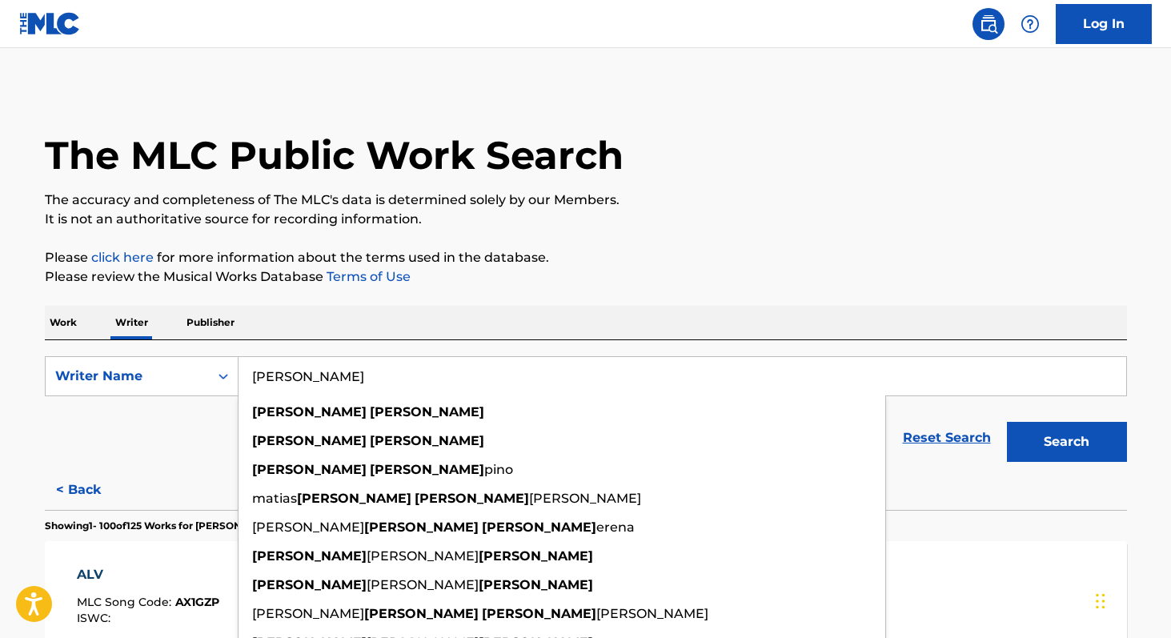
paste input "[PERSON_NAME] [PERSON_NAME]"
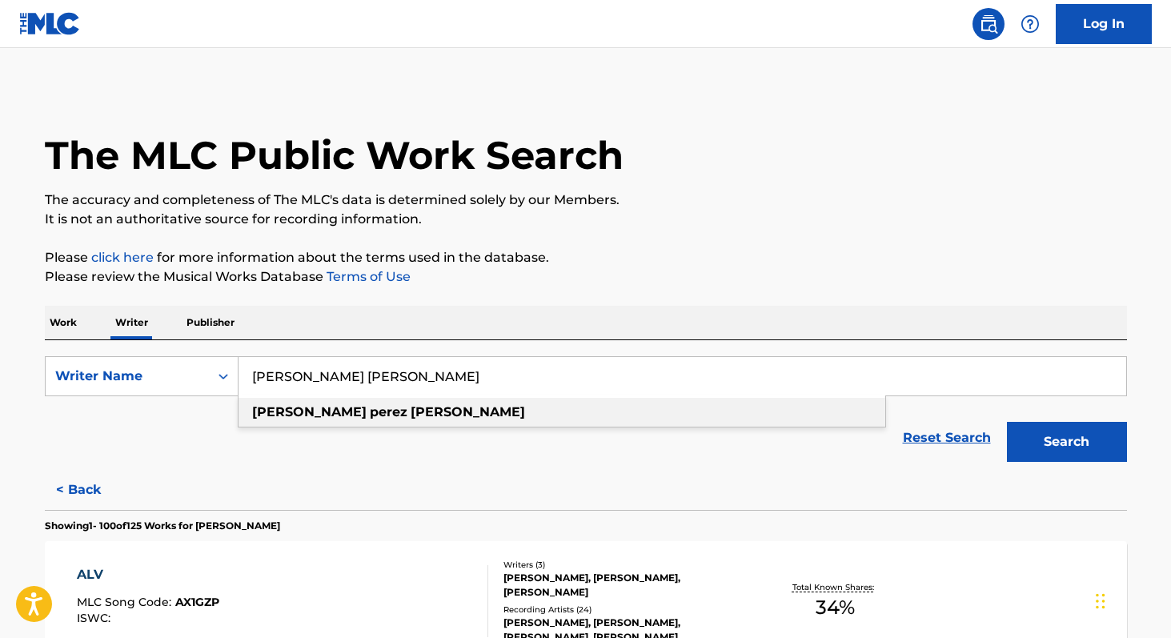
click at [401, 407] on div "[PERSON_NAME]" at bounding box center [562, 412] width 647 height 29
type input "[PERSON_NAME]"
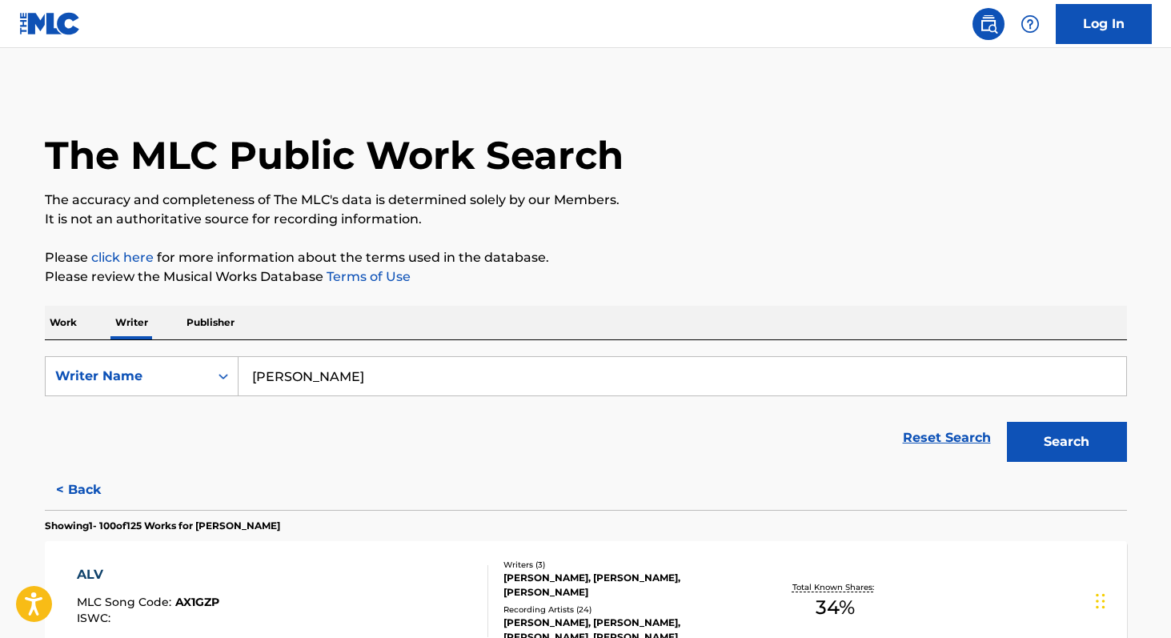
click at [1055, 445] on button "Search" at bounding box center [1067, 442] width 120 height 40
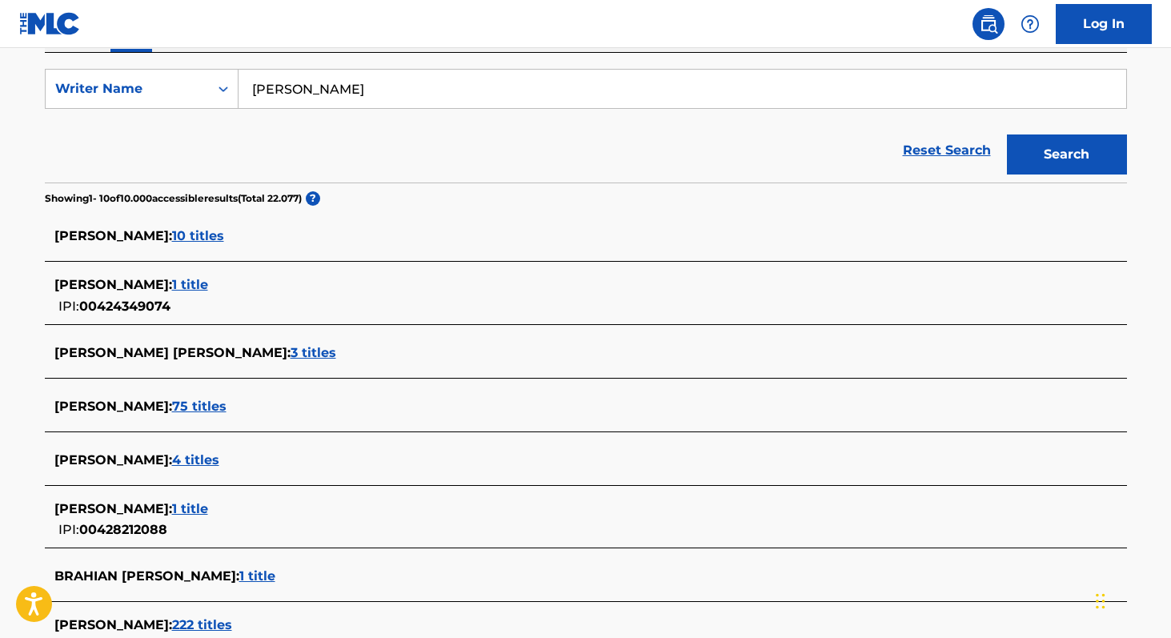
scroll to position [289, 0]
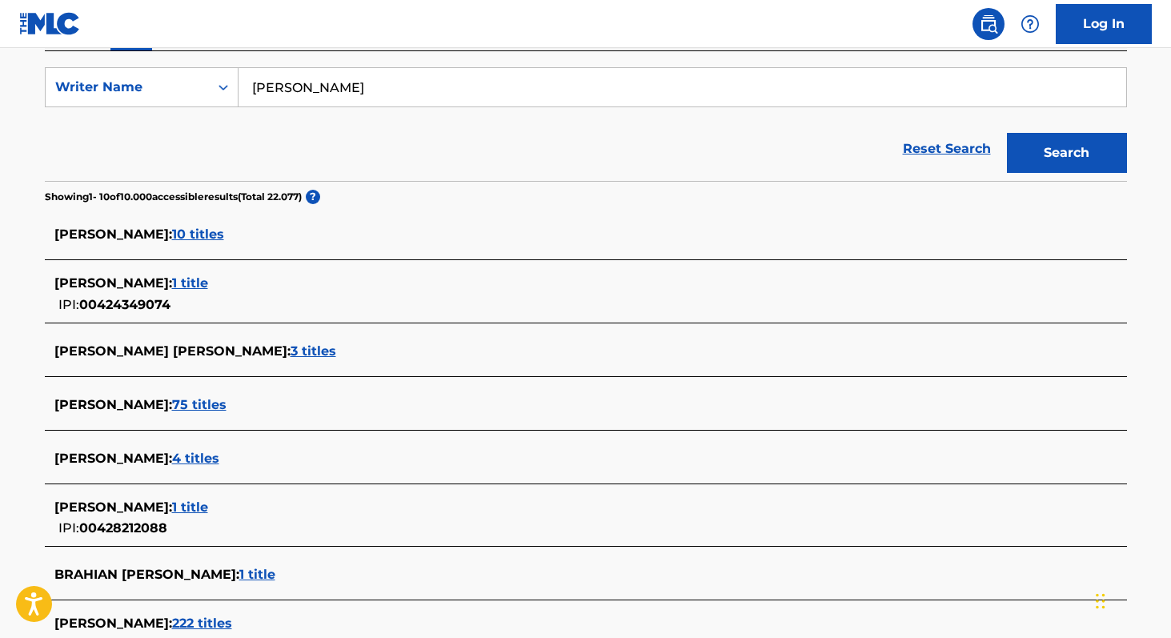
click at [227, 411] on span "75 titles" at bounding box center [199, 404] width 54 height 15
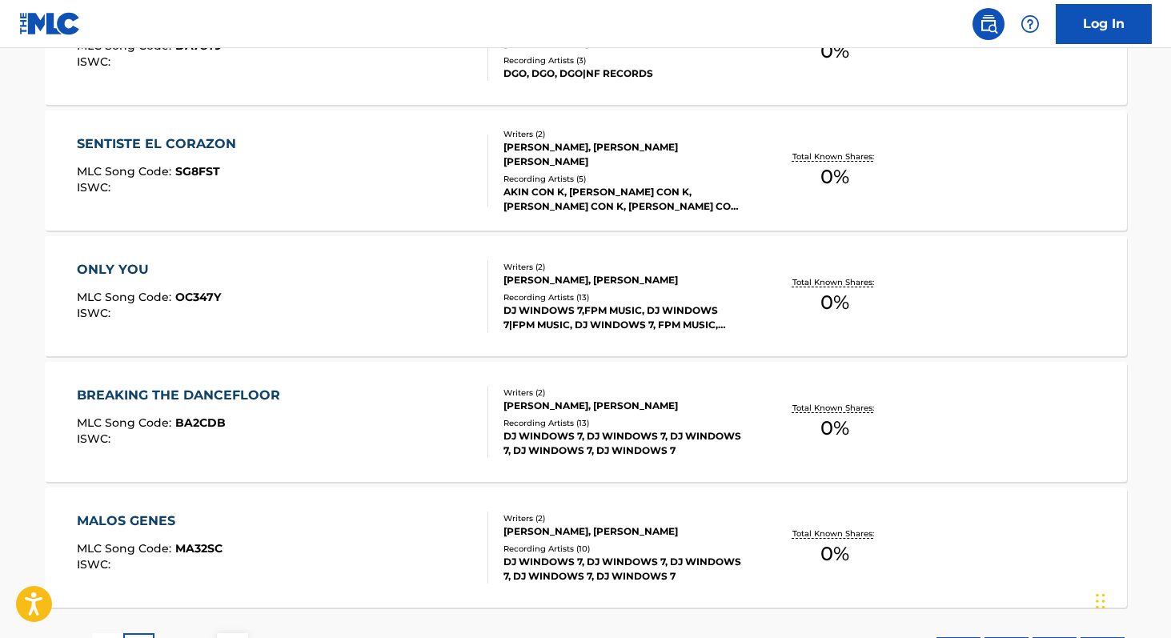
scroll to position [1321, 0]
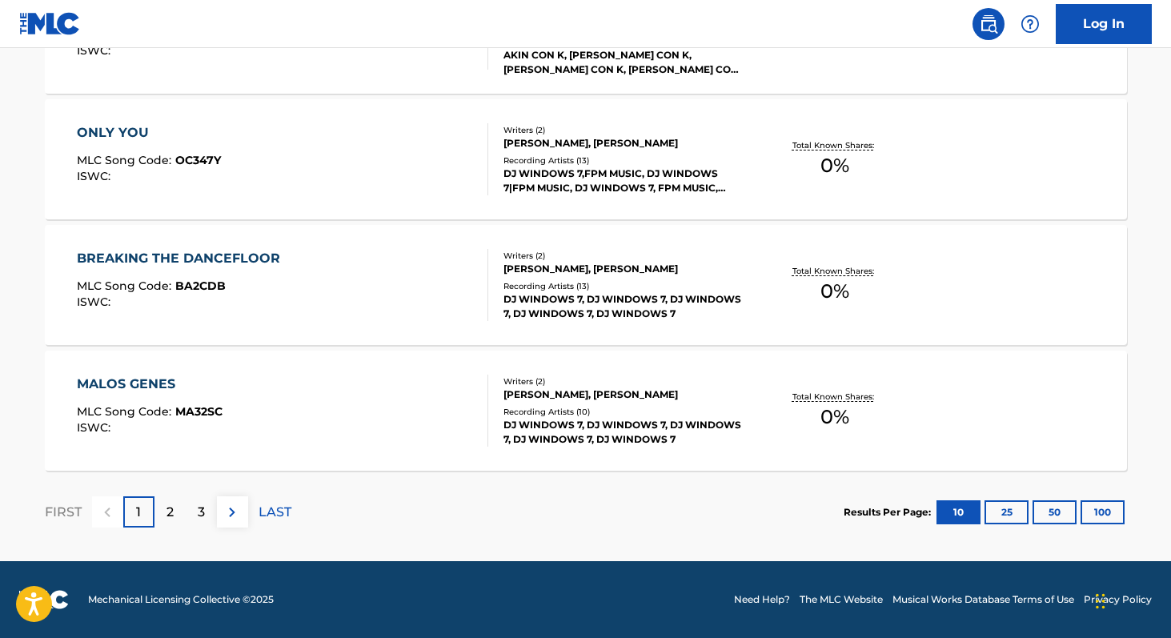
click at [1118, 508] on button "100" at bounding box center [1103, 512] width 44 height 24
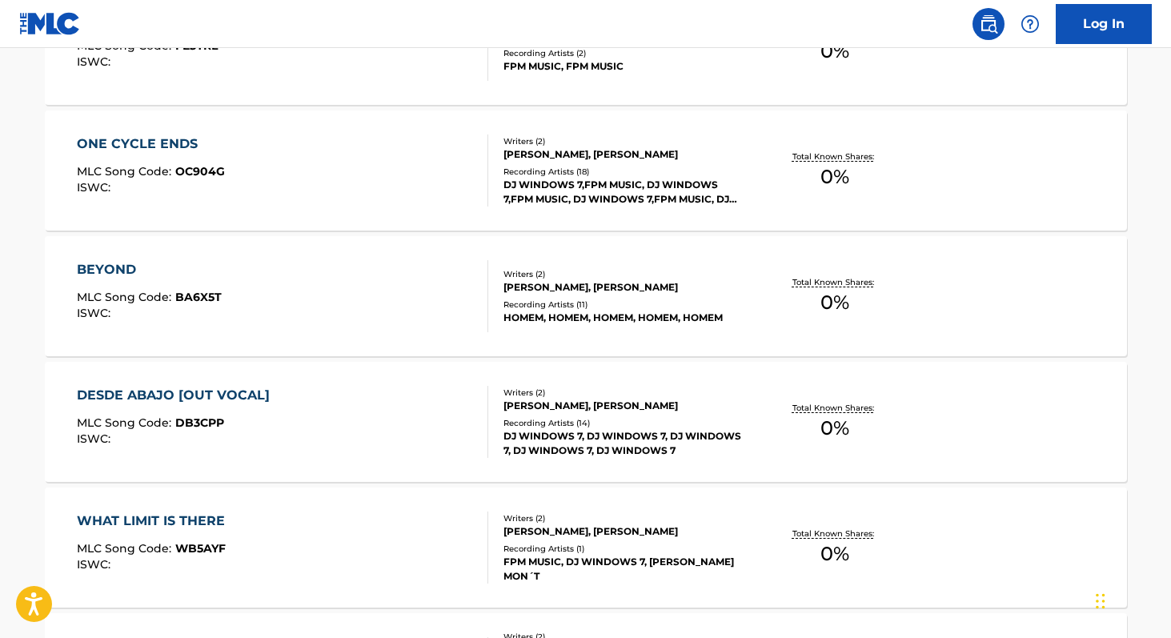
scroll to position [5208, 0]
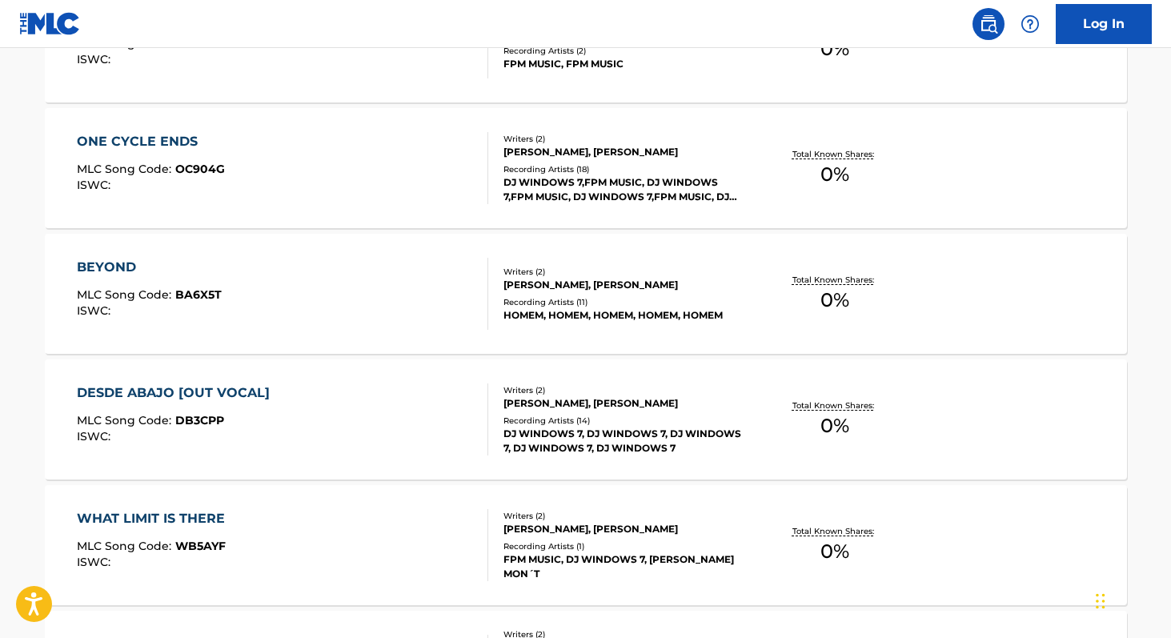
click at [820, 424] on div "Total Known Shares: 0 %" at bounding box center [835, 419] width 180 height 49
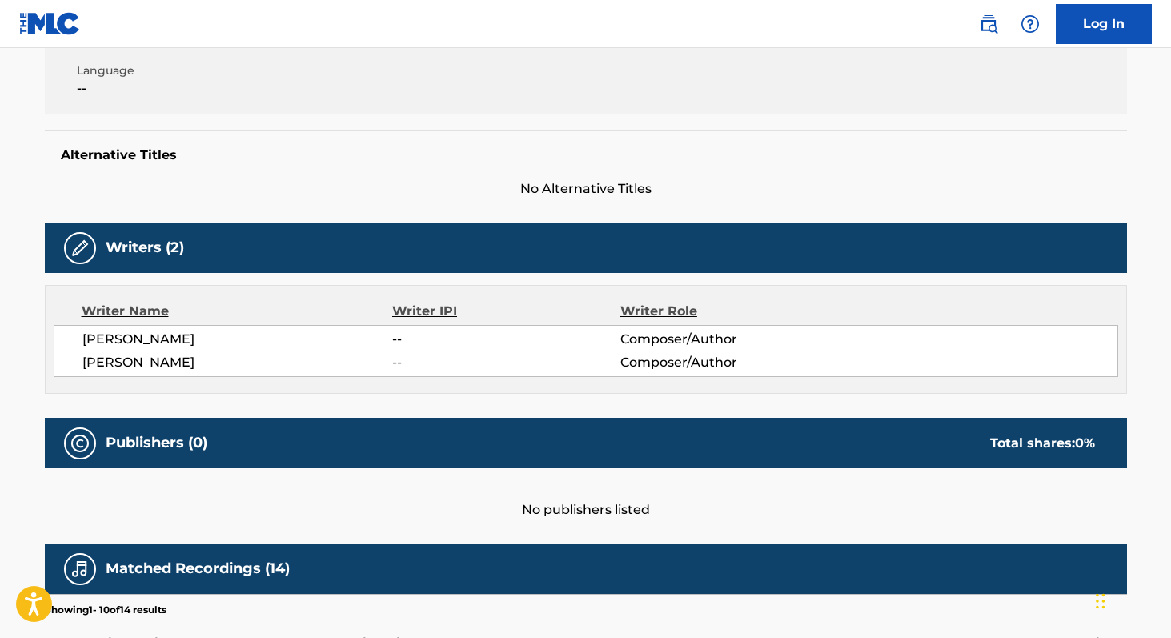
scroll to position [384, 0]
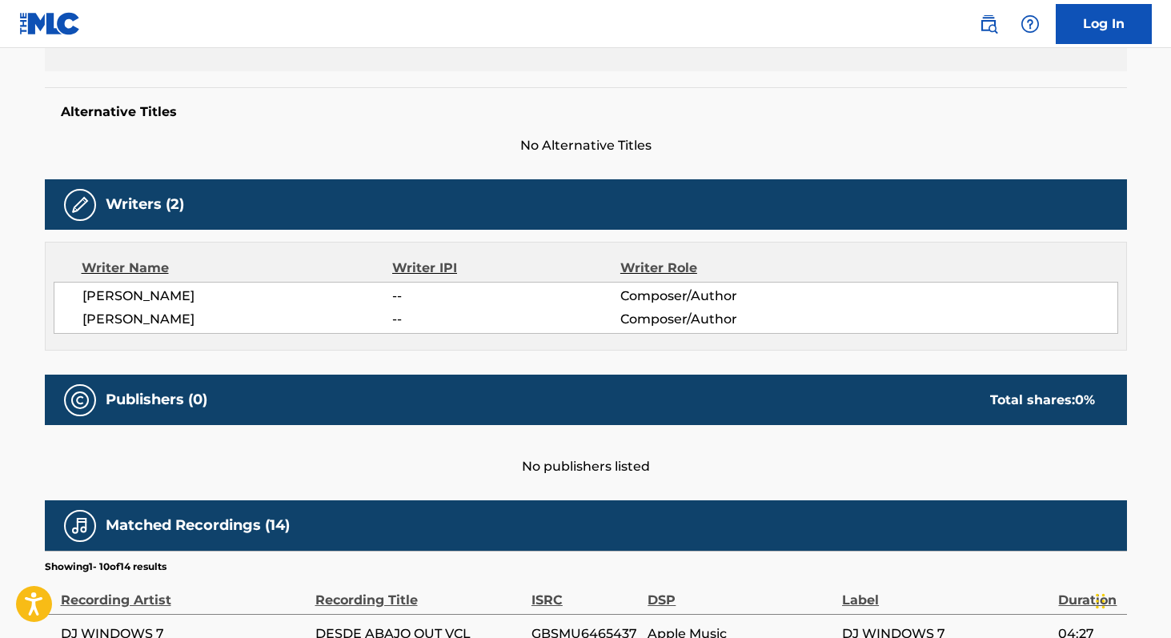
click at [102, 315] on span "[PERSON_NAME]" at bounding box center [237, 319] width 311 height 19
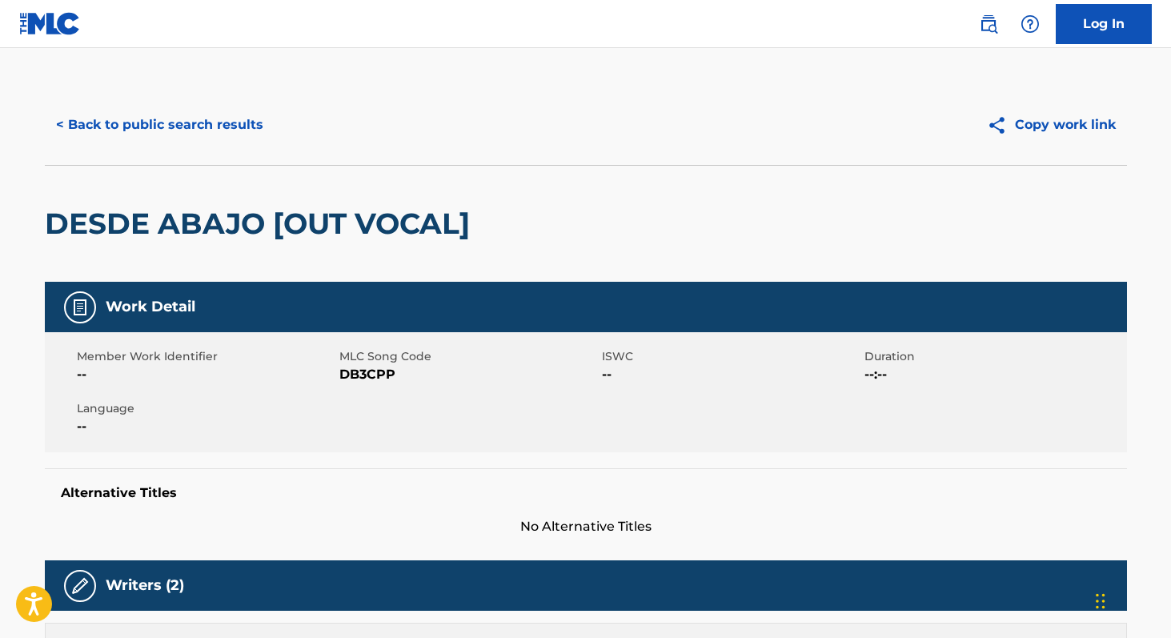
scroll to position [0, 0]
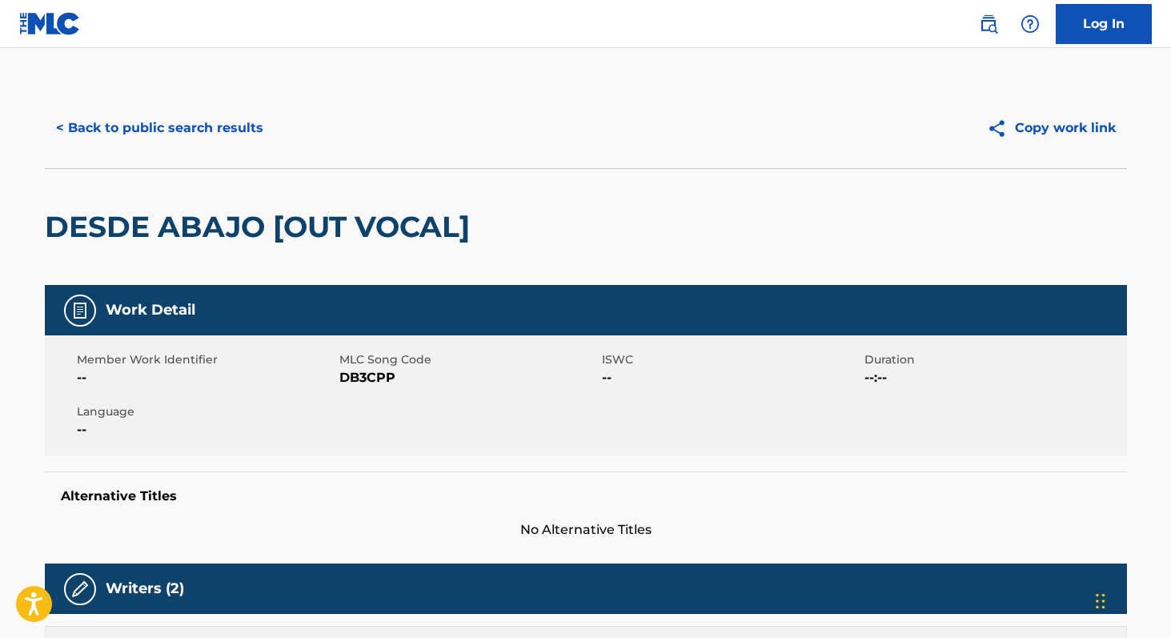
click at [150, 136] on button "< Back to public search results" at bounding box center [160, 128] width 230 height 40
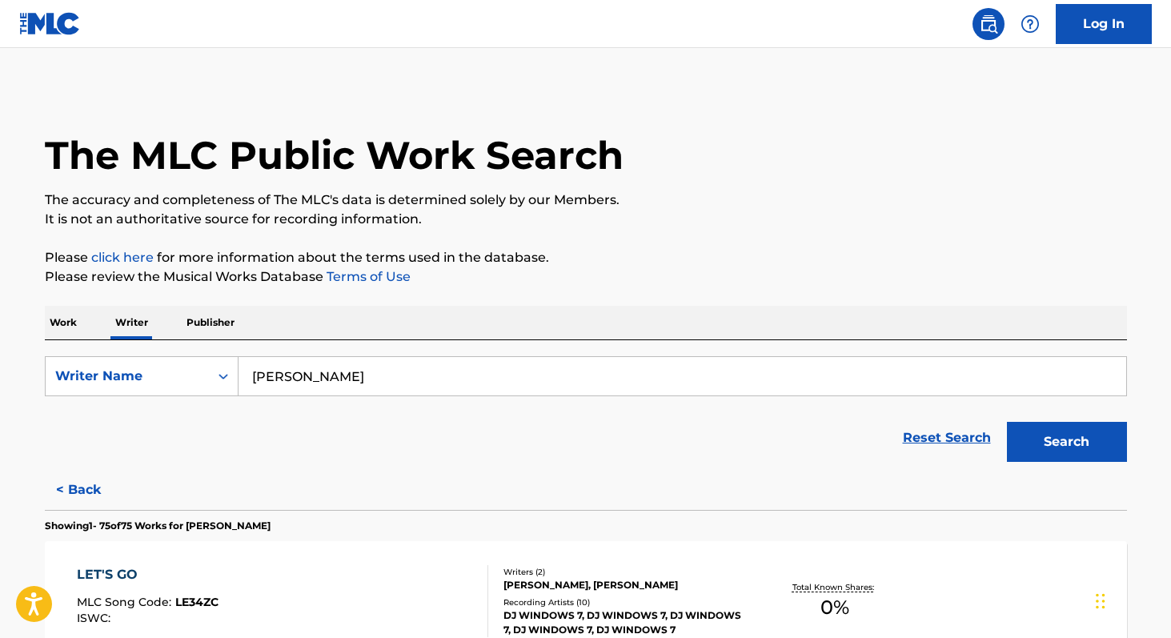
click at [344, 371] on input "[PERSON_NAME]" at bounding box center [683, 376] width 888 height 38
paste input "[PERSON_NAME]"
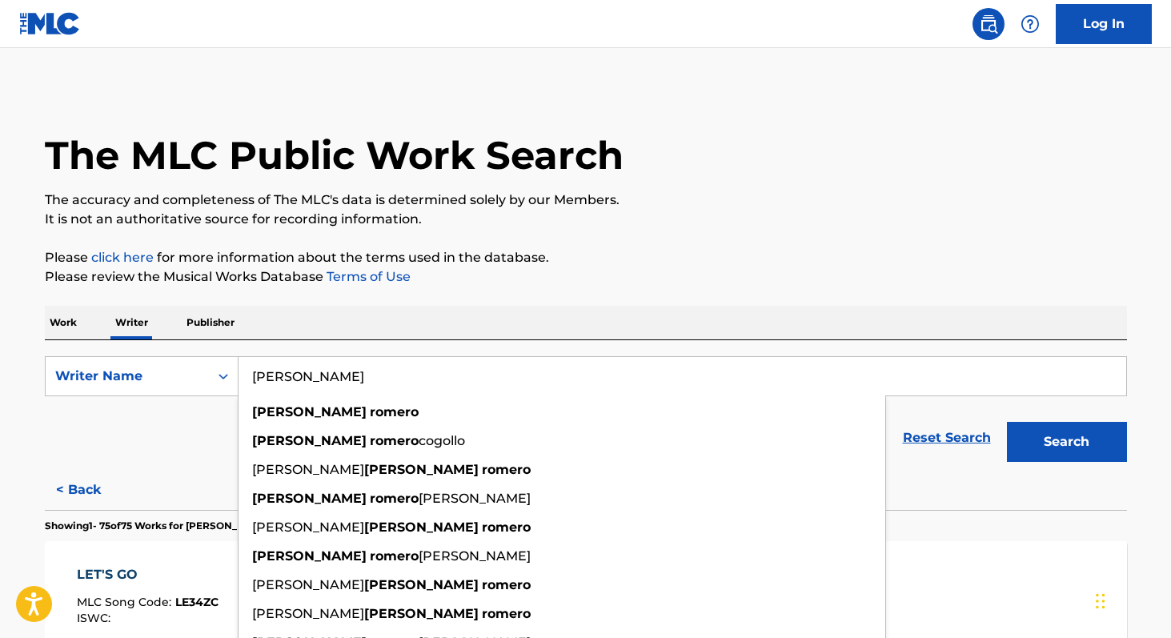
type input "[PERSON_NAME]"
click at [68, 320] on p "Work" at bounding box center [63, 323] width 37 height 34
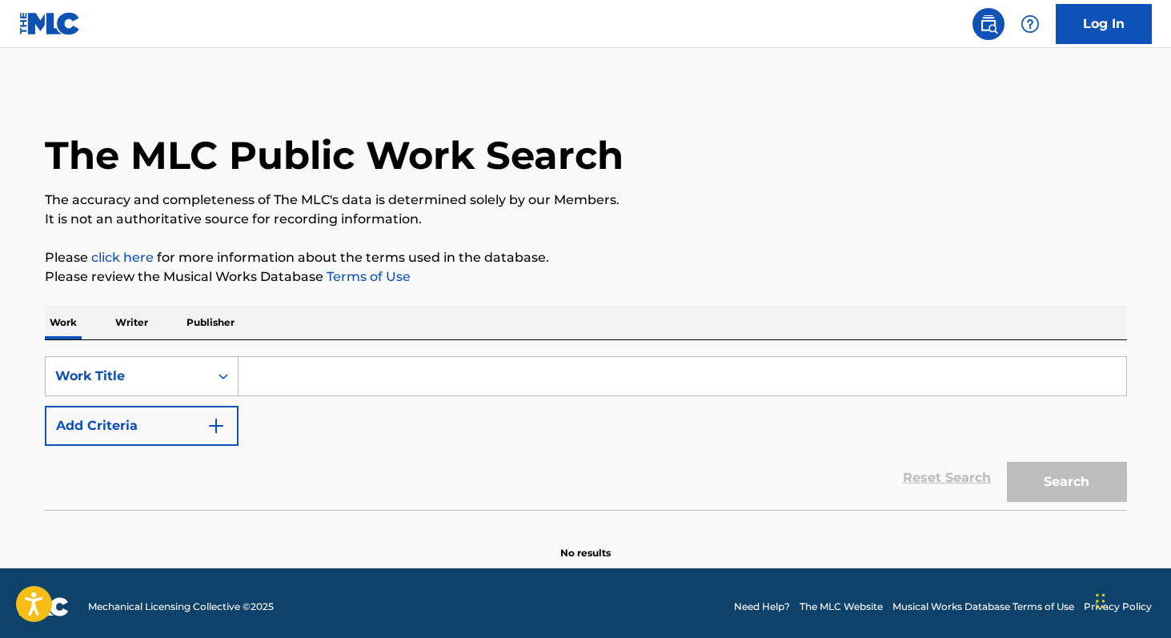
click at [130, 410] on button "Add Criteria" at bounding box center [142, 426] width 194 height 40
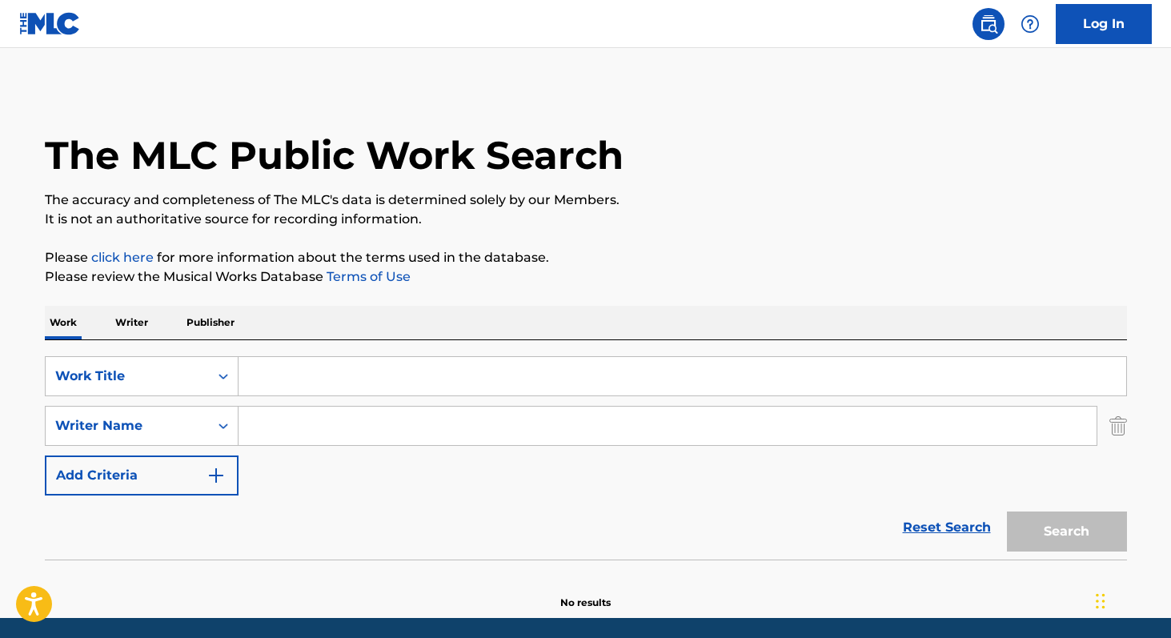
click at [265, 431] on input "Search Form" at bounding box center [668, 426] width 858 height 38
paste input "[PERSON_NAME]"
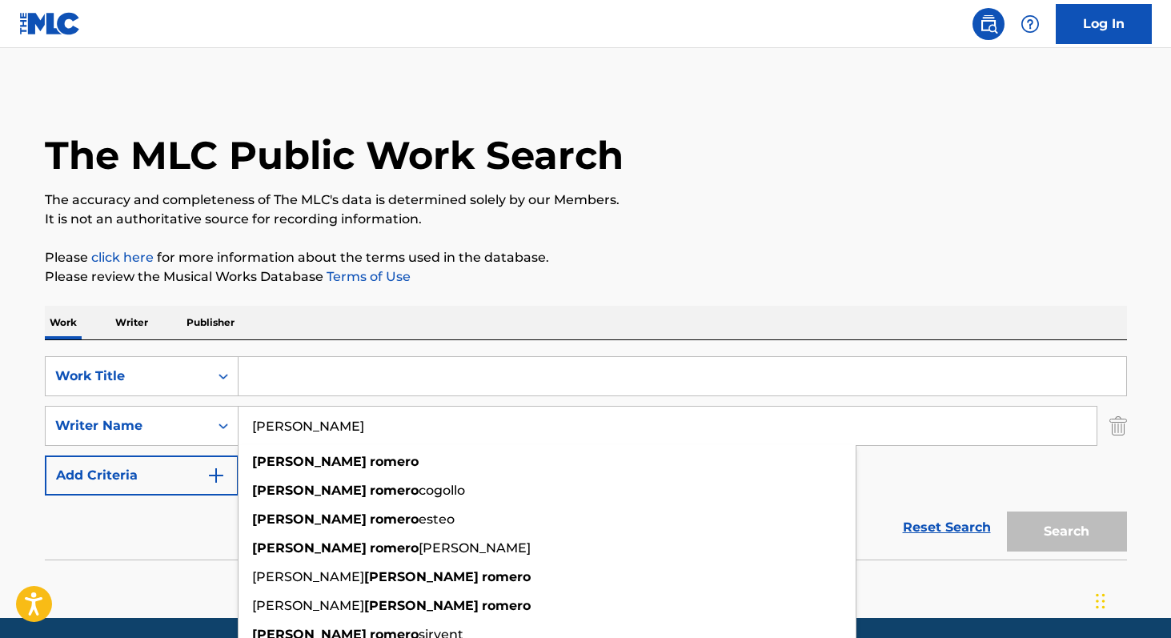
type input "[PERSON_NAME]"
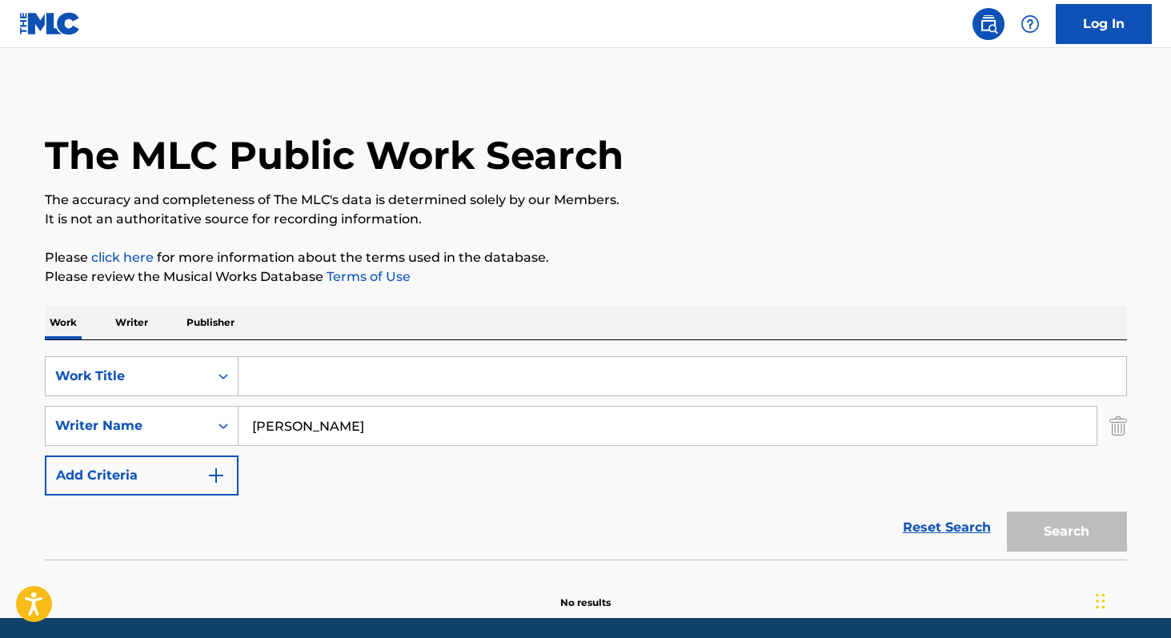
click at [309, 379] on input "Search Form" at bounding box center [683, 376] width 888 height 38
paste input "No Quería Venir Y Ahora No Me Quiero Ir"
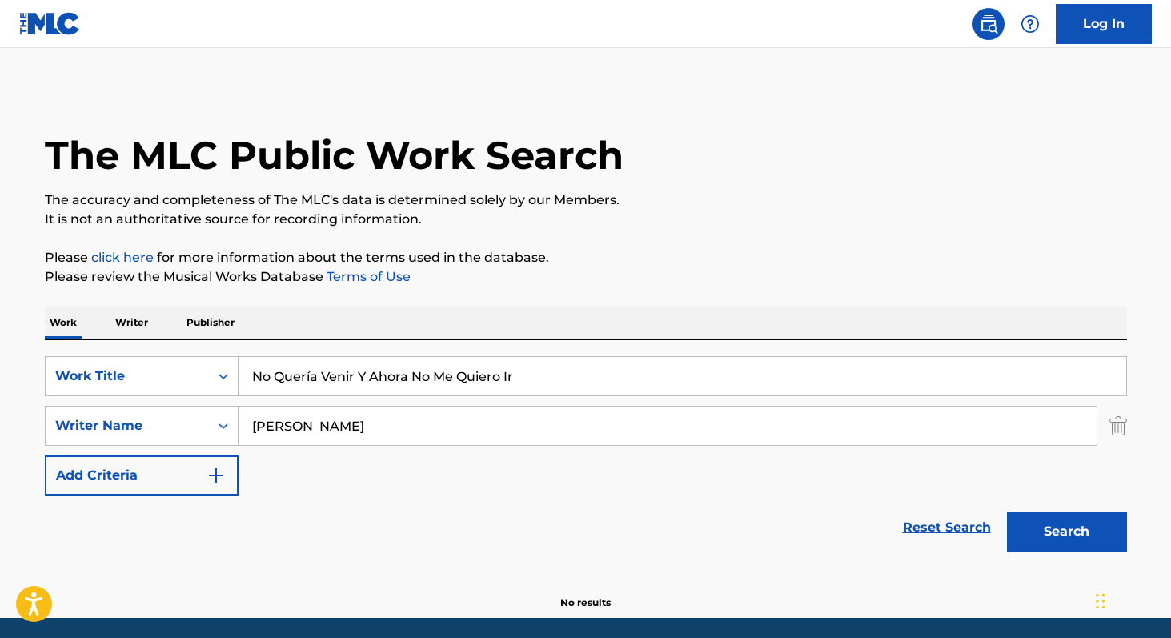
type input "No Quería Venir Y Ahora No Me Quiero Ir"
click at [1007, 511] on button "Search" at bounding box center [1067, 531] width 120 height 40
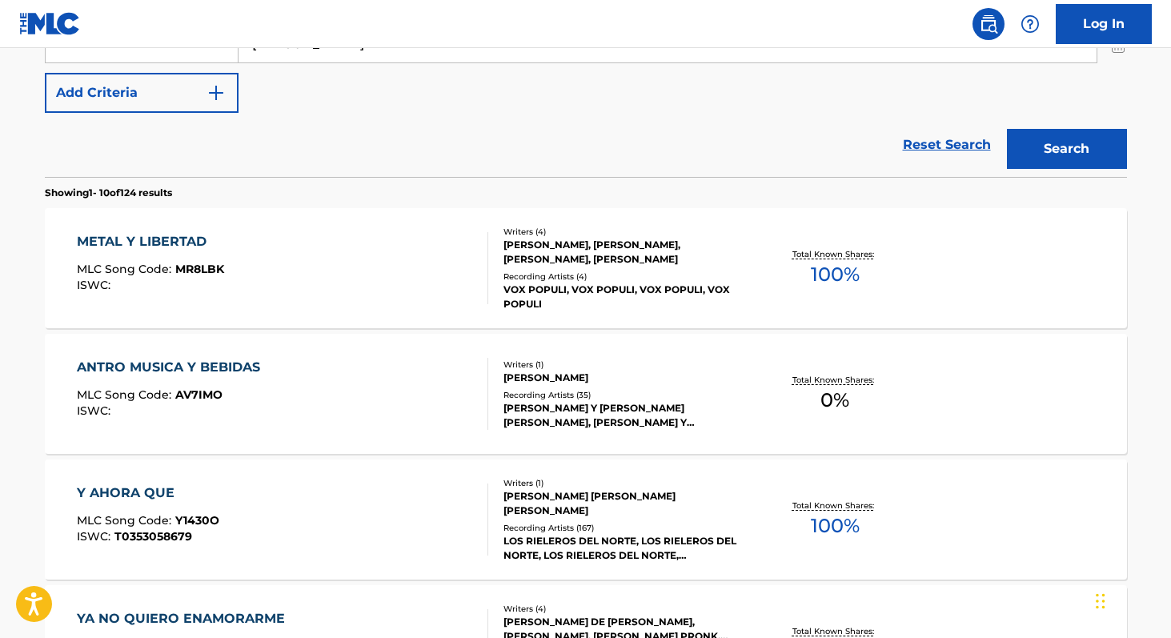
scroll to position [383, 0]
click at [824, 511] on span "100 %" at bounding box center [835, 525] width 49 height 29
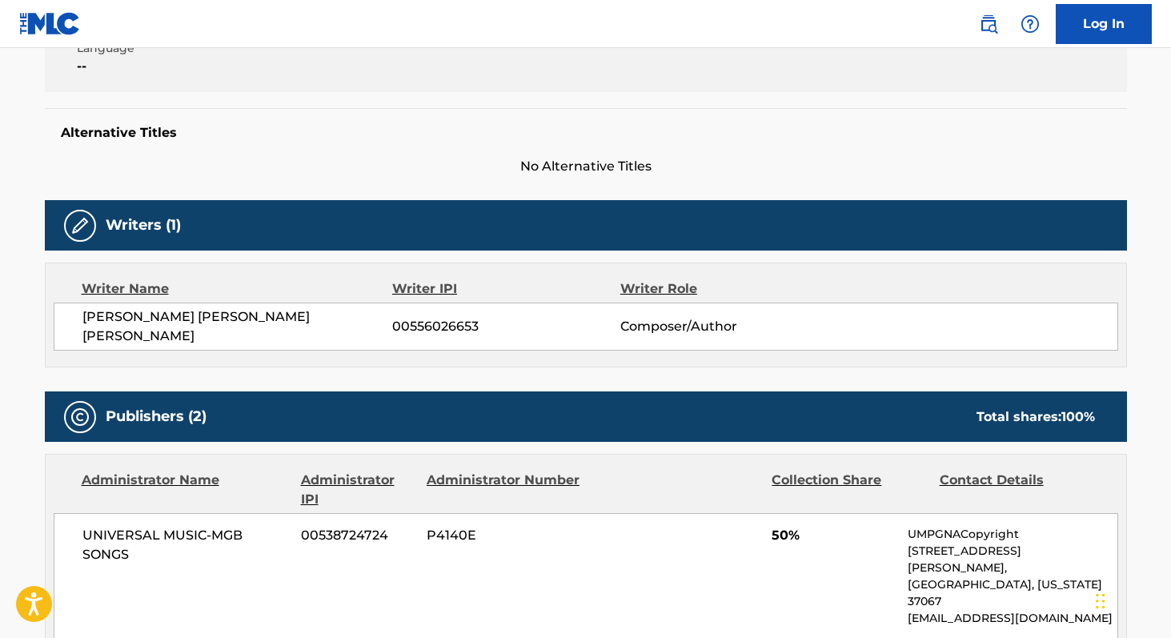
scroll to position [365, 0]
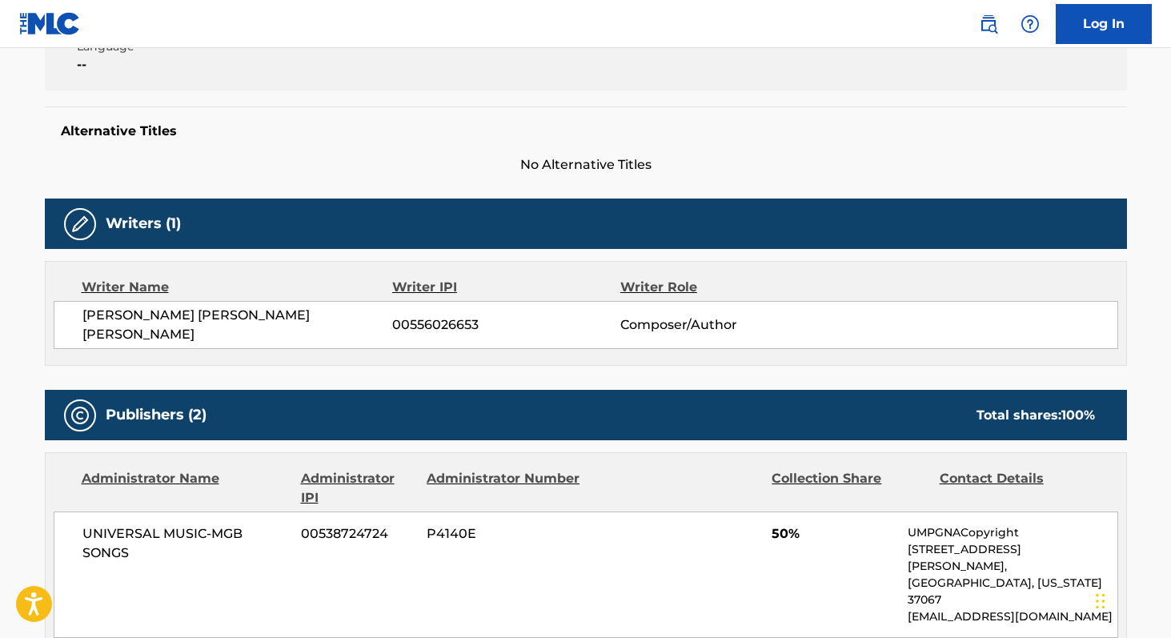
click at [118, 318] on span "[PERSON_NAME] [PERSON_NAME] [PERSON_NAME]" at bounding box center [237, 325] width 311 height 38
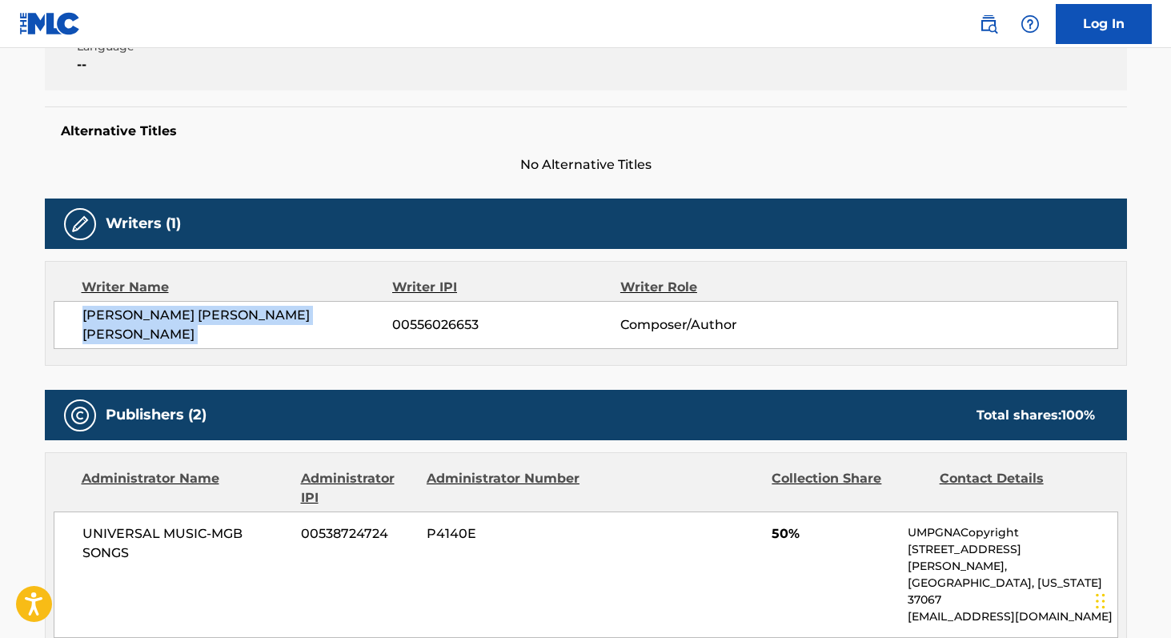
click at [118, 318] on span "[PERSON_NAME] [PERSON_NAME] [PERSON_NAME]" at bounding box center [237, 325] width 311 height 38
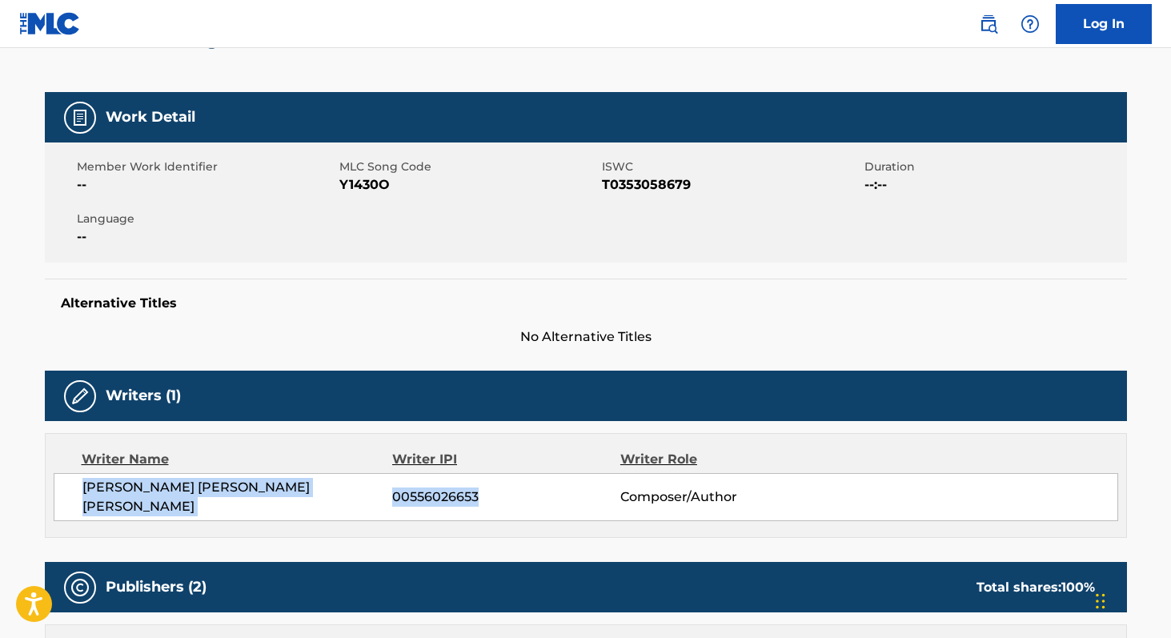
scroll to position [187, 0]
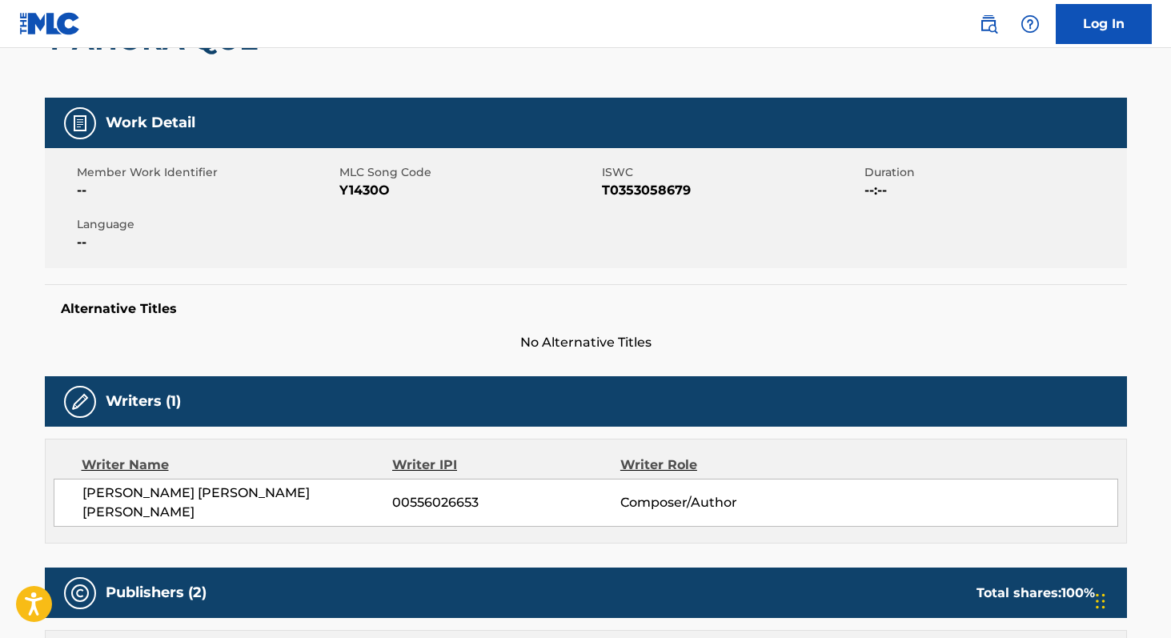
click at [359, 182] on span "Y1430O" at bounding box center [468, 190] width 259 height 19
